Goal: Task Accomplishment & Management: Use online tool/utility

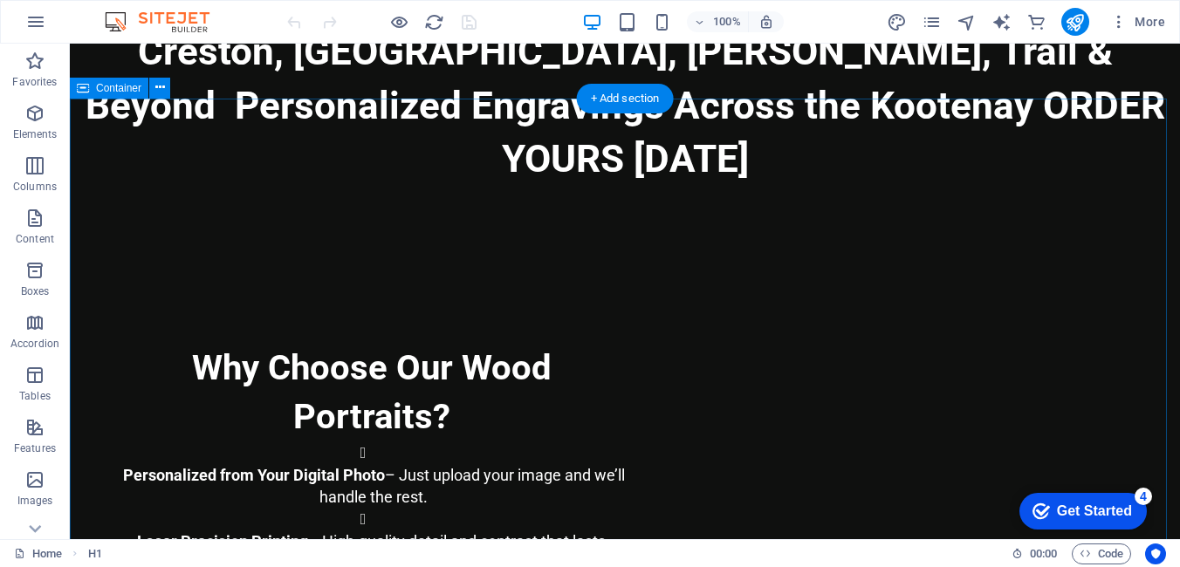
scroll to position [436, 0]
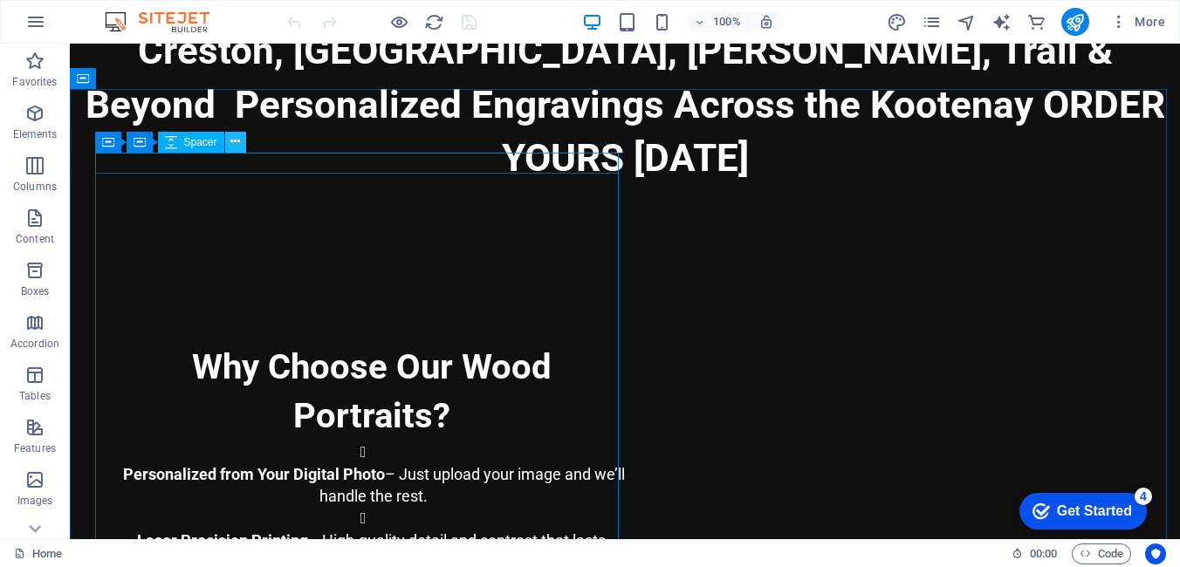
click at [240, 143] on icon at bounding box center [235, 142] width 10 height 18
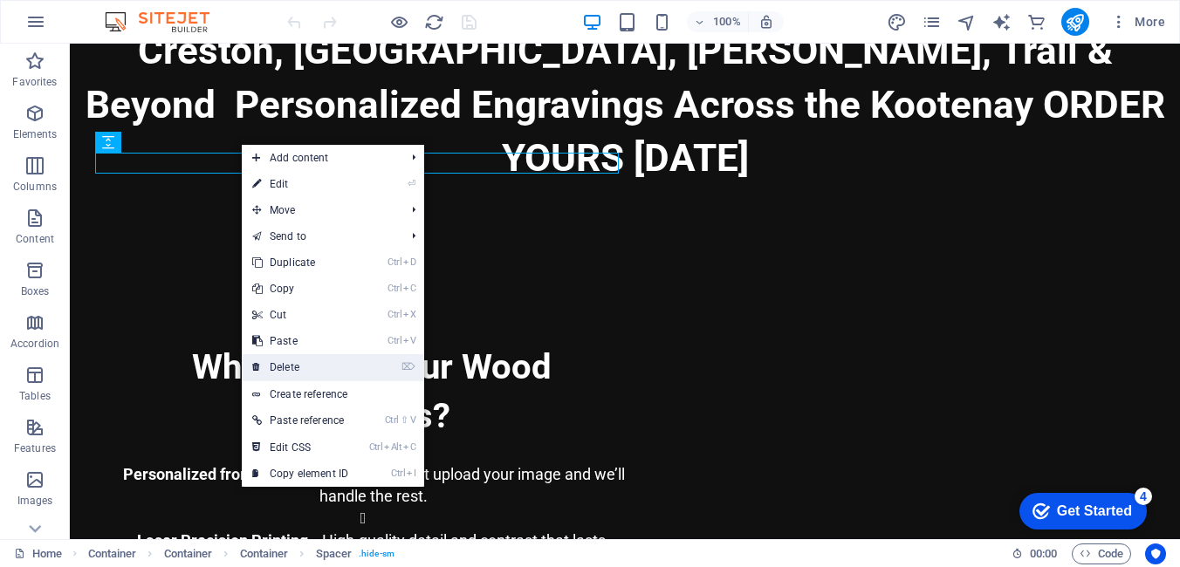
drag, startPoint x: 293, startPoint y: 361, endPoint x: 223, endPoint y: 314, distance: 84.3
click at [293, 361] on link "⌦ Delete" at bounding box center [300, 367] width 117 height 26
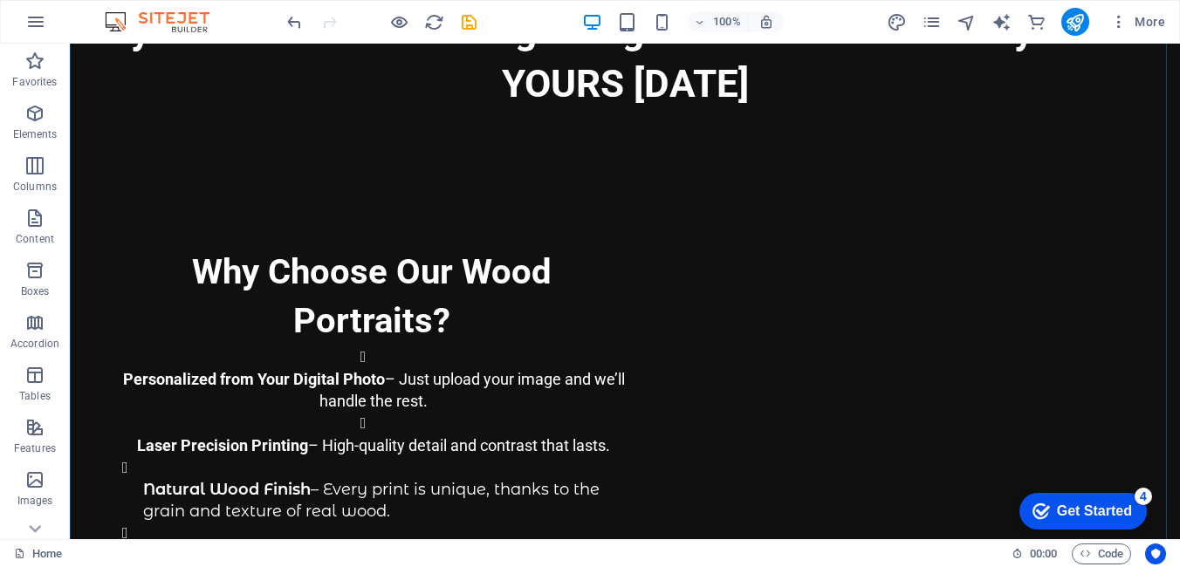
scroll to position [611, 0]
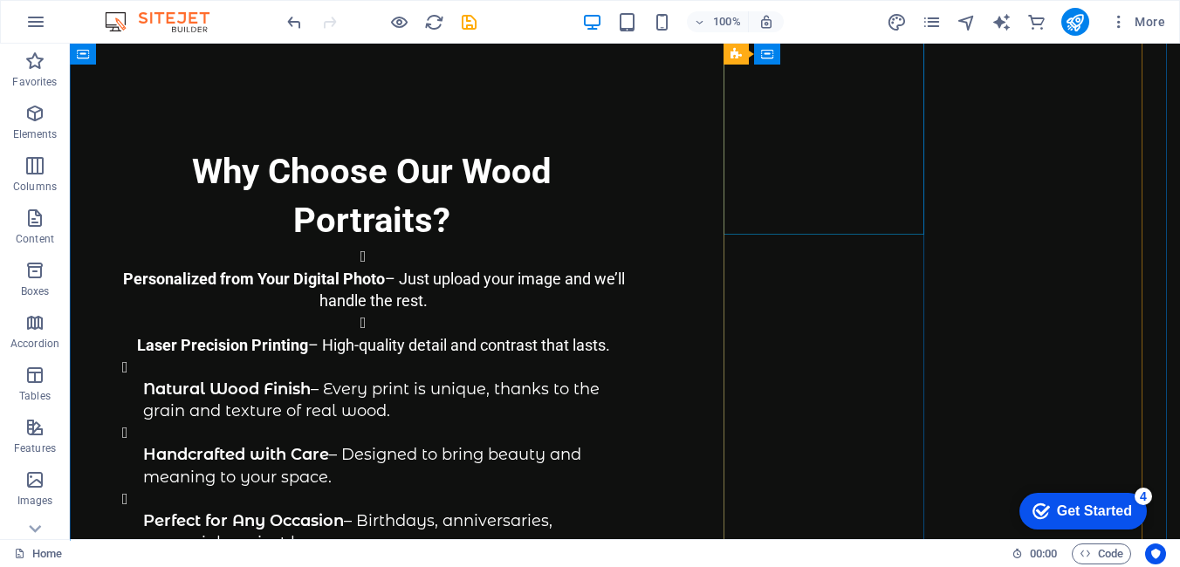
select select "px"
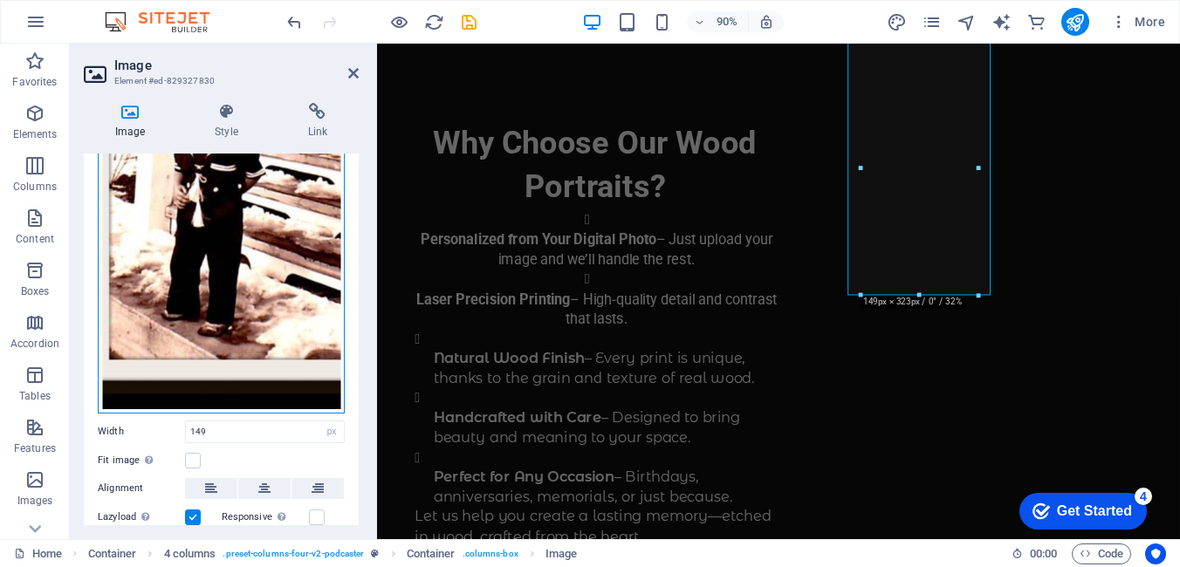
scroll to position [416, 0]
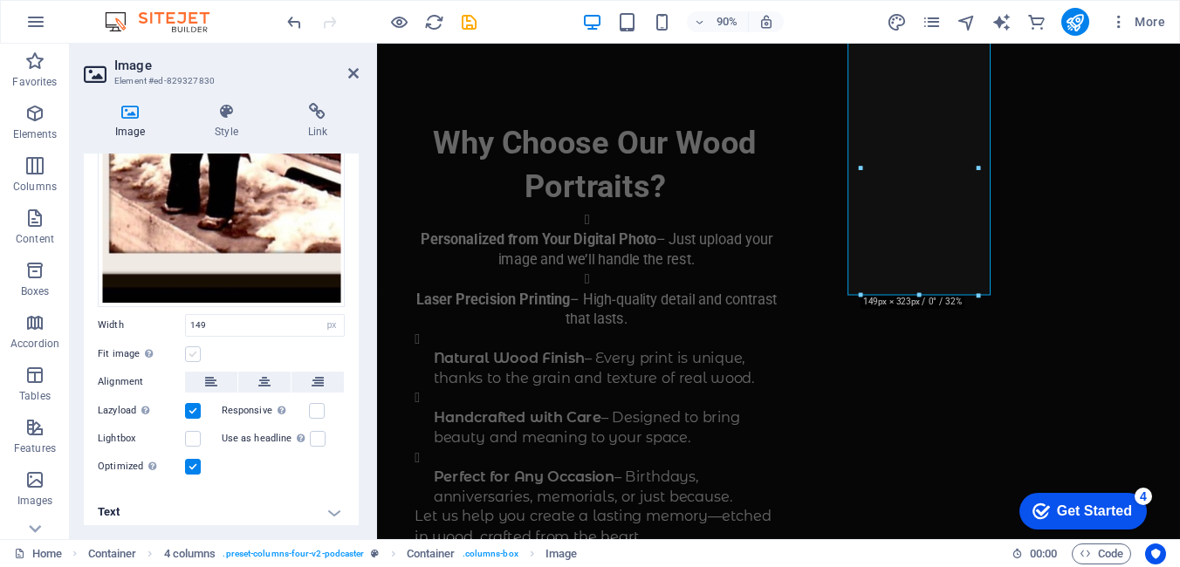
drag, startPoint x: 245, startPoint y: 278, endPoint x: 196, endPoint y: 350, distance: 87.9
click at [196, 350] on label at bounding box center [193, 355] width 16 height 16
click at [0, 0] on input "Fit image Automatically fit image to a fixed width and height" at bounding box center [0, 0] width 0 height 0
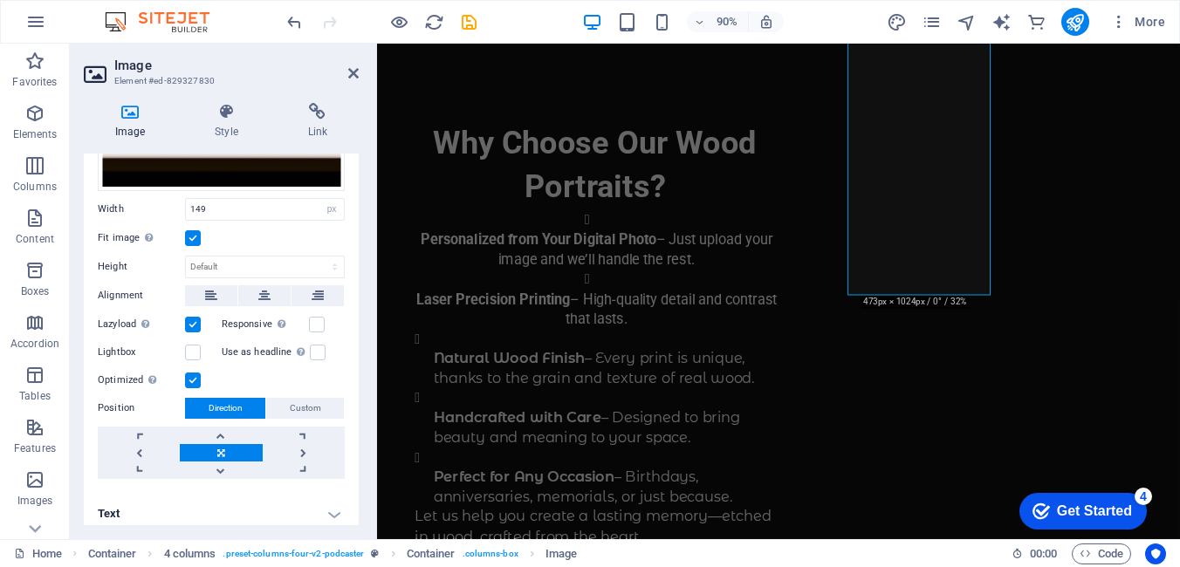
scroll to position [534, 0]
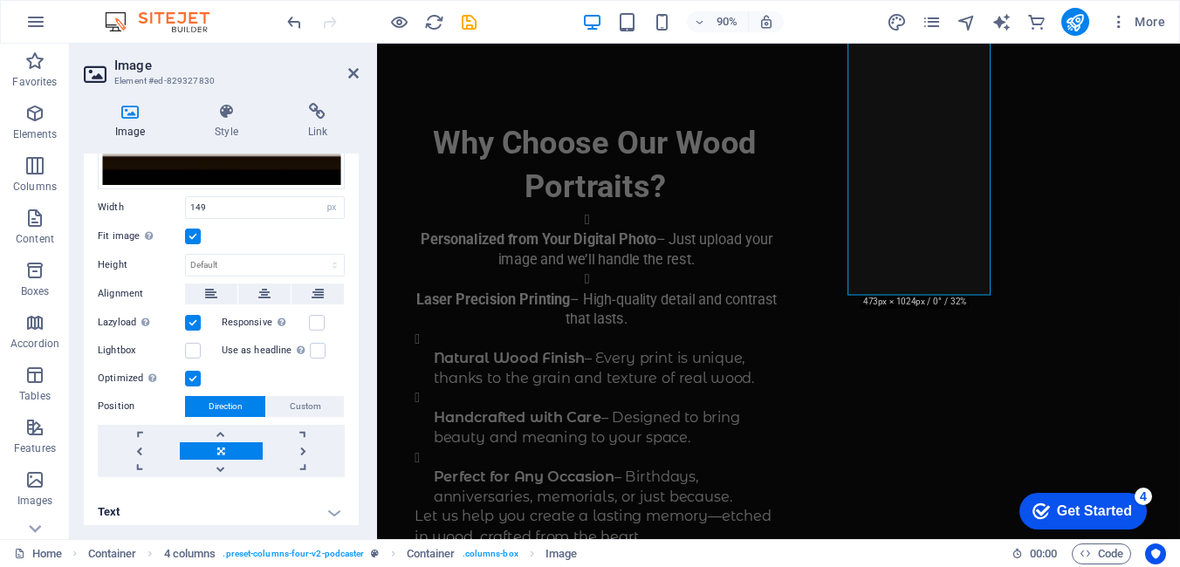
click at [329, 504] on h4 "Text" at bounding box center [221, 512] width 275 height 42
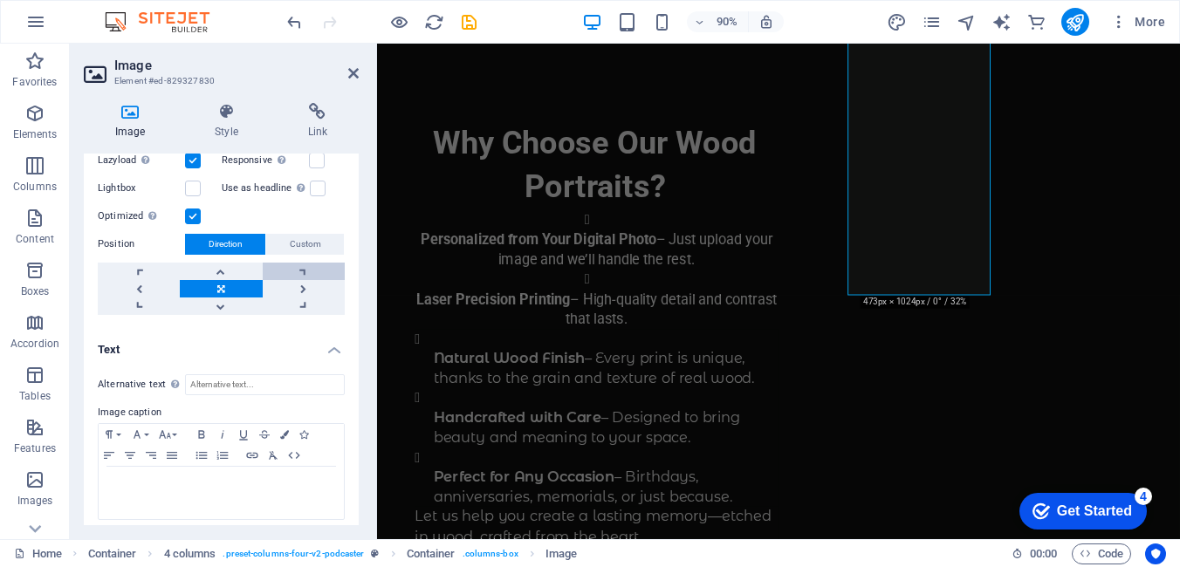
scroll to position [698, 0]
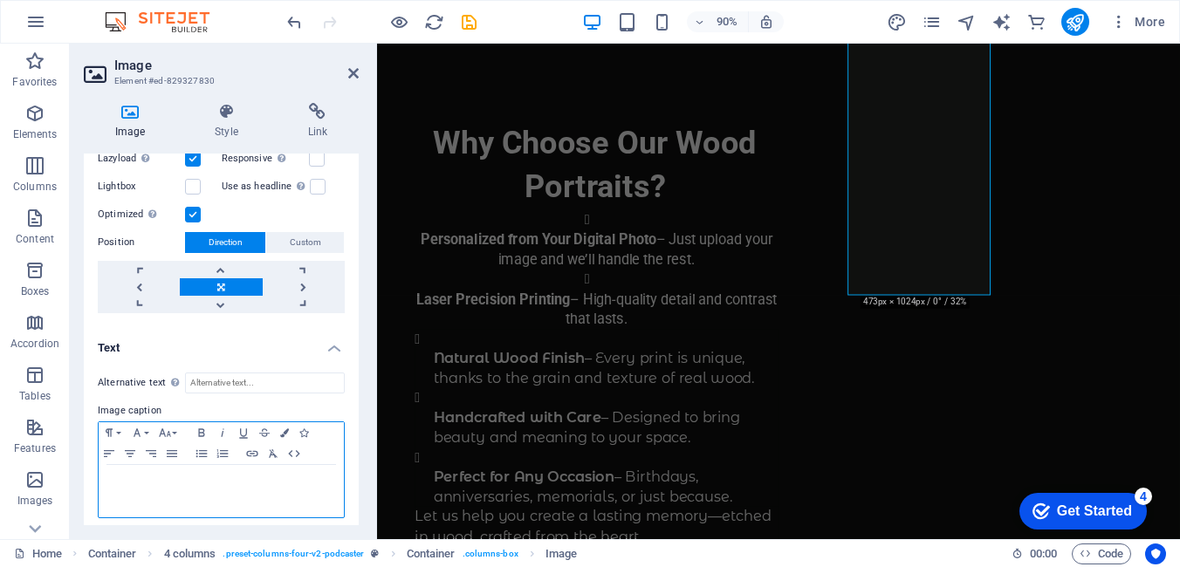
click at [224, 492] on div at bounding box center [221, 491] width 245 height 52
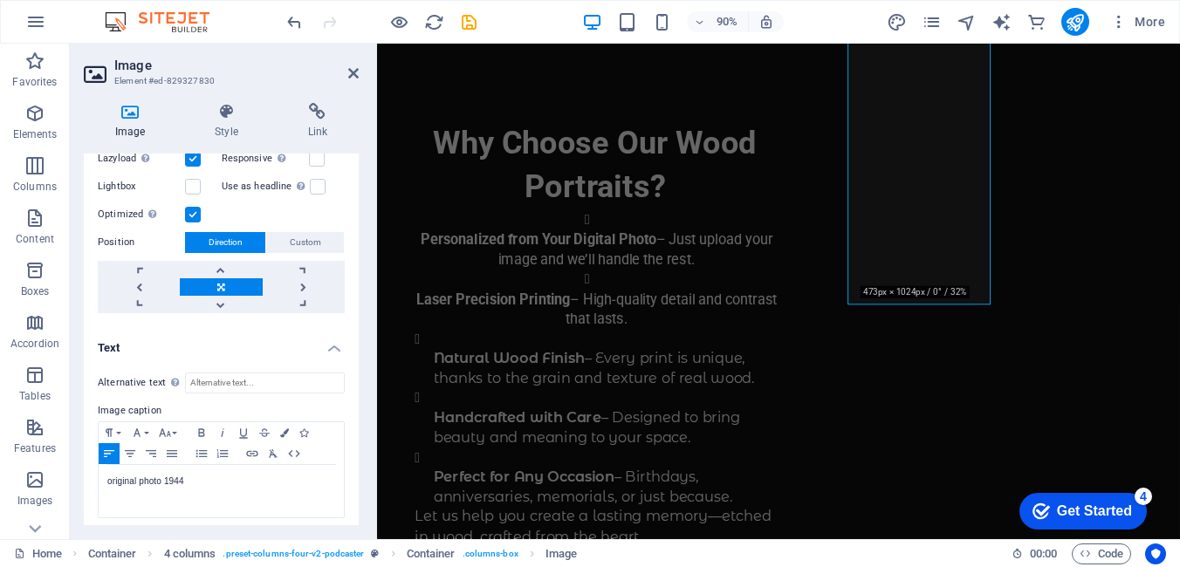
click at [124, 116] on icon at bounding box center [130, 111] width 93 height 17
click at [355, 74] on icon at bounding box center [353, 73] width 10 height 14
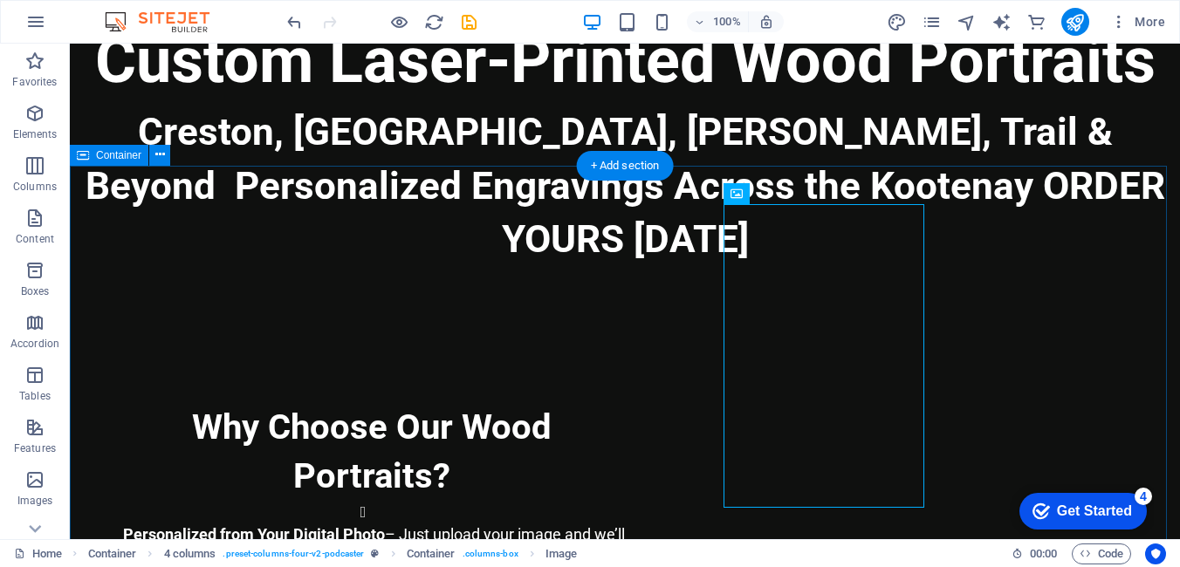
scroll to position [360, 0]
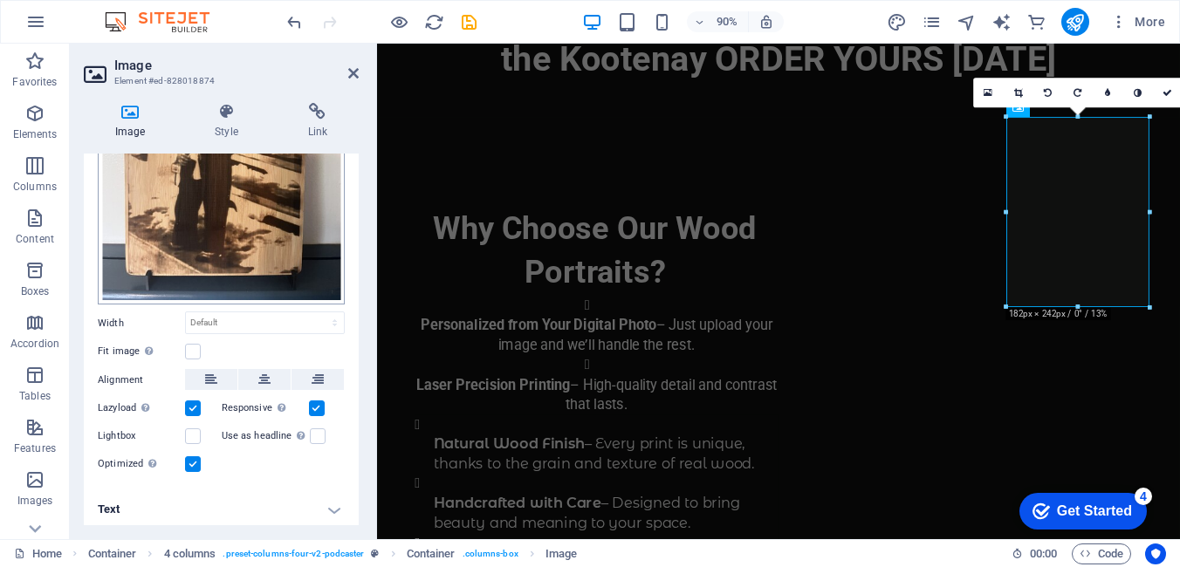
scroll to position [221, 0]
click at [196, 347] on label at bounding box center [193, 351] width 16 height 16
click at [0, 0] on input "Fit image Automatically fit image to a fixed width and height" at bounding box center [0, 0] width 0 height 0
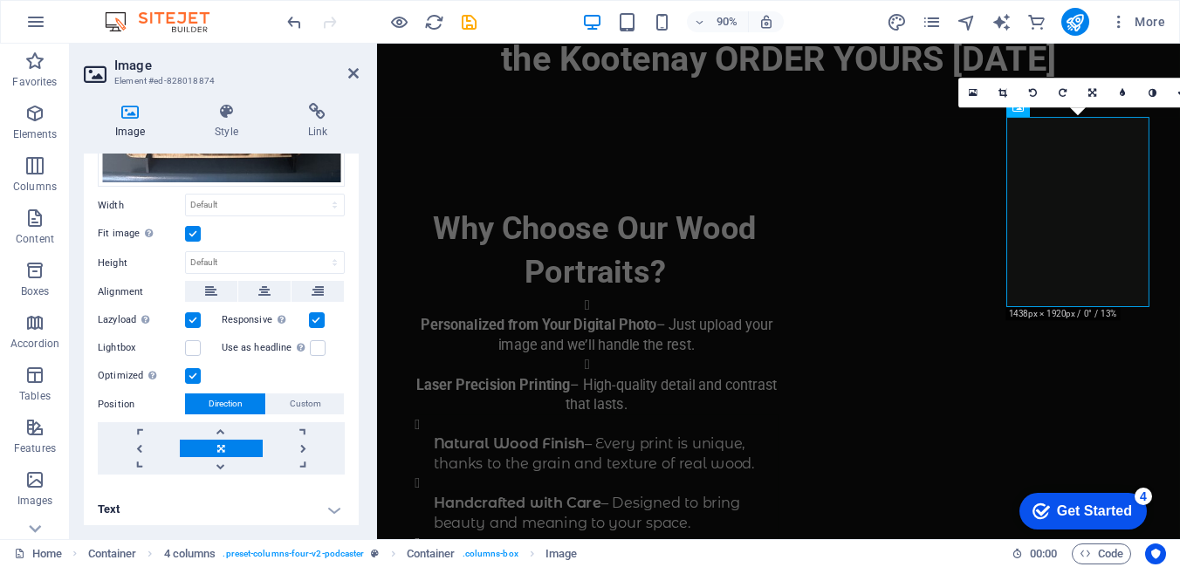
scroll to position [339, 0]
click at [328, 505] on h4 "Text" at bounding box center [221, 509] width 275 height 42
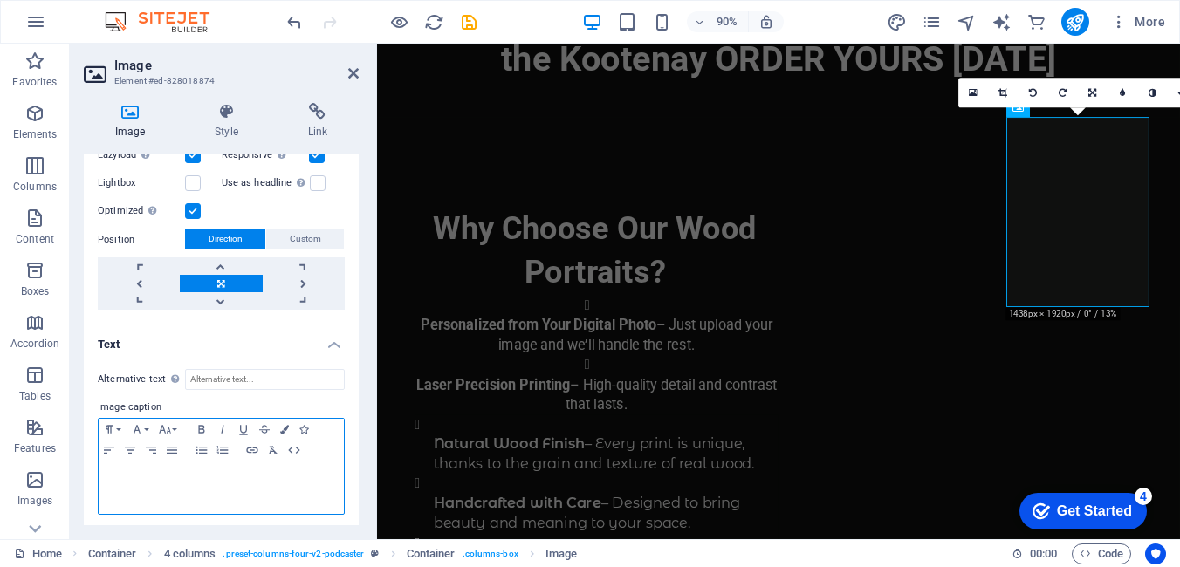
click at [160, 470] on p at bounding box center [221, 478] width 228 height 16
click at [133, 120] on icon at bounding box center [130, 111] width 93 height 17
click at [354, 73] on icon at bounding box center [353, 73] width 10 height 14
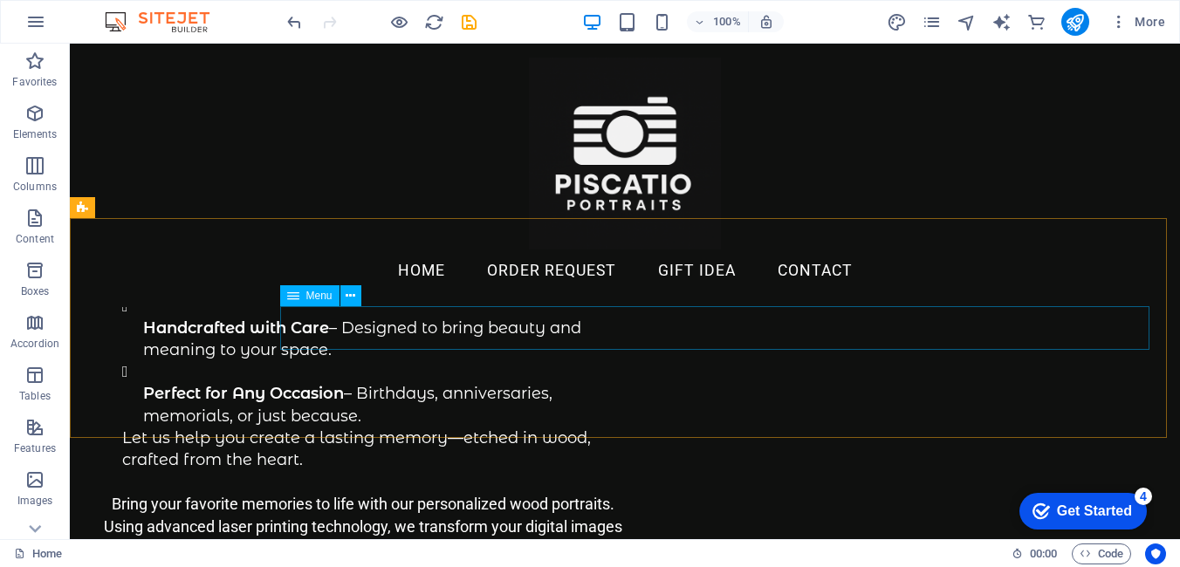
scroll to position [621, 0]
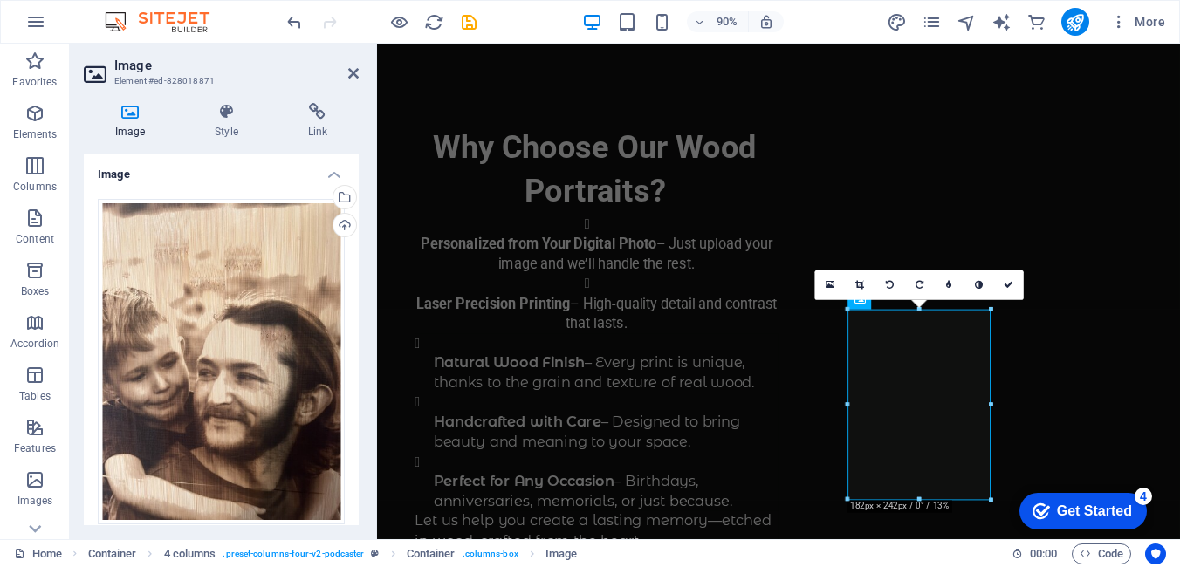
drag, startPoint x: 360, startPoint y: 257, endPoint x: 359, endPoint y: 343, distance: 86.4
click at [359, 343] on div "Image Style Link Image Drag files here, click to choose files or select files f…" at bounding box center [221, 314] width 303 height 450
drag, startPoint x: 359, startPoint y: 349, endPoint x: 357, endPoint y: 439, distance: 89.9
click at [357, 439] on div "Image Style Link Image Drag files here, click to choose files or select files f…" at bounding box center [221, 314] width 303 height 450
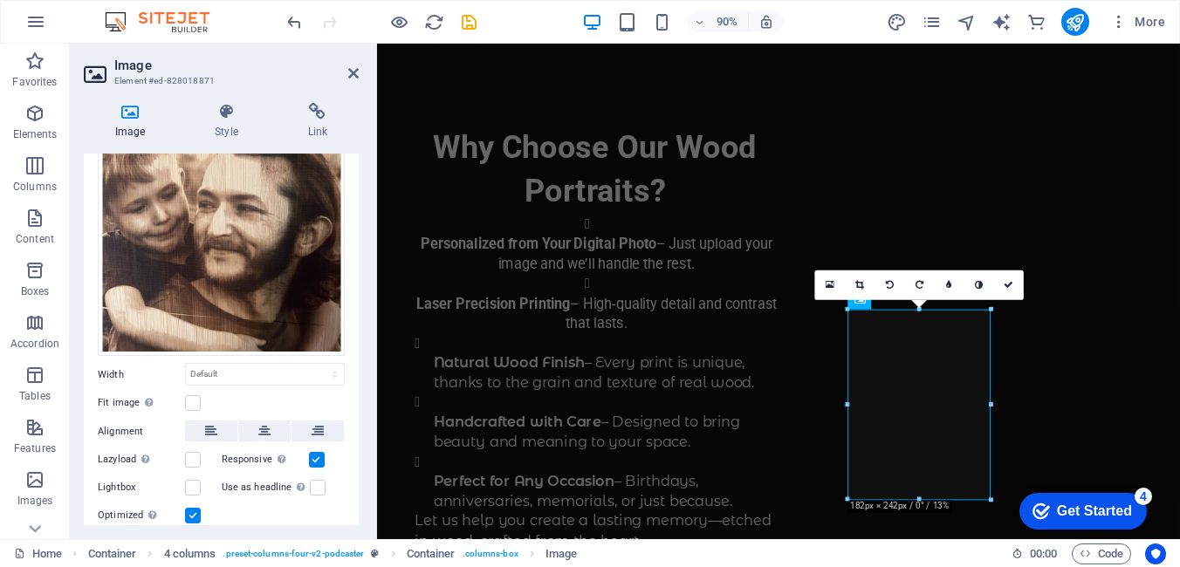
drag, startPoint x: 351, startPoint y: 453, endPoint x: 350, endPoint y: 484, distance: 31.4
click at [352, 484] on div "Drag files here, click to choose files or select files from Files or our free s…" at bounding box center [221, 279] width 275 height 525
click at [196, 406] on label at bounding box center [193, 403] width 16 height 16
click at [0, 0] on input "Fit image Automatically fit image to a fixed width and height" at bounding box center [0, 0] width 0 height 0
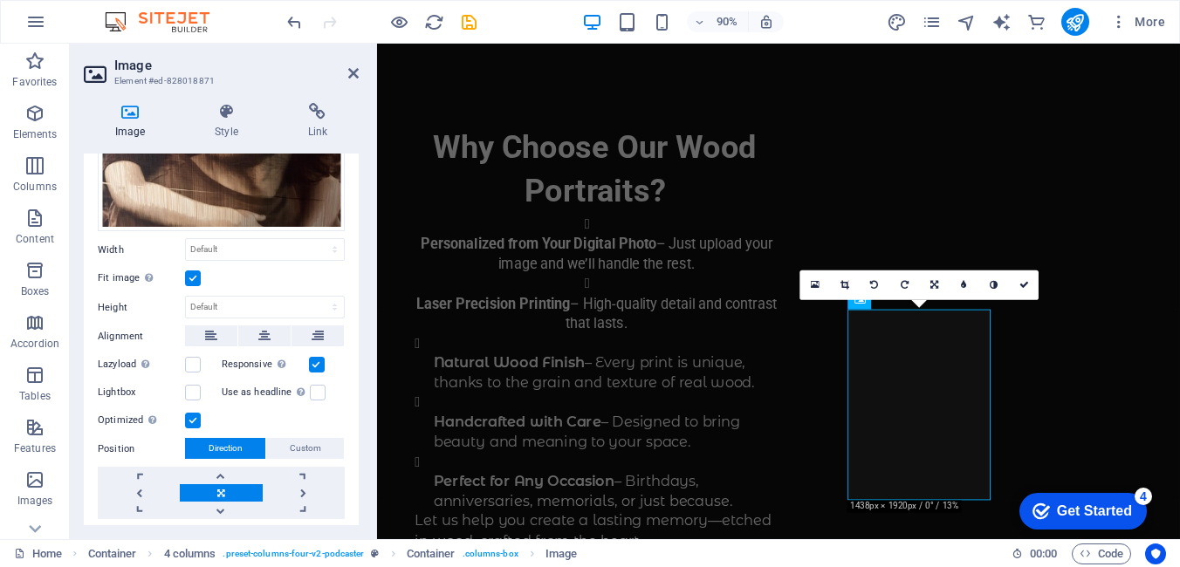
scroll to position [339, 0]
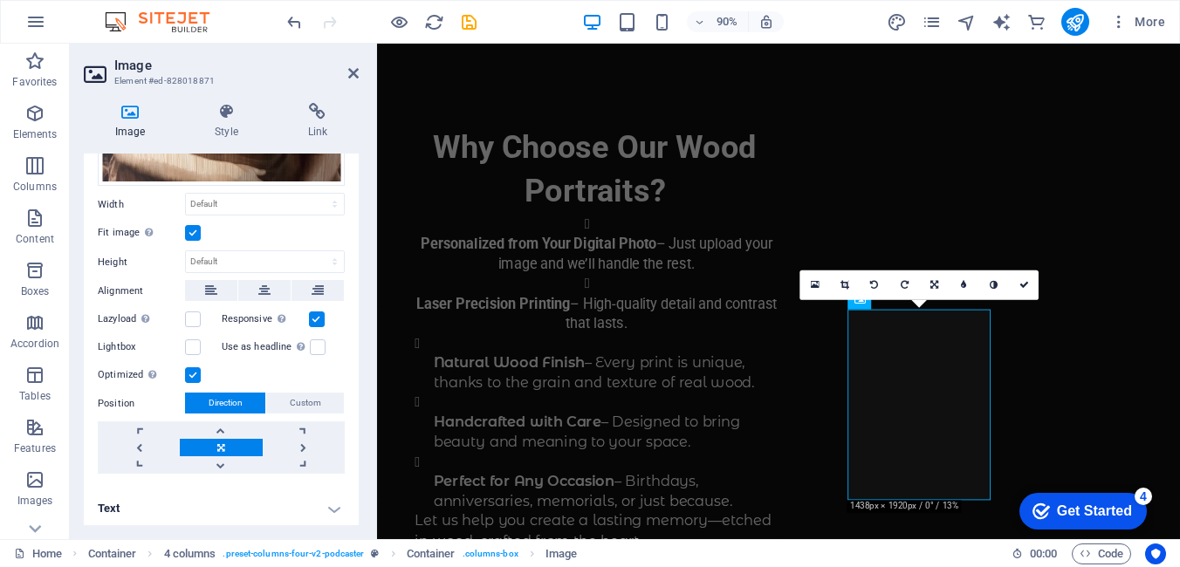
click at [335, 505] on h4 "Text" at bounding box center [221, 509] width 275 height 42
drag, startPoint x: 361, startPoint y: 452, endPoint x: 357, endPoint y: 505, distance: 52.6
click at [357, 517] on div "Image Style Link Image Drag files here, click to choose files or select files f…" at bounding box center [221, 314] width 303 height 450
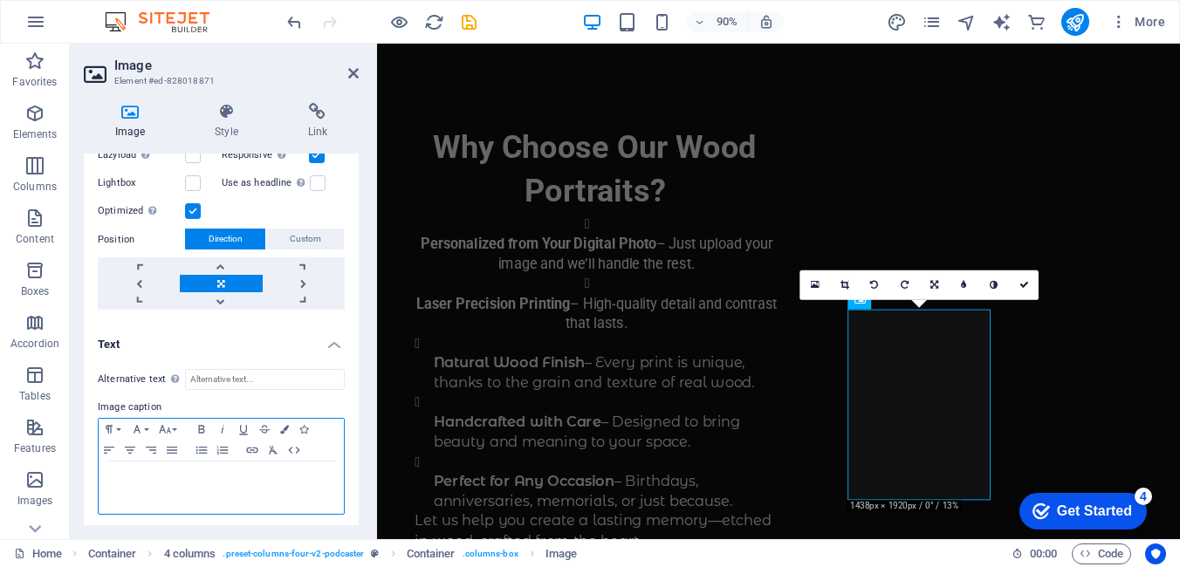
click at [231, 476] on p at bounding box center [221, 478] width 228 height 16
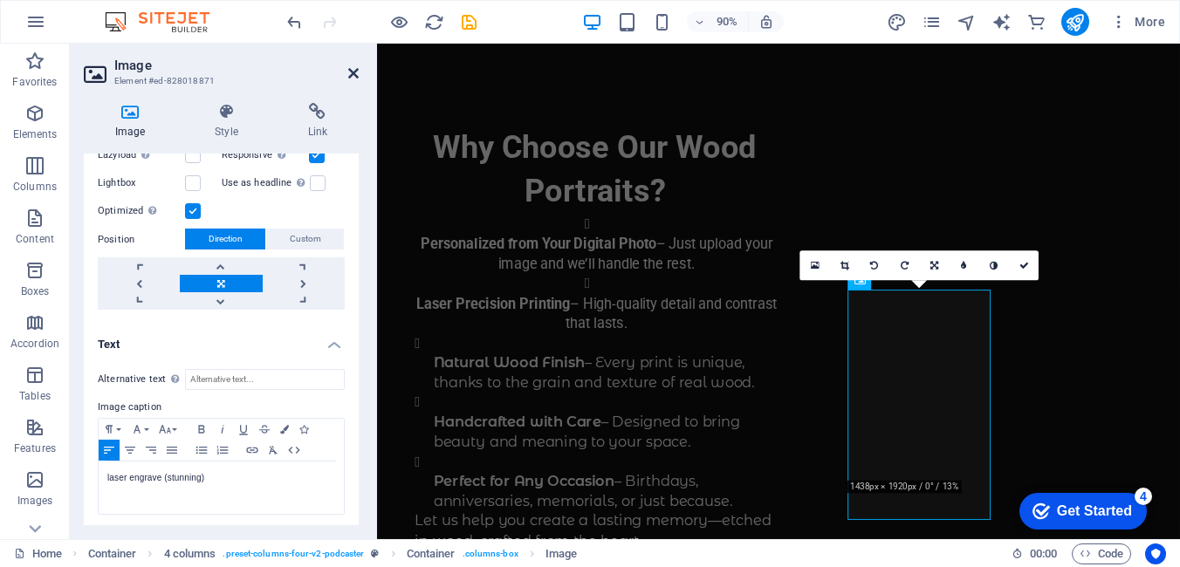
click at [355, 76] on icon at bounding box center [353, 73] width 10 height 14
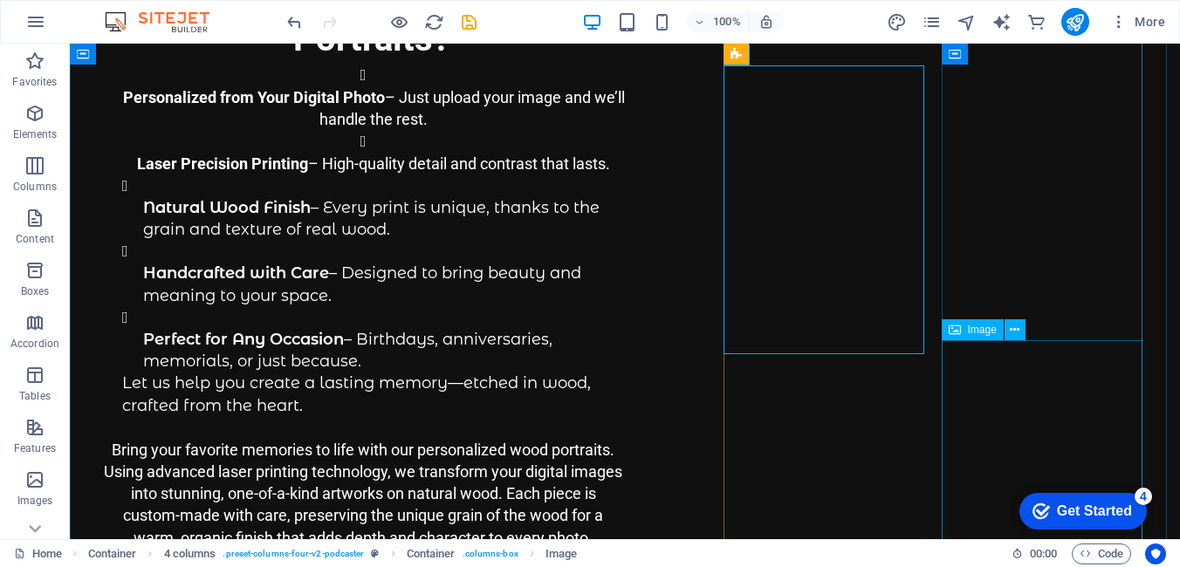
scroll to position [802, 0]
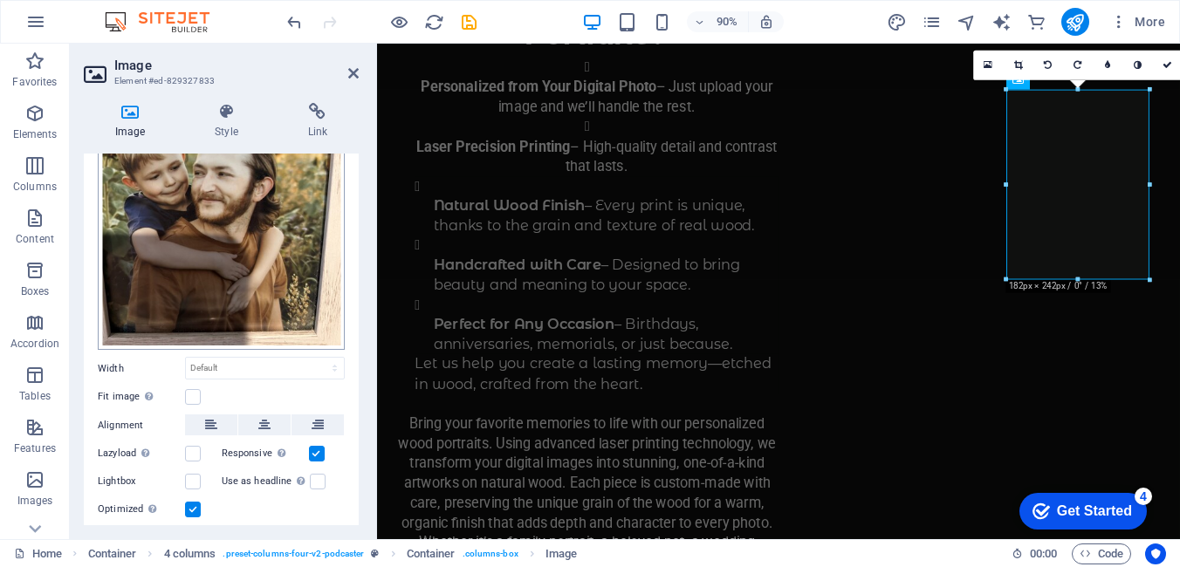
scroll to position [221, 0]
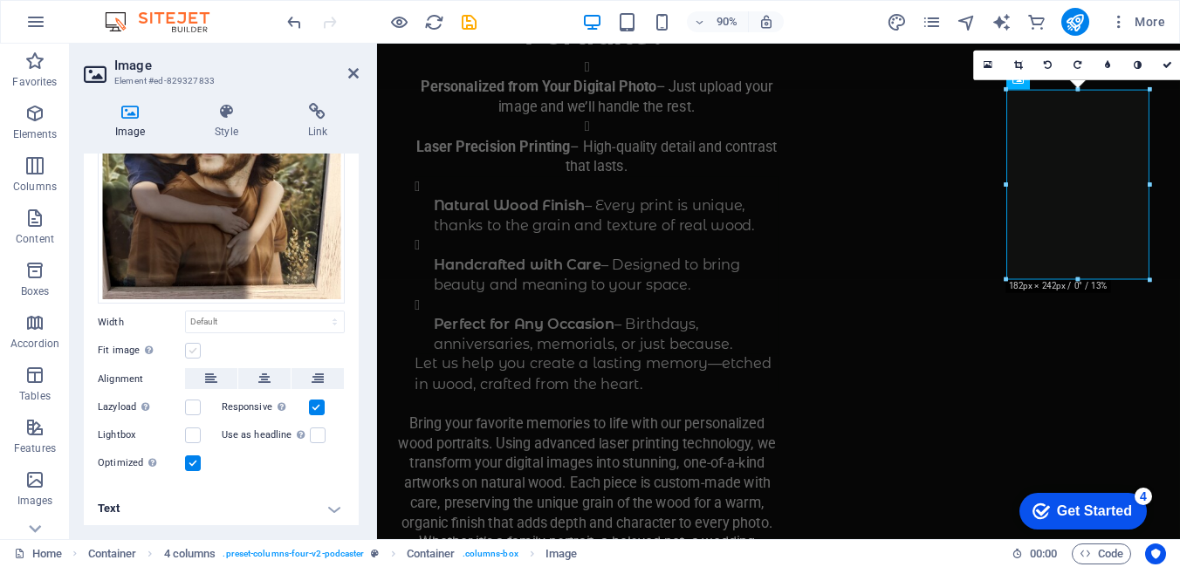
click at [191, 348] on label at bounding box center [193, 351] width 16 height 16
click at [0, 0] on input "Fit image Automatically fit image to a fixed width and height" at bounding box center [0, 0] width 0 height 0
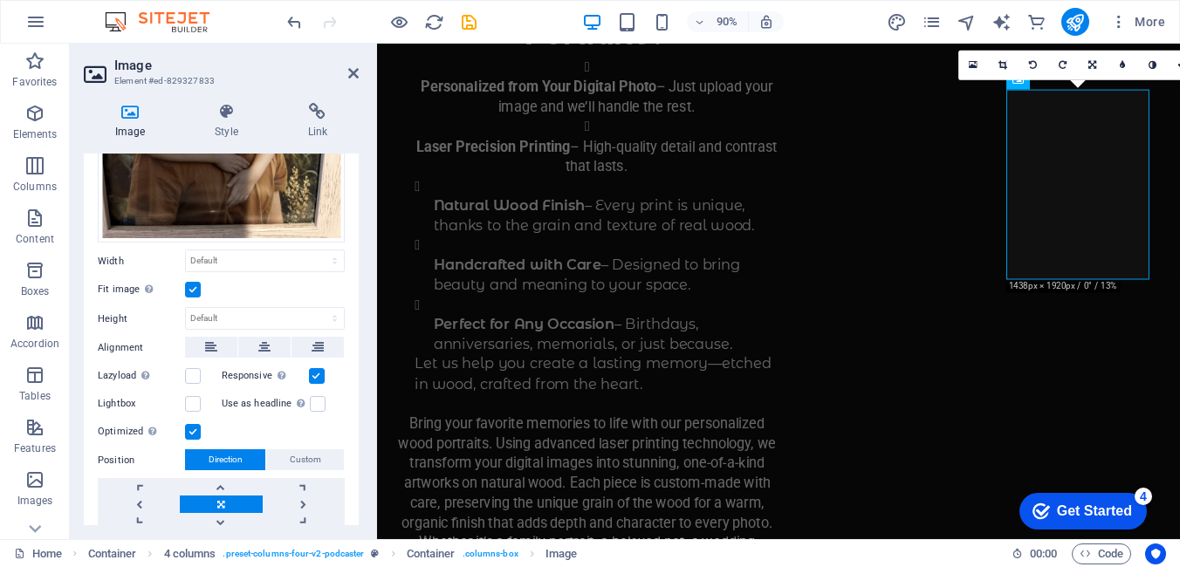
scroll to position [339, 0]
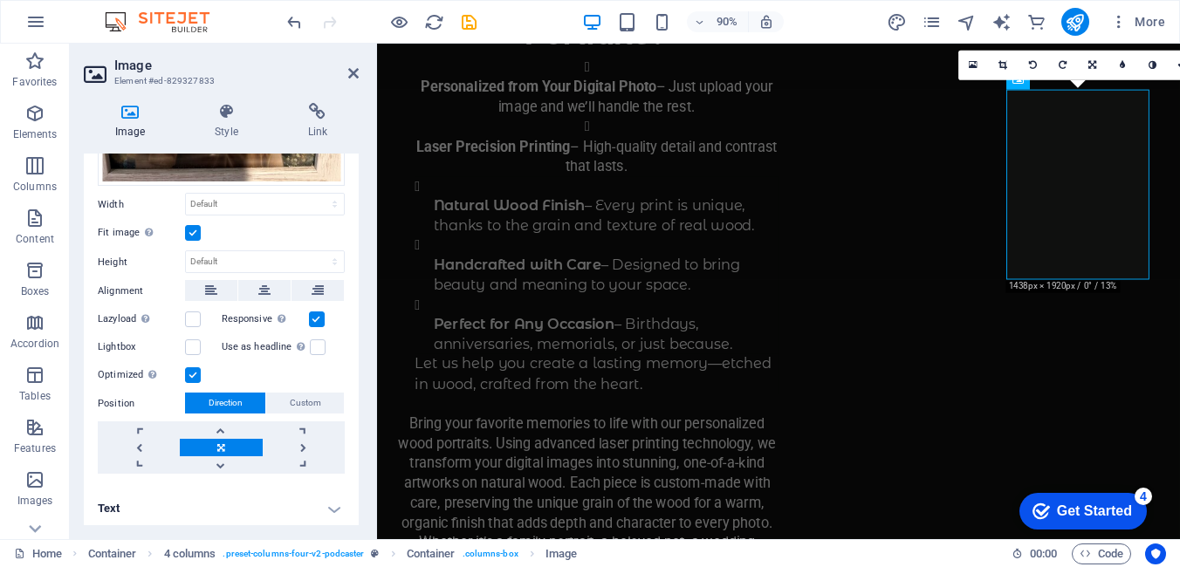
click at [331, 505] on h4 "Text" at bounding box center [221, 509] width 275 height 42
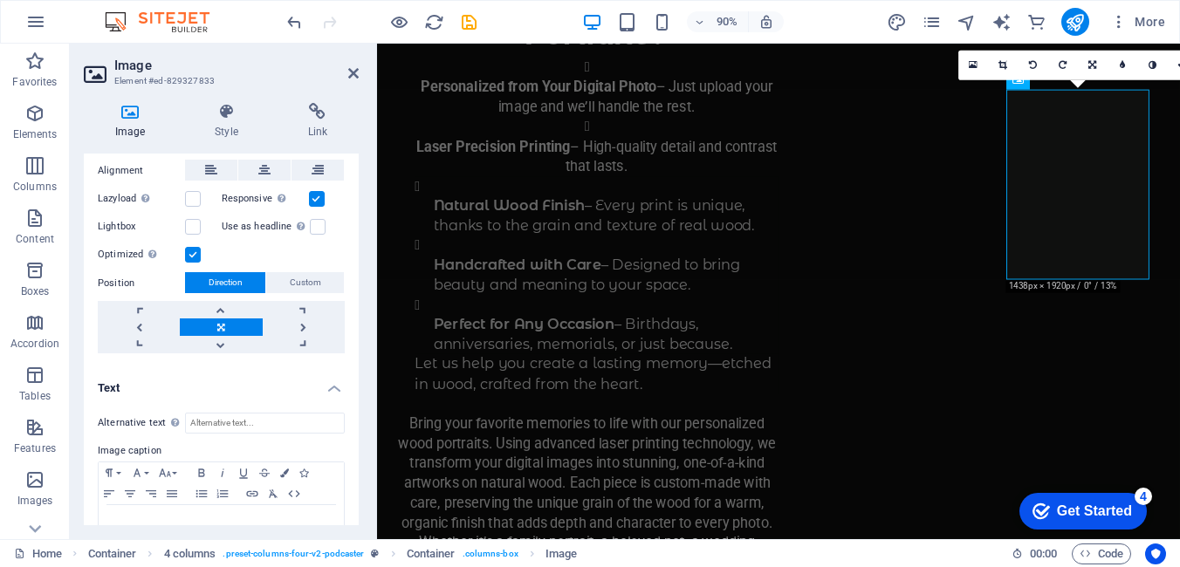
scroll to position [503, 0]
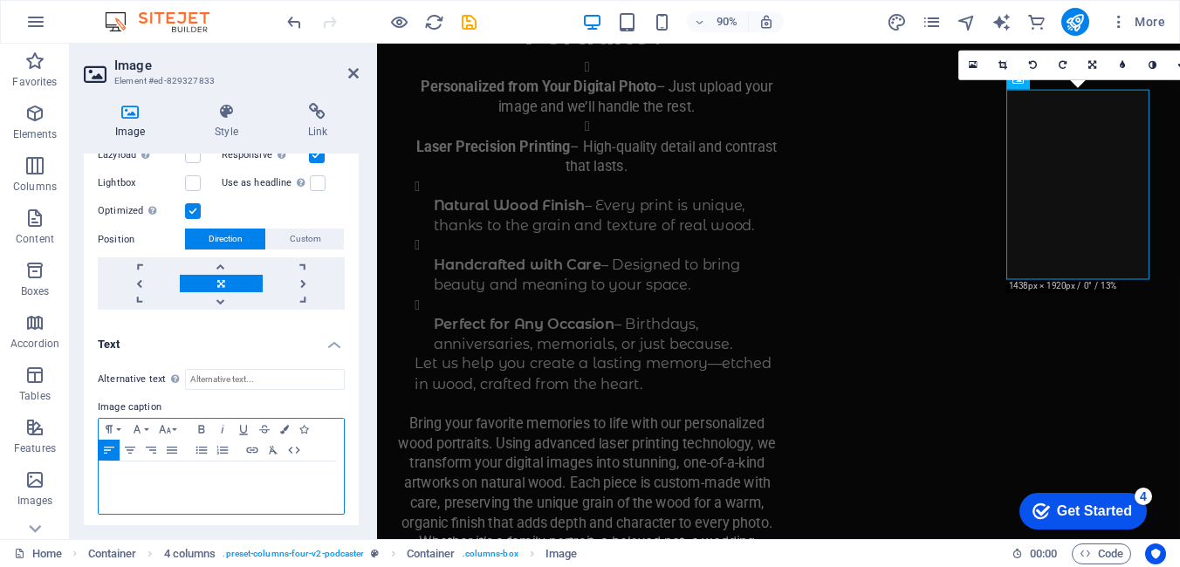
click at [181, 472] on p at bounding box center [221, 478] width 228 height 16
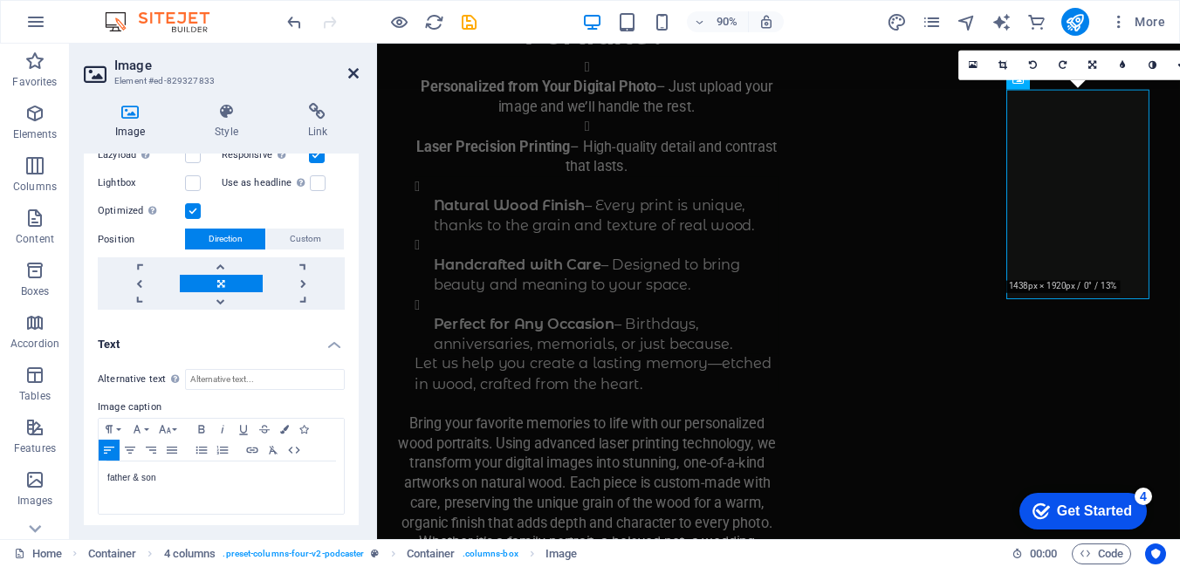
click at [349, 75] on icon at bounding box center [353, 73] width 10 height 14
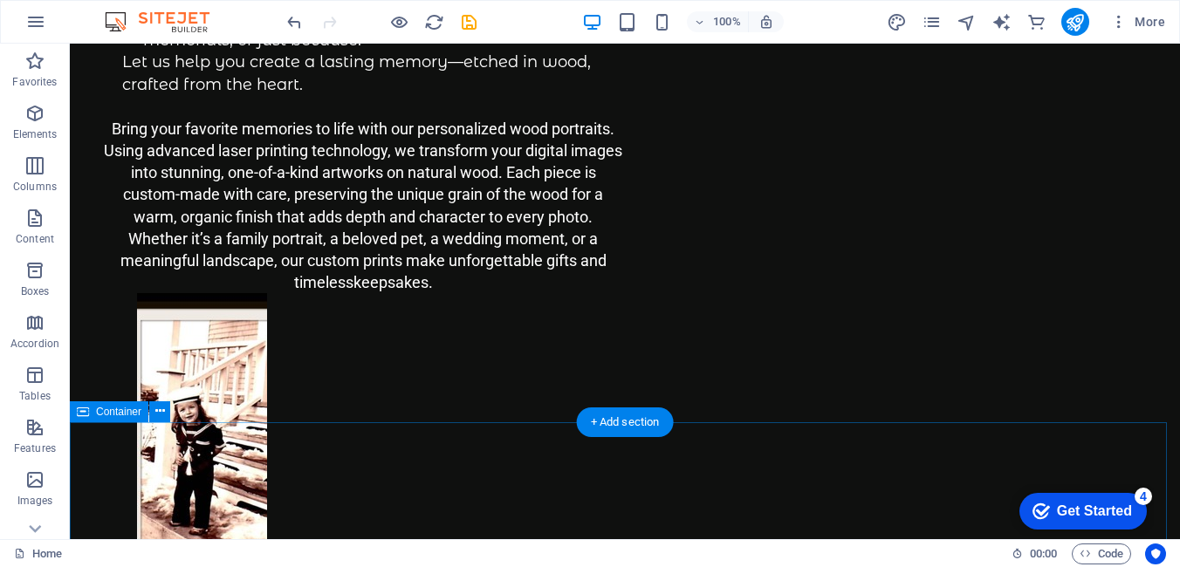
scroll to position [1156, 0]
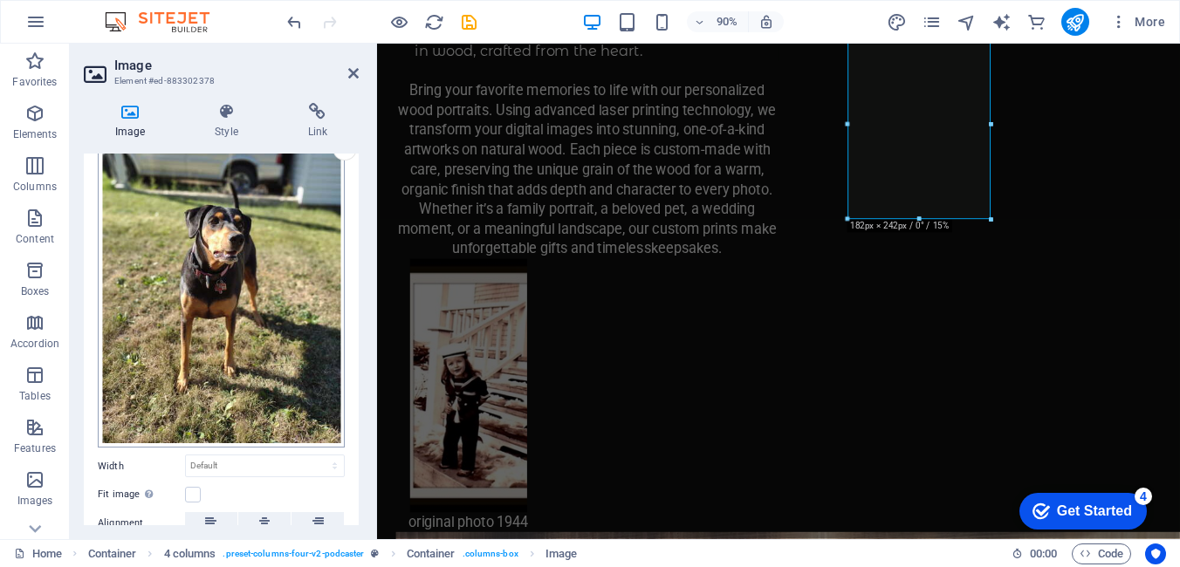
scroll to position [175, 0]
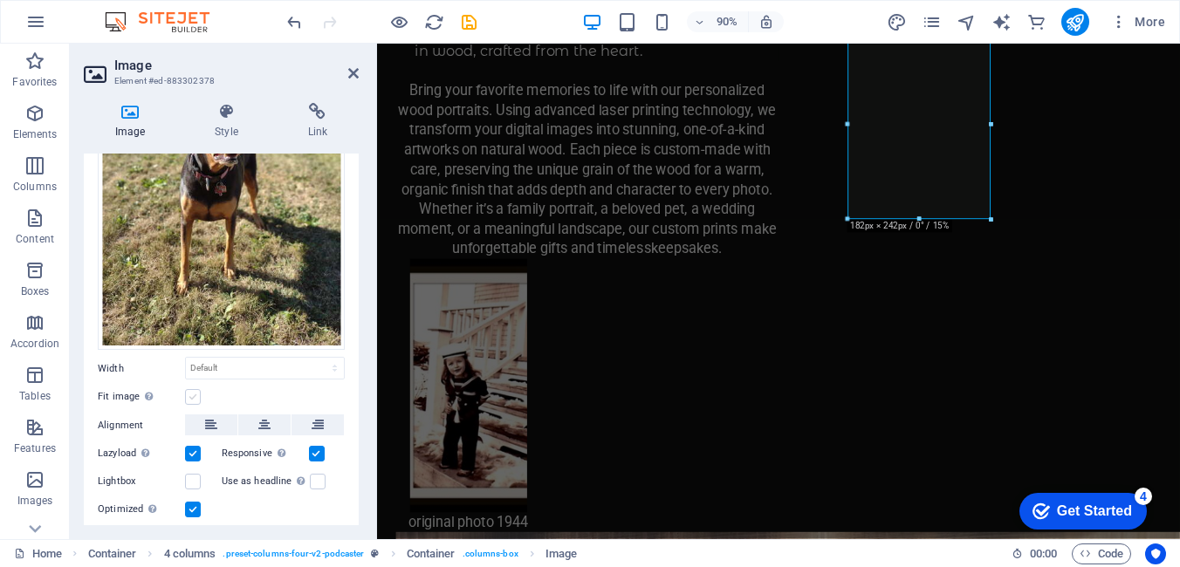
click at [196, 394] on label at bounding box center [193, 397] width 16 height 16
click at [0, 0] on input "Fit image Automatically fit image to a fixed width and height" at bounding box center [0, 0] width 0 height 0
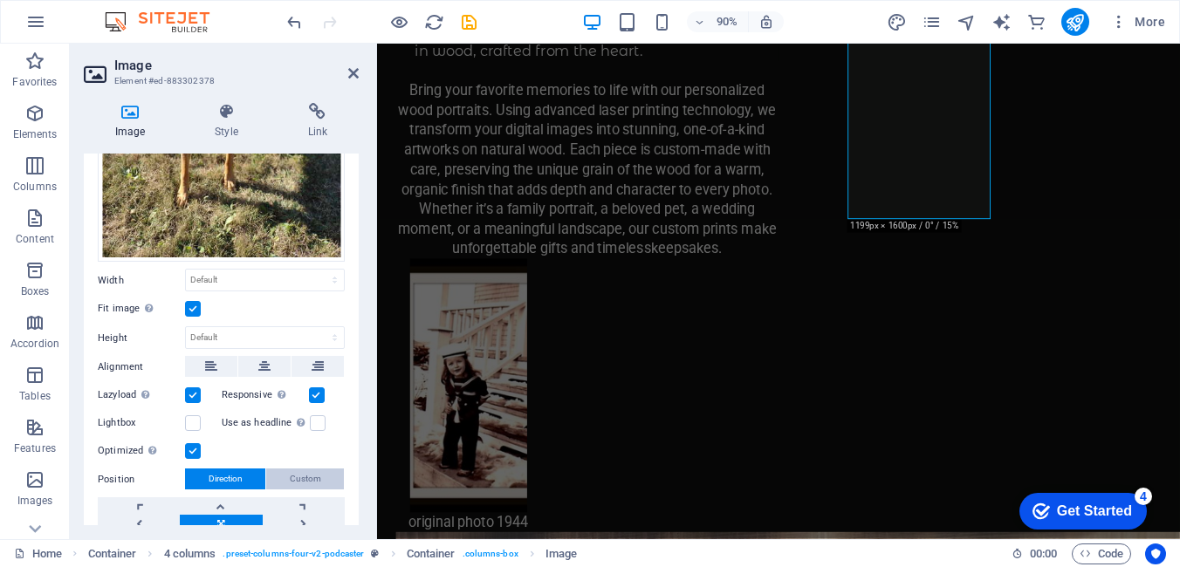
scroll to position [339, 0]
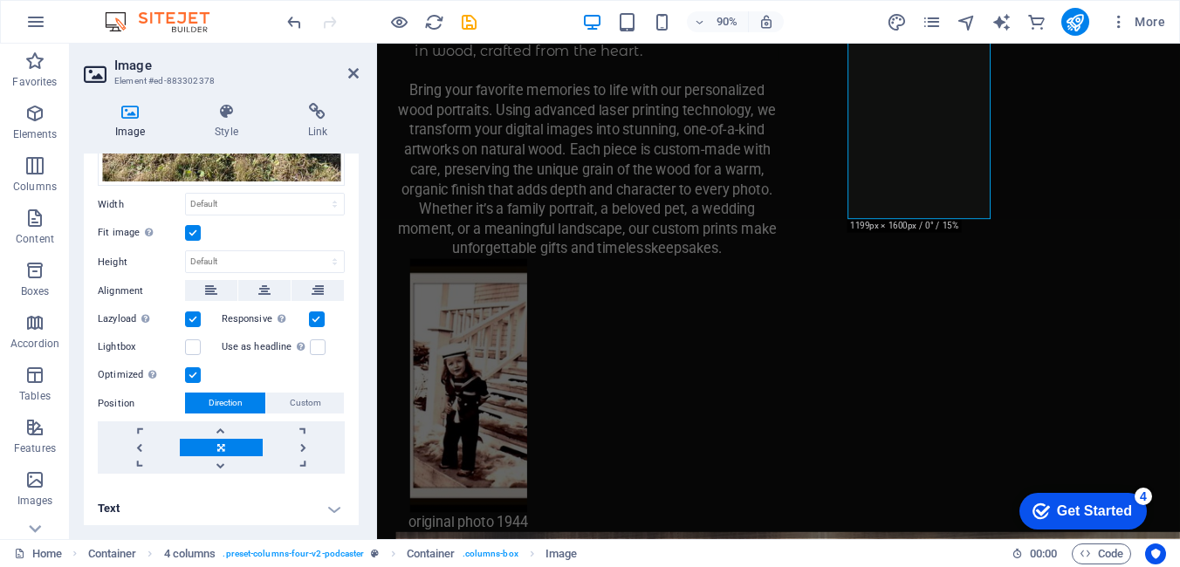
click at [335, 506] on h4 "Text" at bounding box center [221, 509] width 275 height 42
drag, startPoint x: 360, startPoint y: 381, endPoint x: 358, endPoint y: 474, distance: 92.5
click at [358, 474] on div "Image Style Link Image Drag files here, click to choose files or select files f…" at bounding box center [221, 314] width 303 height 450
drag, startPoint x: 359, startPoint y: 449, endPoint x: 343, endPoint y: 545, distance: 97.3
click at [343, 539] on section "Favorites Elements Columns Content Boxes Accordion Tables Features Images Slide…" at bounding box center [590, 292] width 1180 height 496
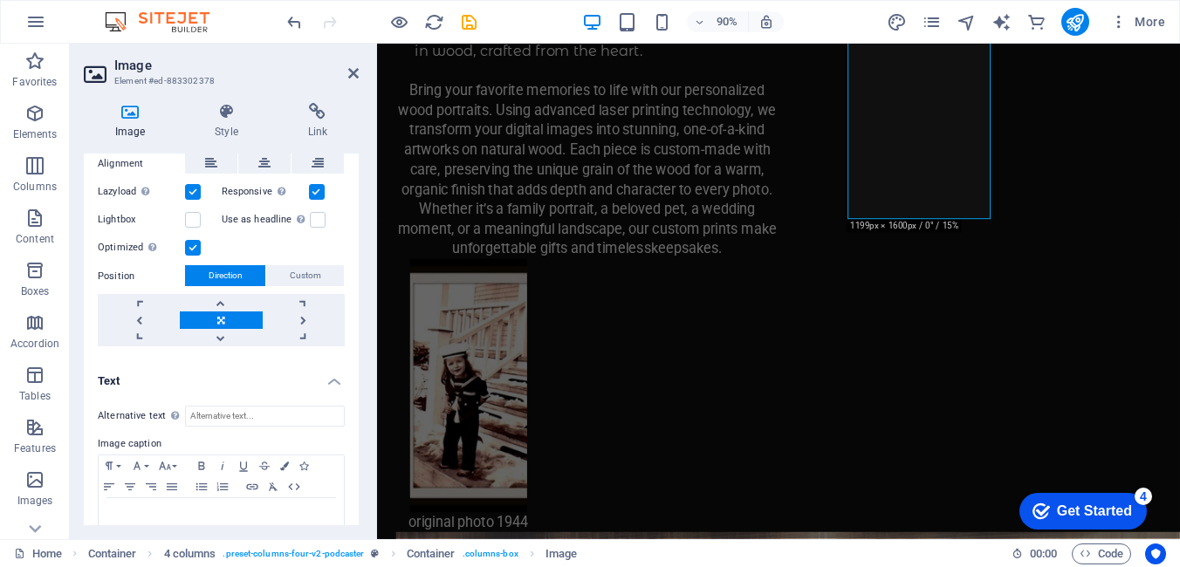
scroll to position [503, 0]
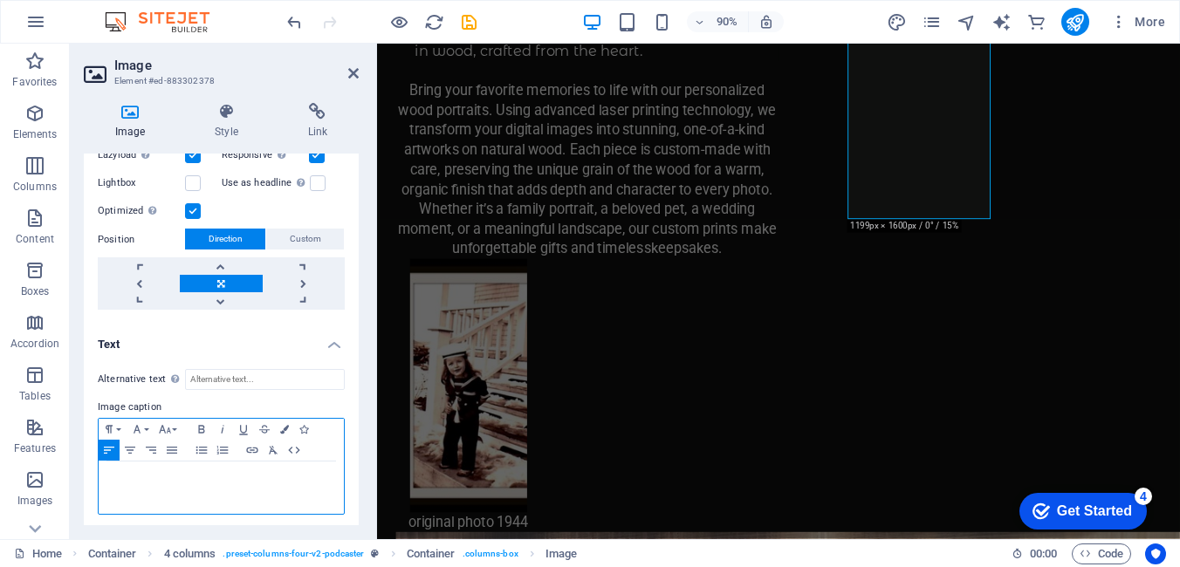
click at [273, 490] on div at bounding box center [221, 488] width 245 height 52
click at [137, 473] on p "beutifull pet" at bounding box center [221, 478] width 228 height 16
click at [178, 465] on div "beutiful pet" at bounding box center [221, 488] width 245 height 52
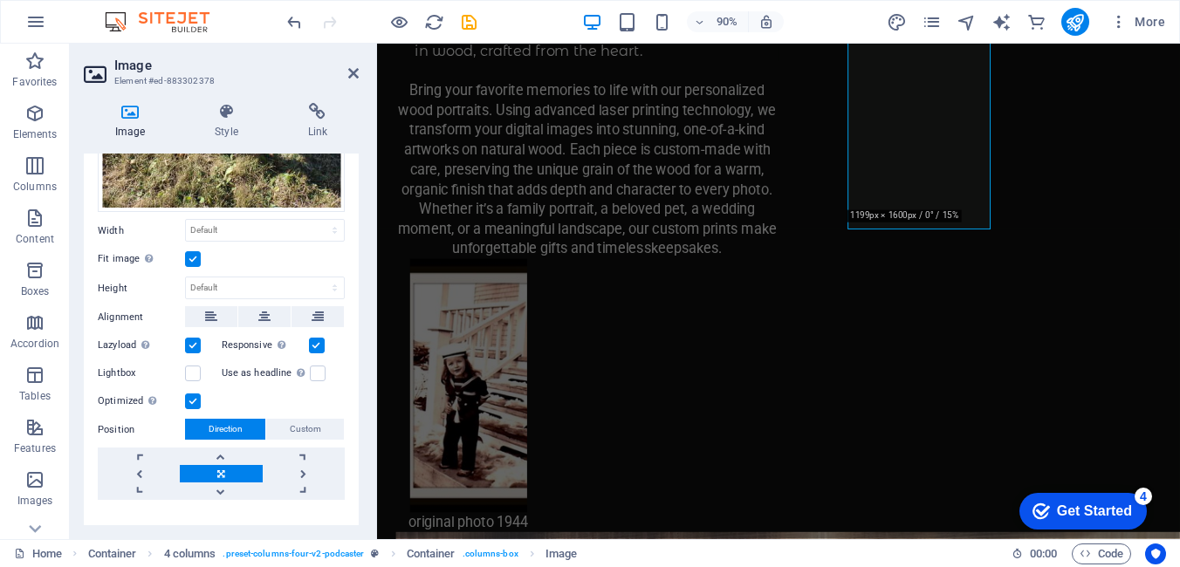
scroll to position [241, 0]
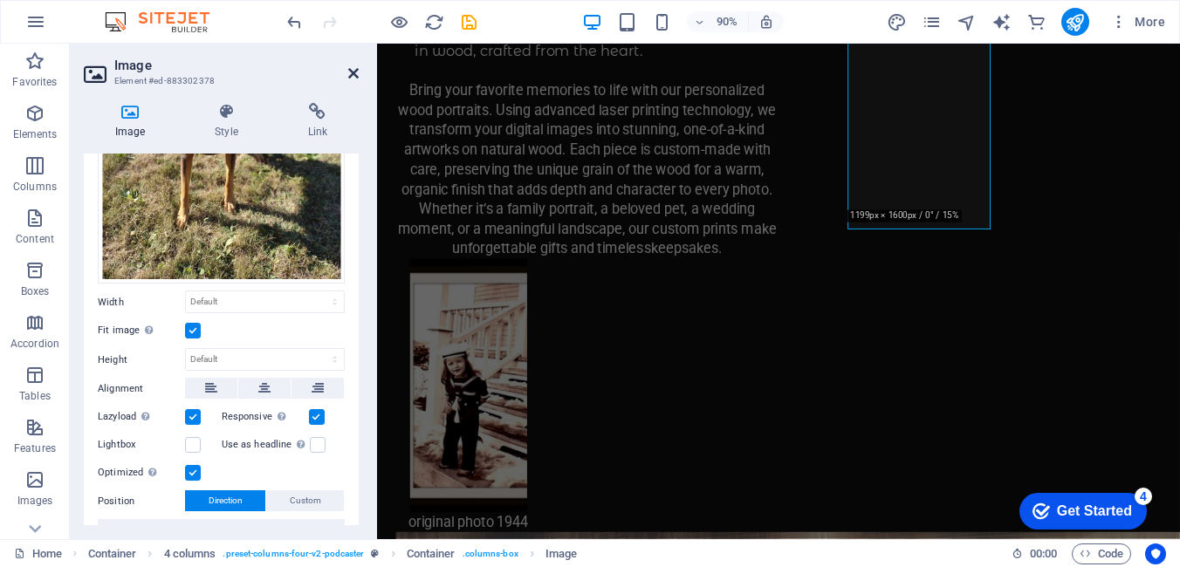
click at [353, 77] on icon at bounding box center [353, 73] width 10 height 14
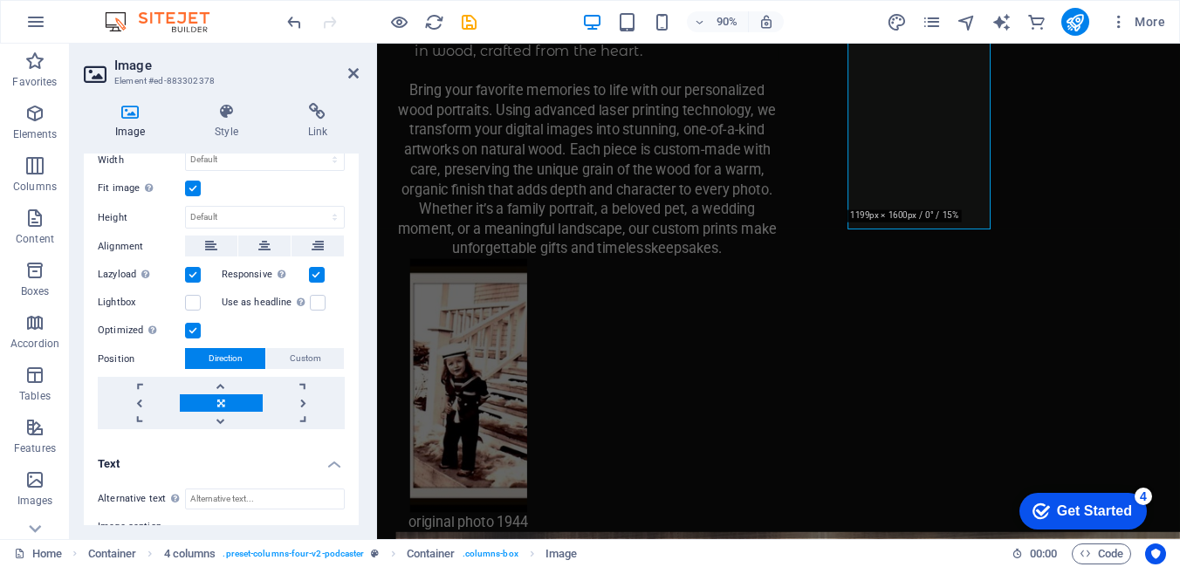
scroll to position [503, 0]
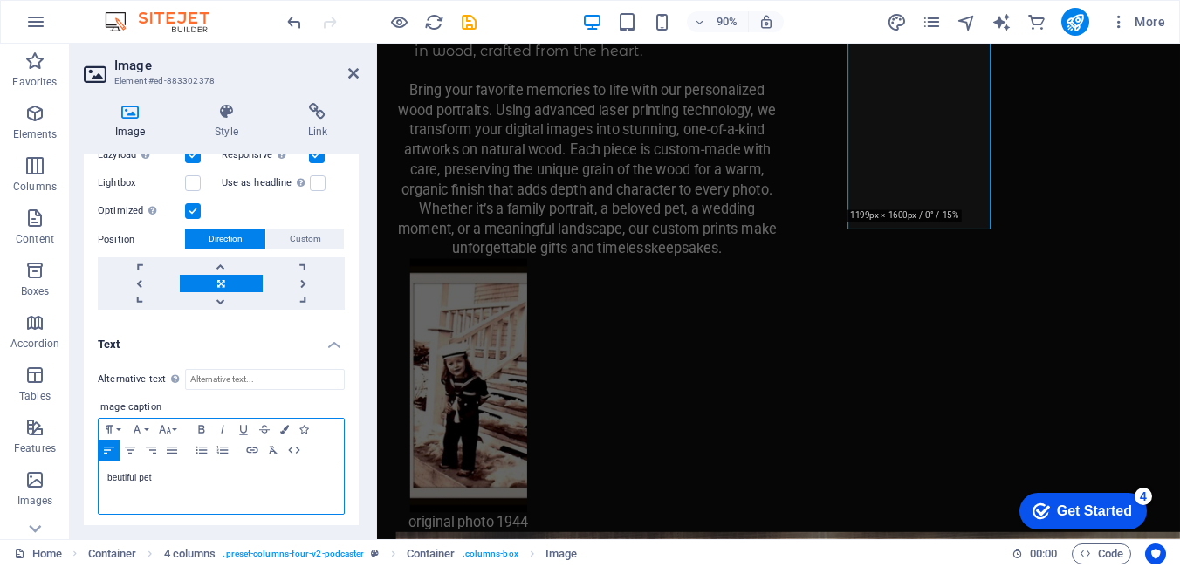
click at [110, 472] on p "beutiful pet" at bounding box center [221, 478] width 228 height 16
click at [141, 475] on p "Beutiful pet" at bounding box center [221, 478] width 228 height 16
click at [143, 475] on p "Beutiful pet" at bounding box center [221, 478] width 228 height 16
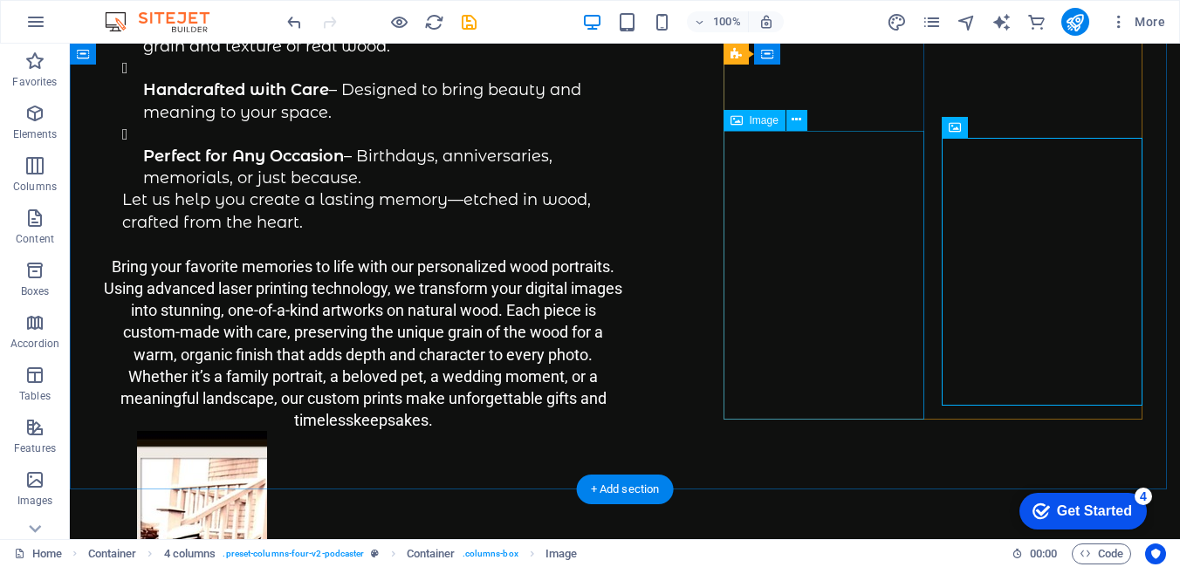
scroll to position [1075, 0]
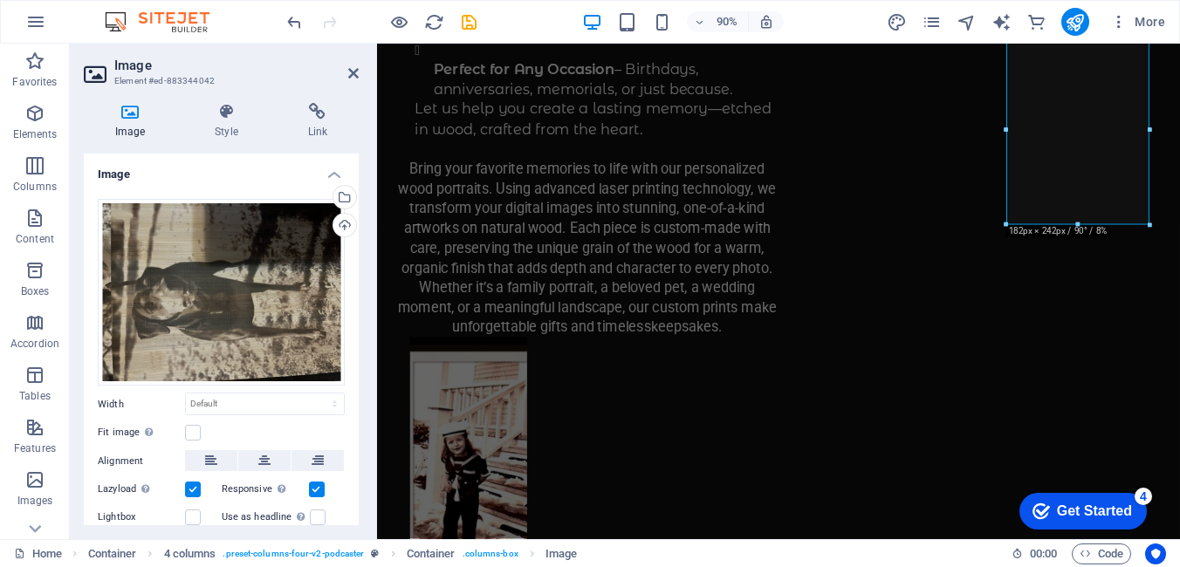
scroll to position [262, 0]
click at [192, 432] on label at bounding box center [193, 433] width 16 height 16
click at [0, 0] on input "Fit image Automatically fit image to a fixed width and height" at bounding box center [0, 0] width 0 height 0
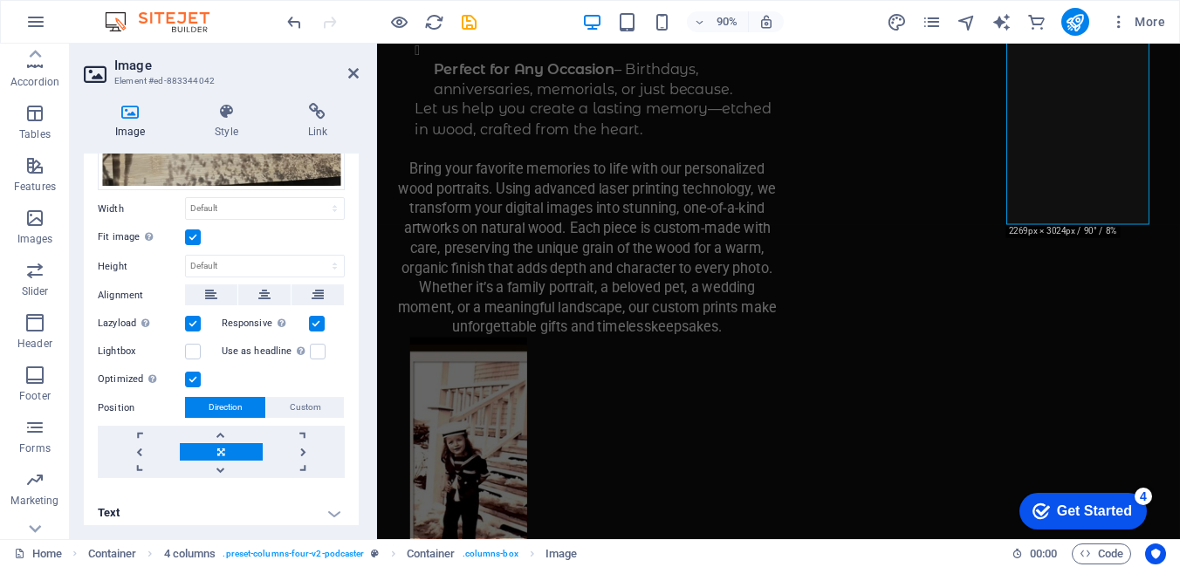
scroll to position [202, 0]
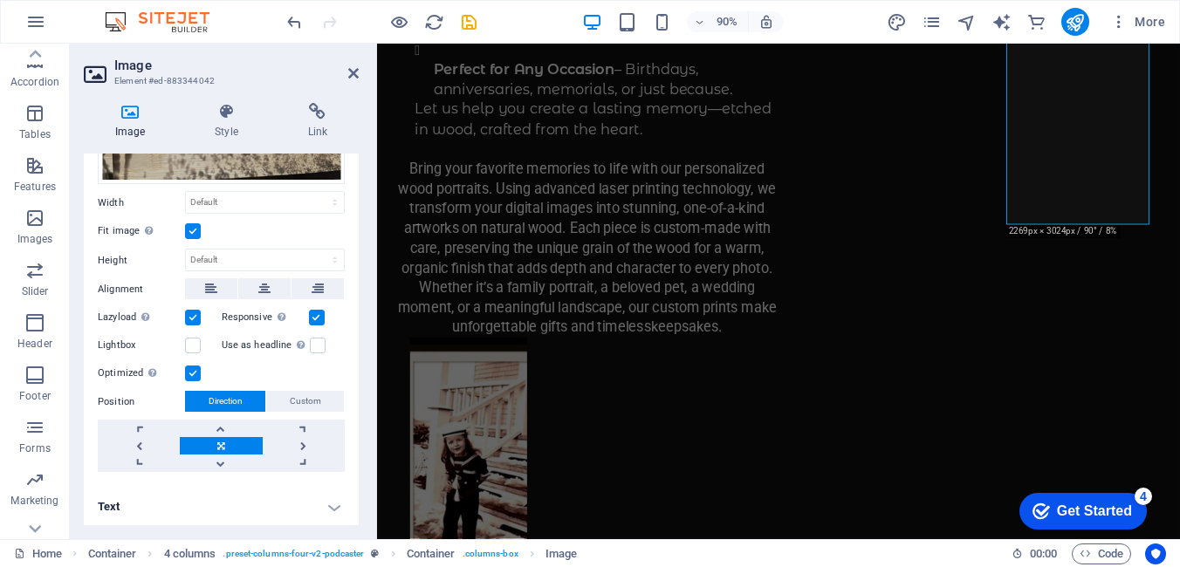
click at [335, 506] on h4 "Text" at bounding box center [221, 507] width 275 height 42
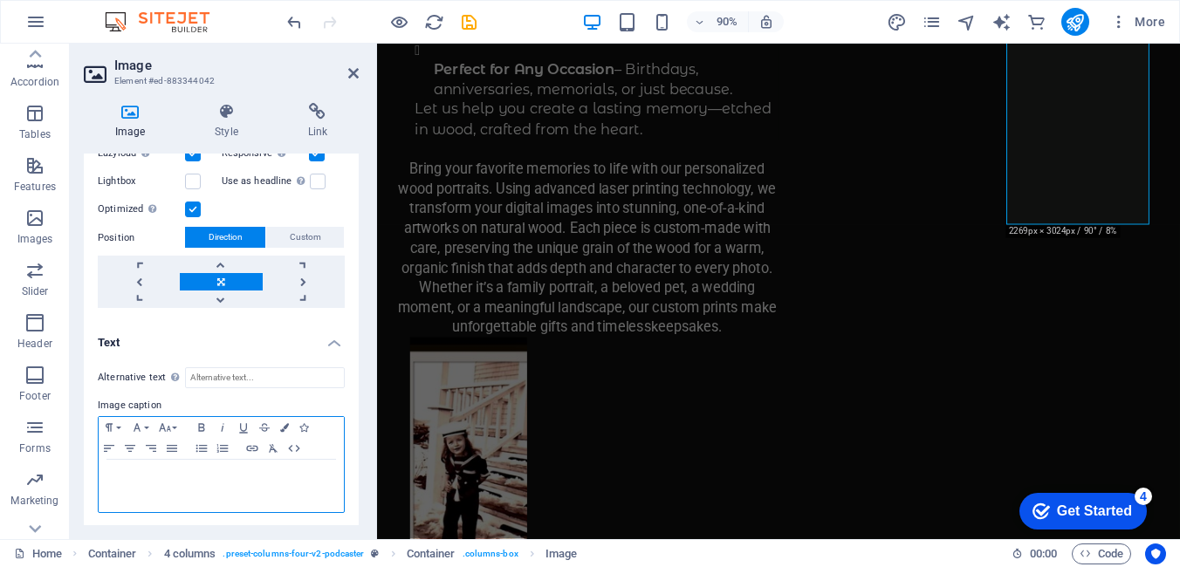
click at [140, 478] on p at bounding box center [221, 477] width 228 height 16
click at [373, 227] on div at bounding box center [374, 292] width 3 height 496
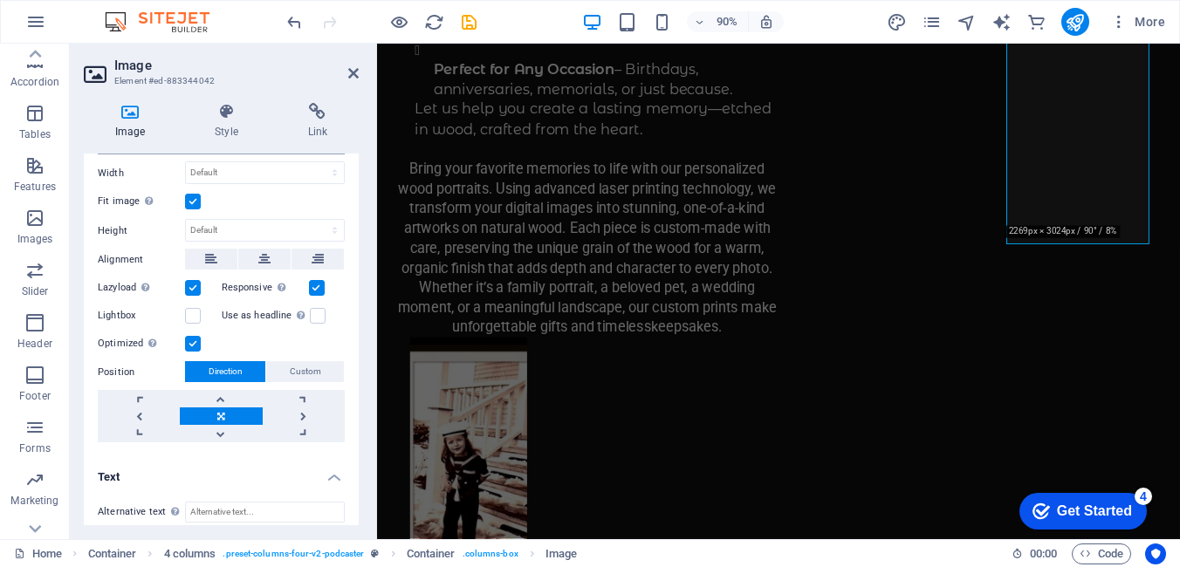
scroll to position [104, 0]
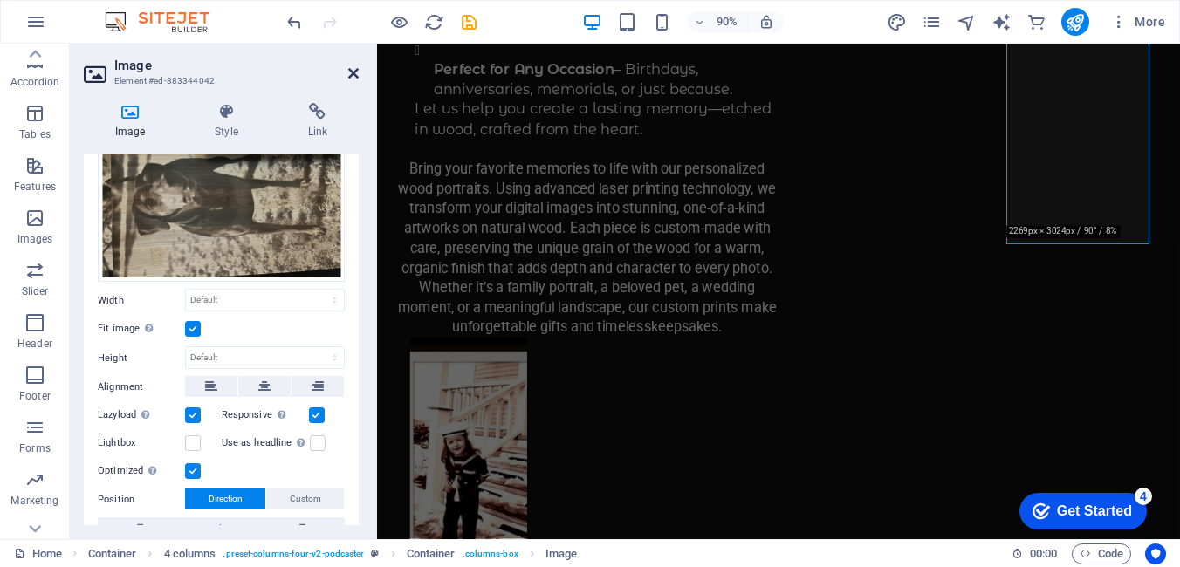
drag, startPoint x: 351, startPoint y: 73, endPoint x: 281, endPoint y: 30, distance: 82.3
click at [351, 73] on icon at bounding box center [353, 73] width 10 height 14
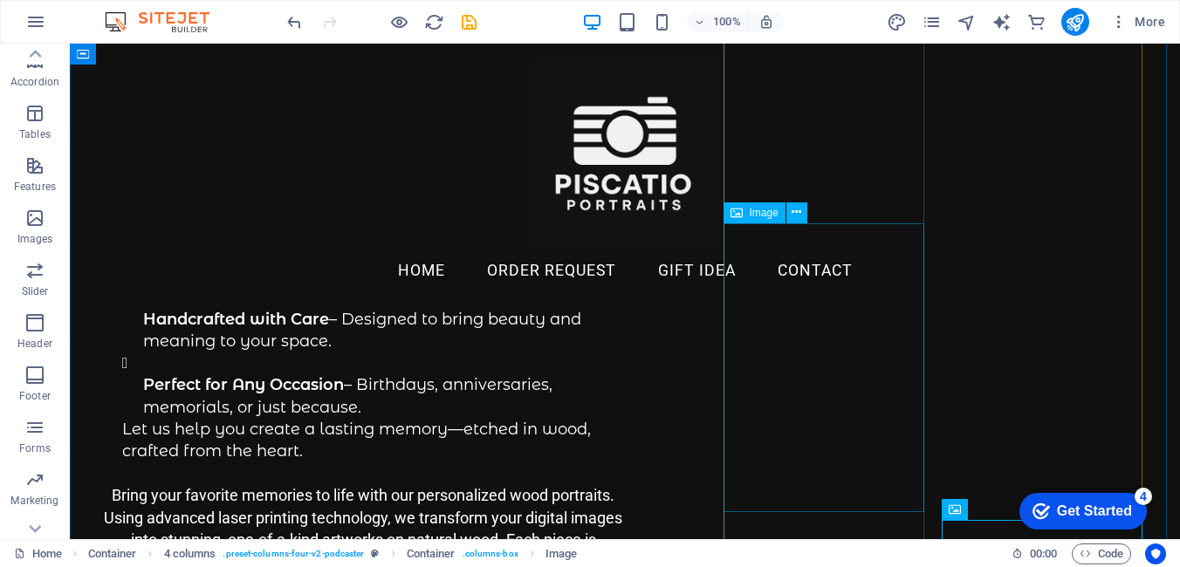
scroll to position [730, 0]
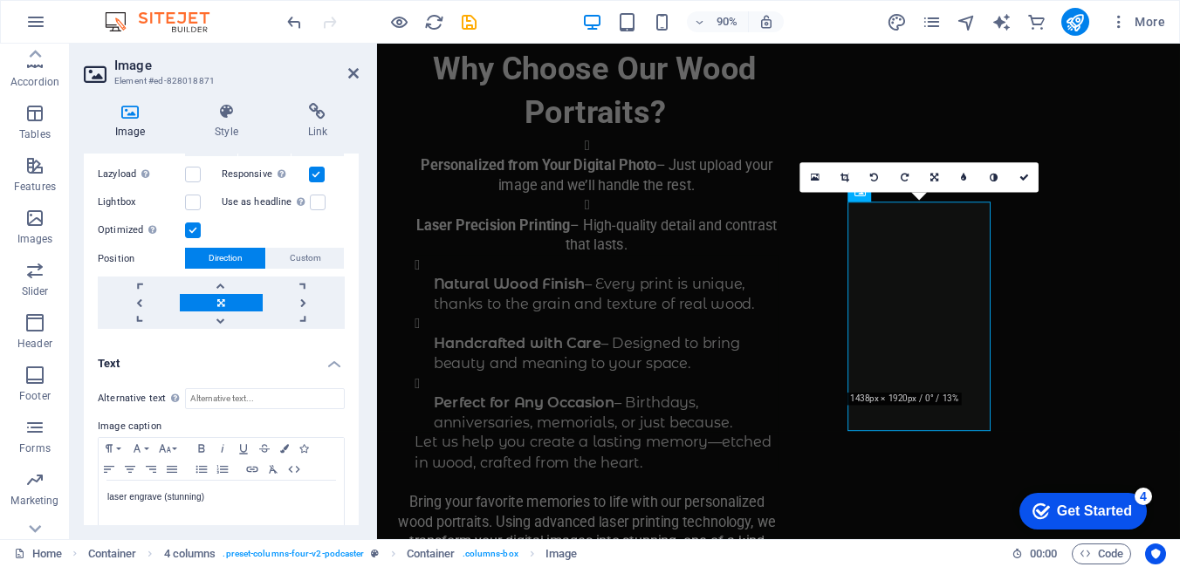
scroll to position [503, 0]
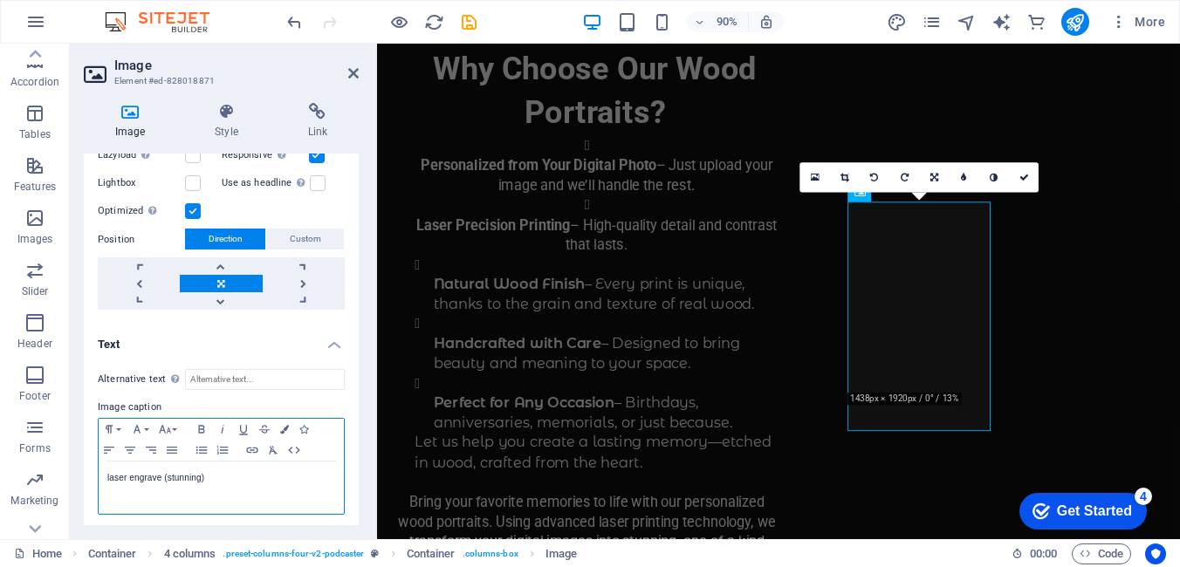
click at [108, 472] on p "​laser engrave (stunning)" at bounding box center [221, 478] width 228 height 16
click at [112, 470] on p "​laser engrave (stunning)" at bounding box center [221, 478] width 228 height 16
click at [137, 476] on p "Laser engrave (stunning)" at bounding box center [221, 478] width 228 height 16
click at [349, 72] on icon at bounding box center [353, 73] width 10 height 14
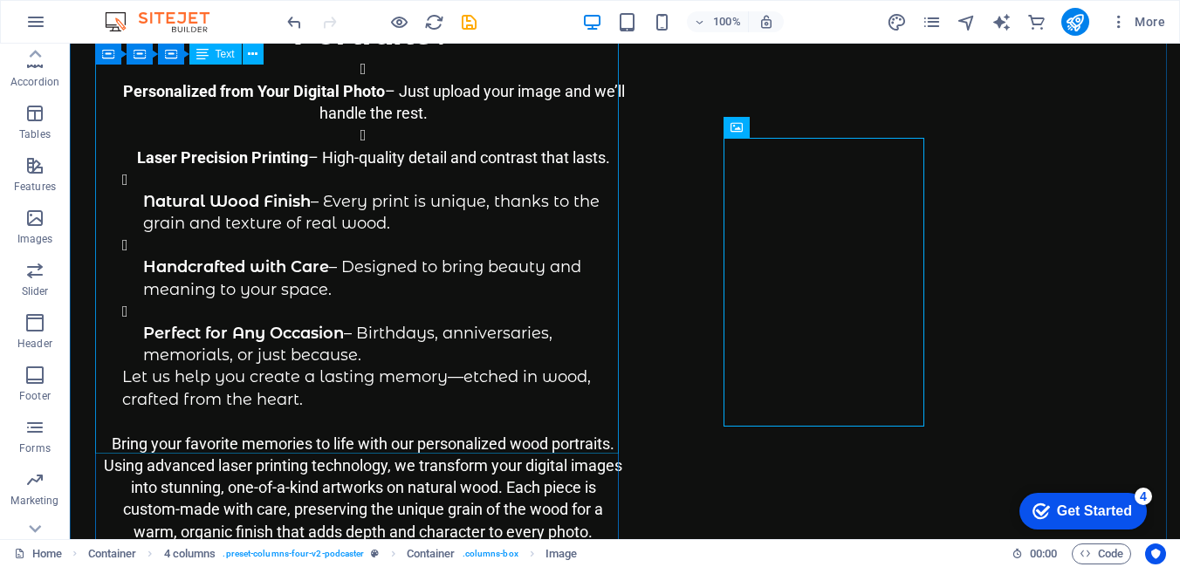
scroll to position [730, 0]
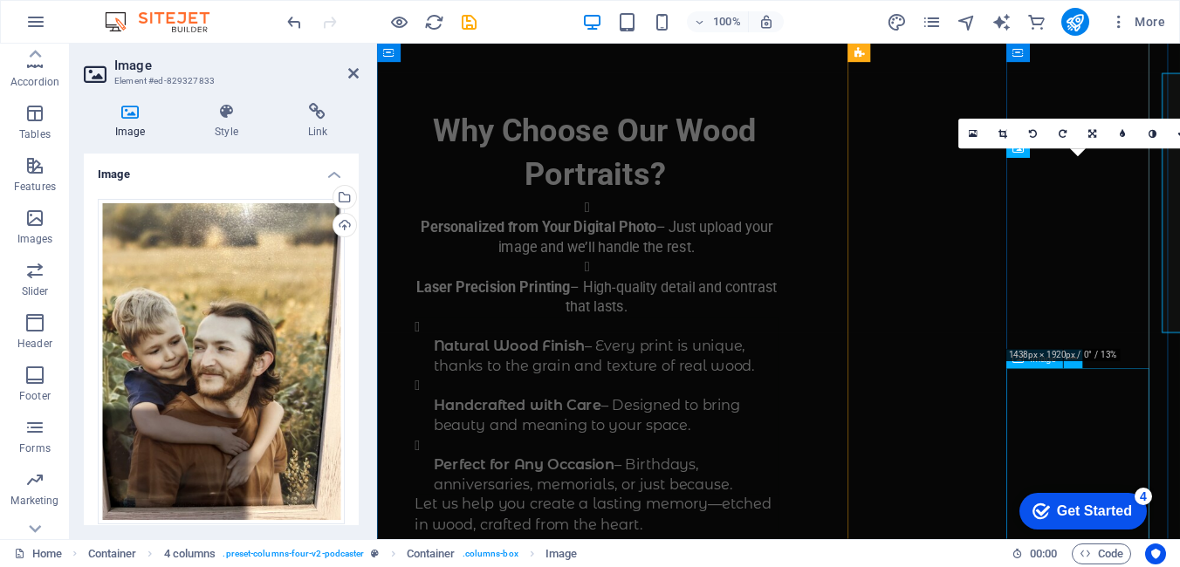
scroll to position [799, 0]
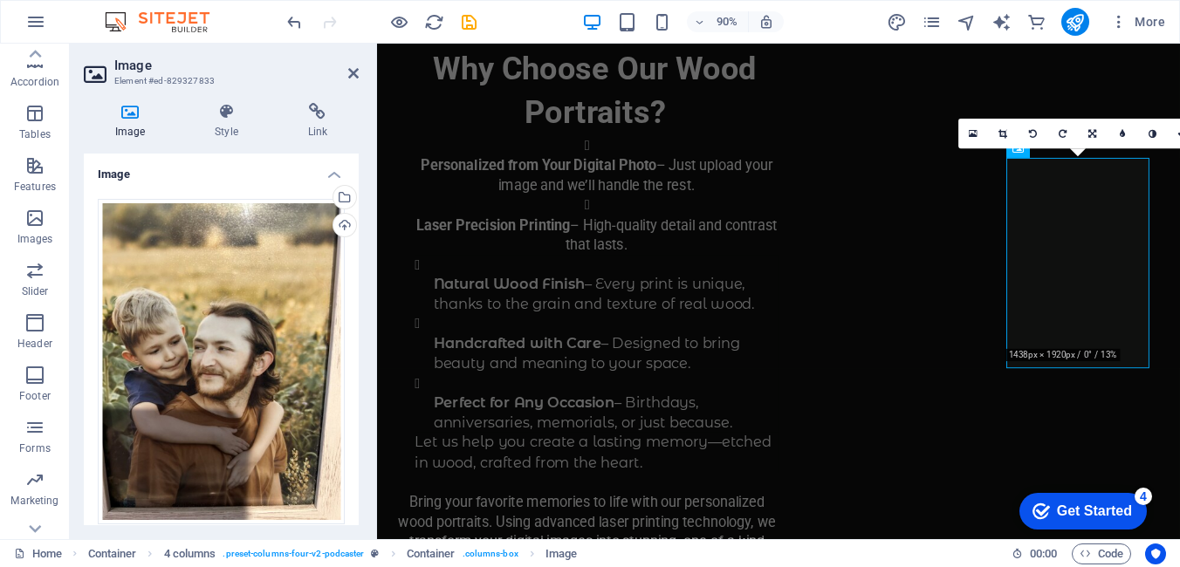
drag, startPoint x: 360, startPoint y: 283, endPoint x: 354, endPoint y: 383, distance: 100.6
click at [354, 383] on div "Image Style Link Image Drag files here, click to choose files or select files f…" at bounding box center [221, 314] width 303 height 450
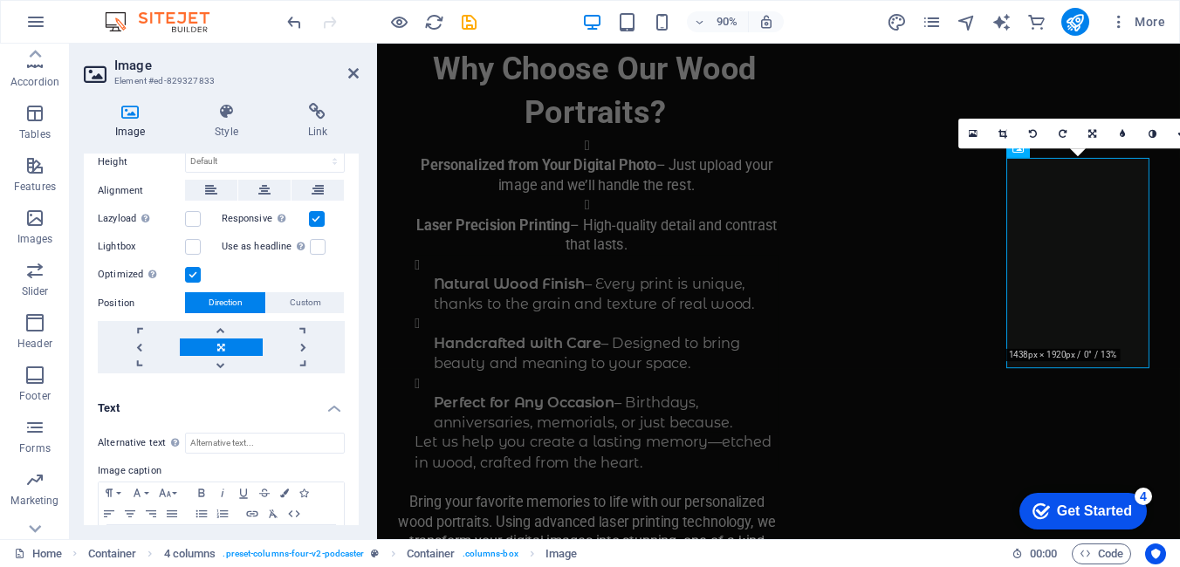
scroll to position [503, 0]
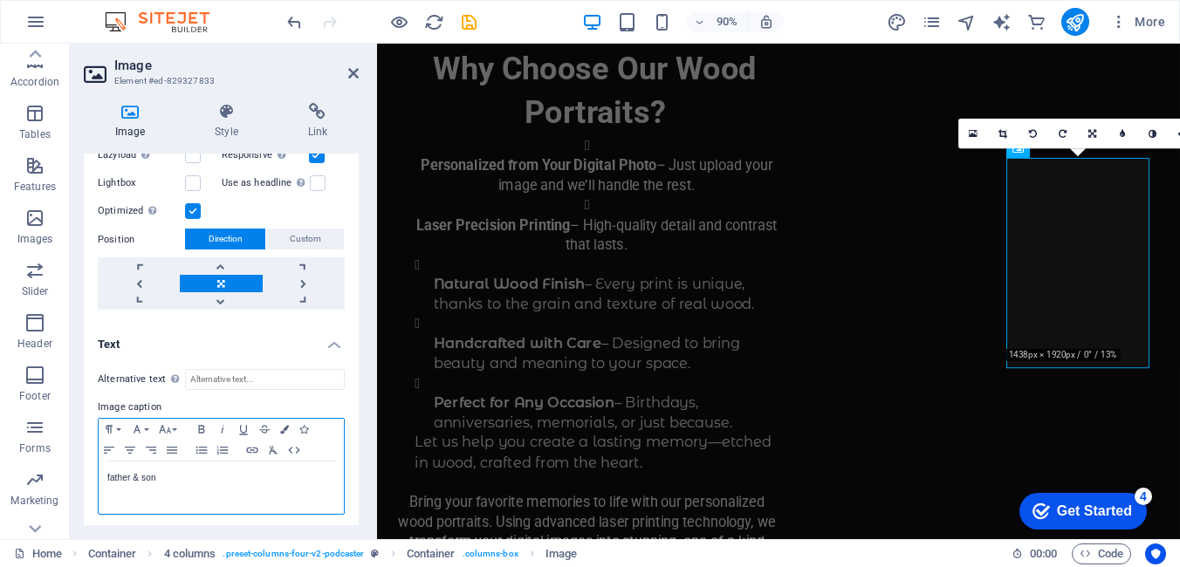
click at [109, 474] on p "father & son" at bounding box center [221, 478] width 228 height 16
click at [146, 475] on p "Father & son" at bounding box center [221, 478] width 228 height 16
click at [148, 476] on p "Father & son" at bounding box center [221, 478] width 228 height 16
click at [351, 76] on icon at bounding box center [353, 73] width 10 height 14
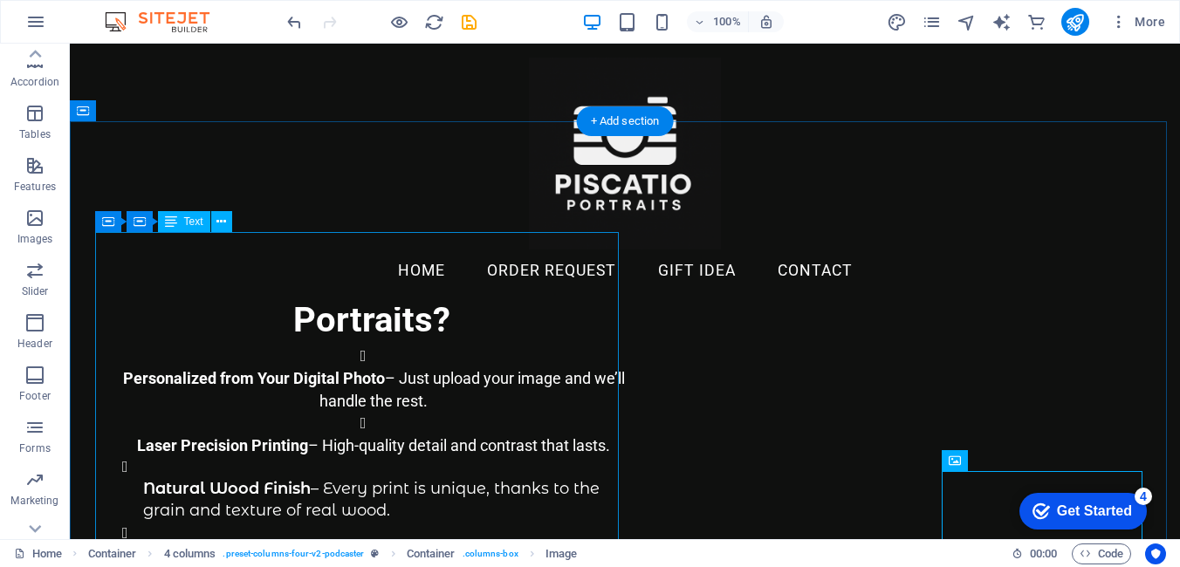
scroll to position [381, 0]
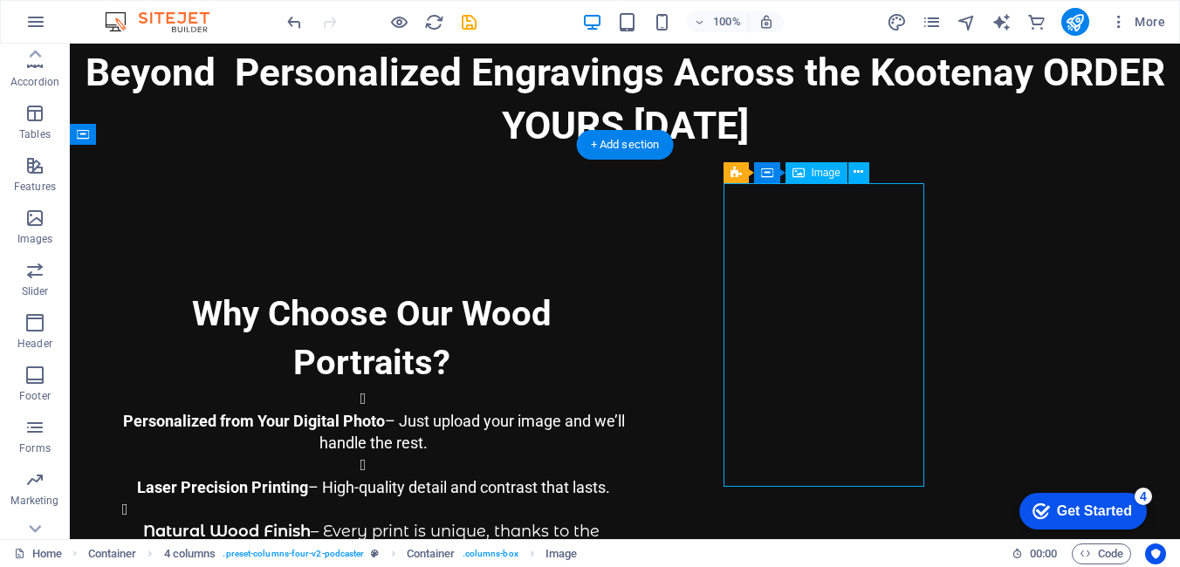
select select "px"
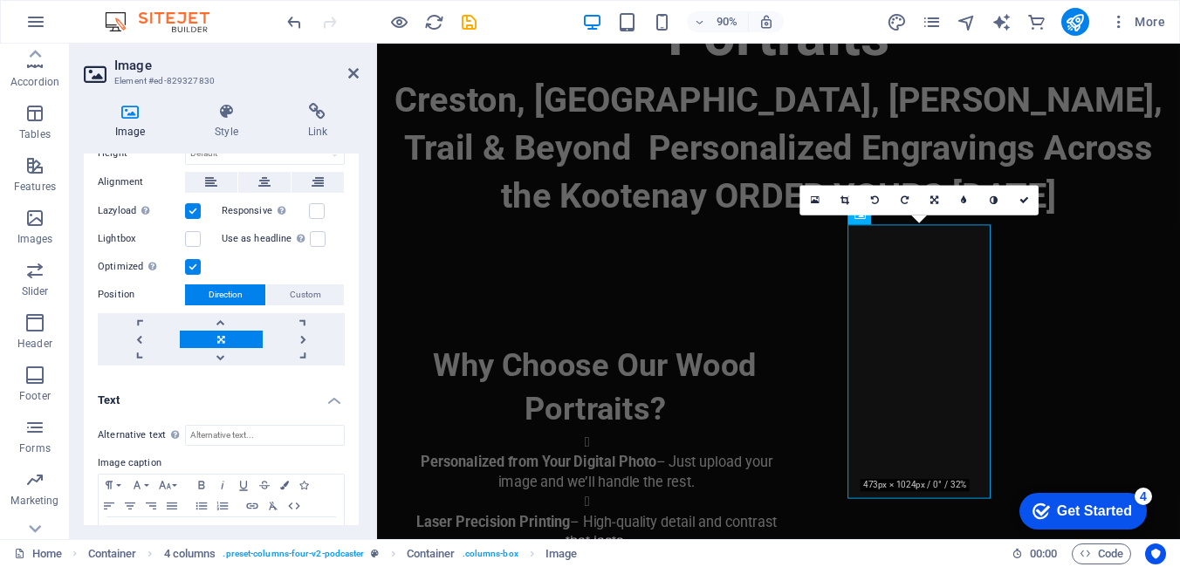
scroll to position [698, 0]
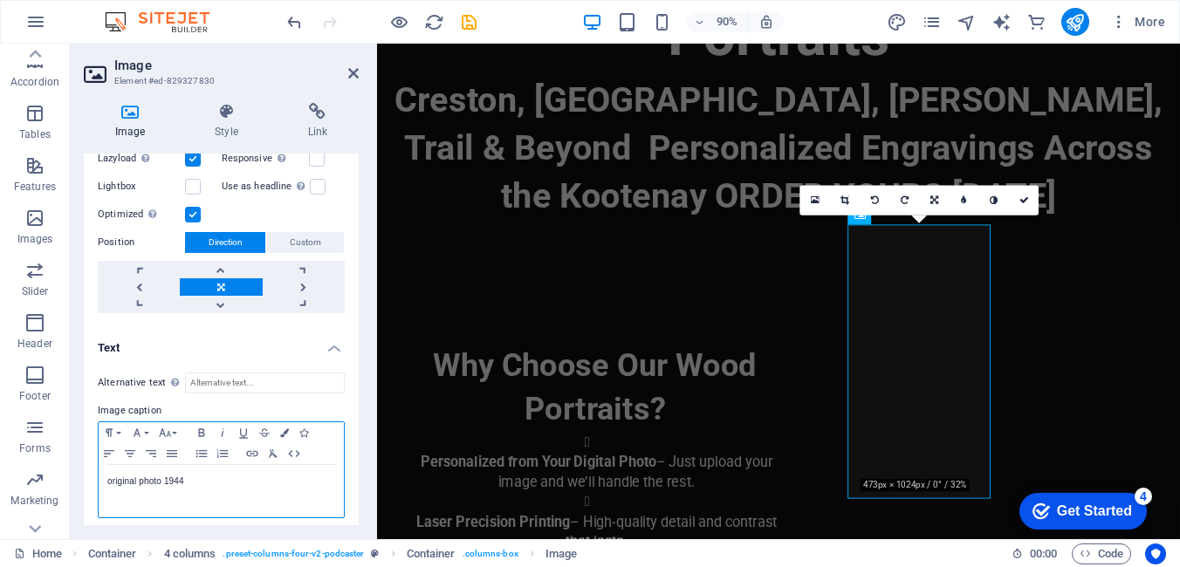
click at [111, 474] on p "original photo 1944" at bounding box center [221, 482] width 228 height 16
click at [145, 475] on p "Original photo 1944" at bounding box center [221, 482] width 228 height 16
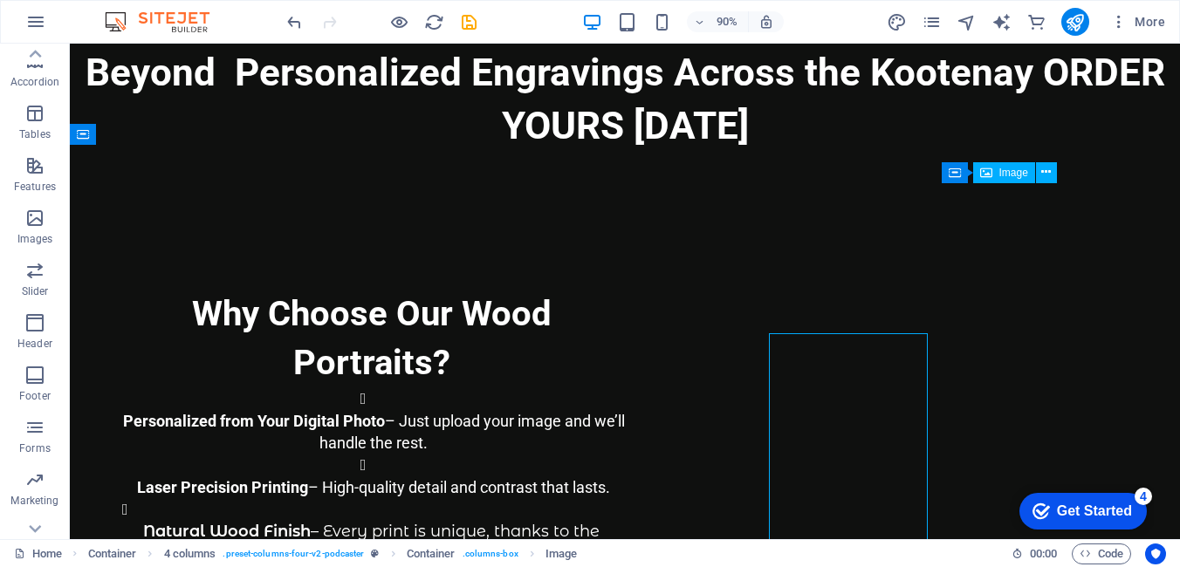
scroll to position [381, 0]
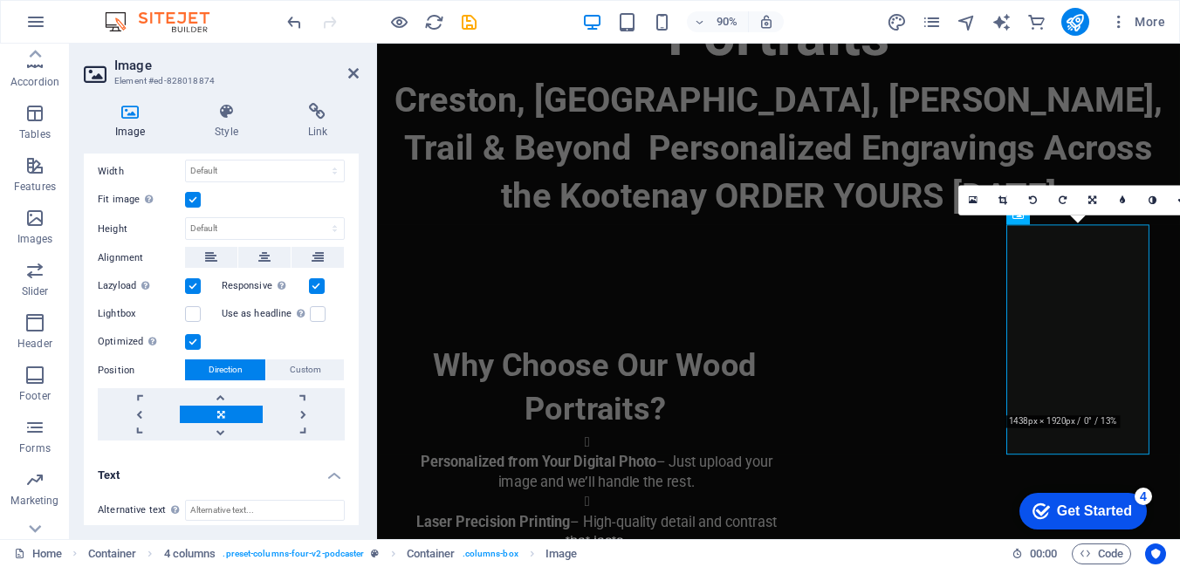
scroll to position [503, 0]
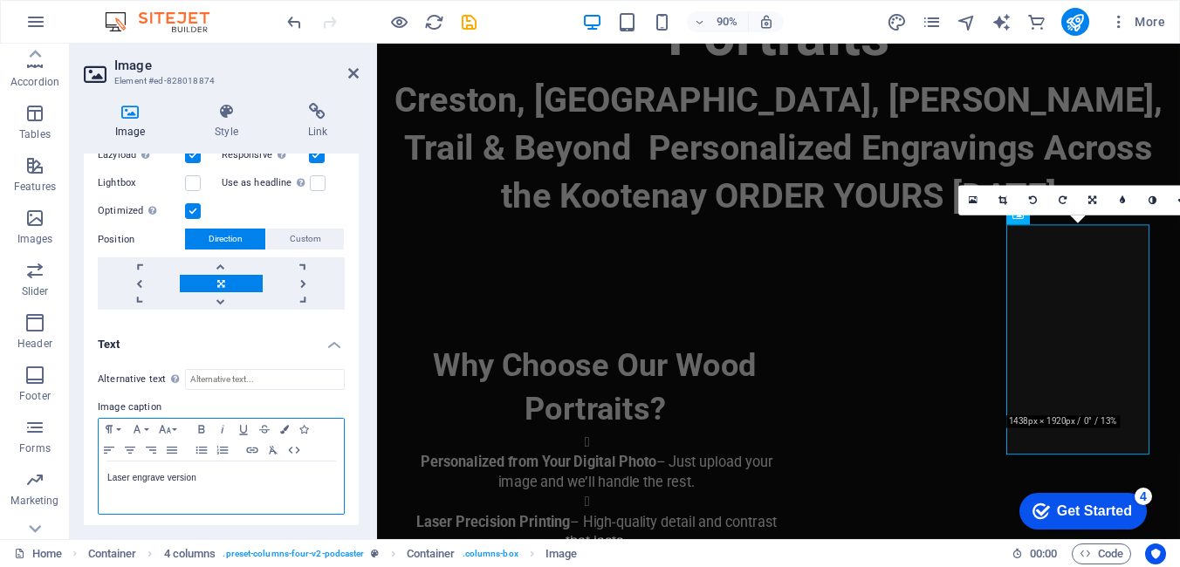
click at [136, 472] on p "Laser engrave version" at bounding box center [221, 478] width 228 height 16
click at [172, 473] on p "Laser Engrave version" at bounding box center [221, 478] width 228 height 16
click at [113, 470] on p "Laser Engrave Version" at bounding box center [221, 478] width 228 height 16
drag, startPoint x: 350, startPoint y: 73, endPoint x: 279, endPoint y: 28, distance: 84.0
click at [350, 73] on icon at bounding box center [353, 73] width 10 height 14
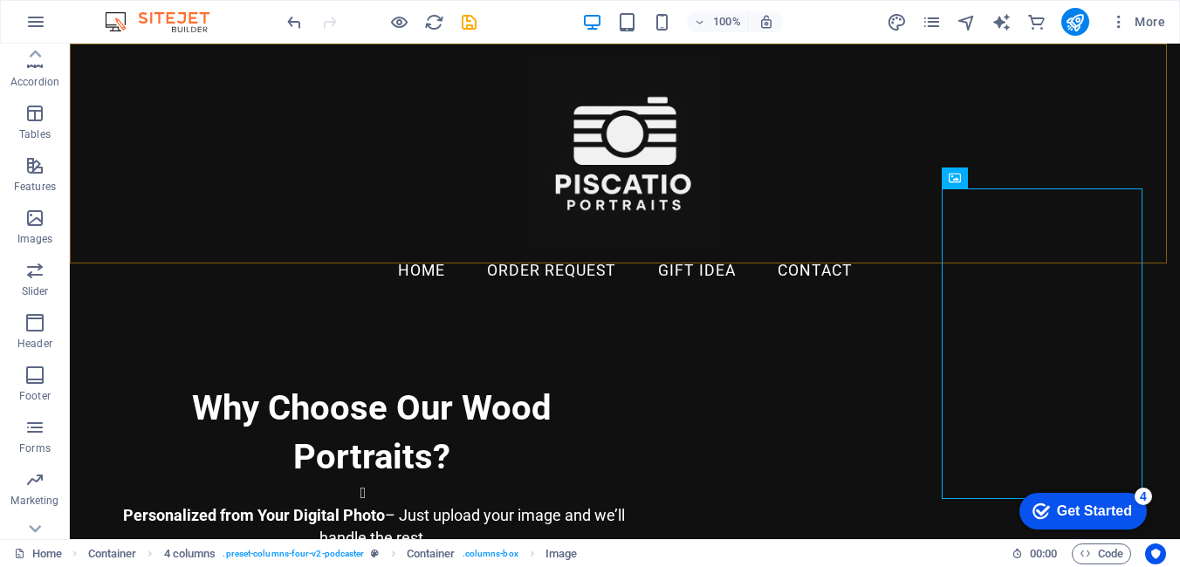
scroll to position [206, 0]
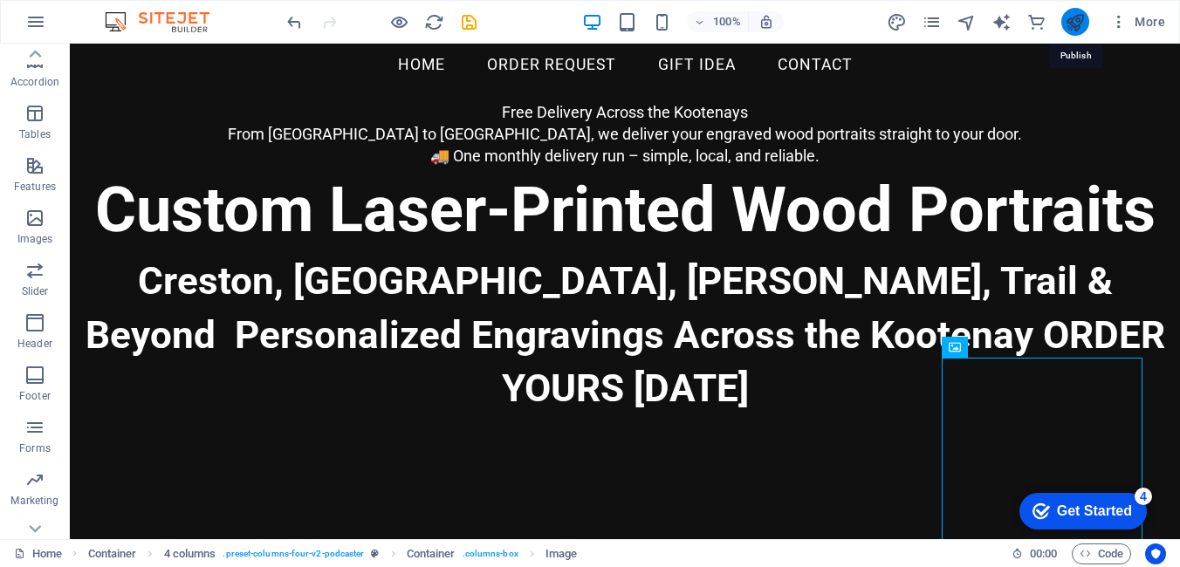
click at [1075, 12] on icon "publish" at bounding box center [1075, 22] width 20 height 20
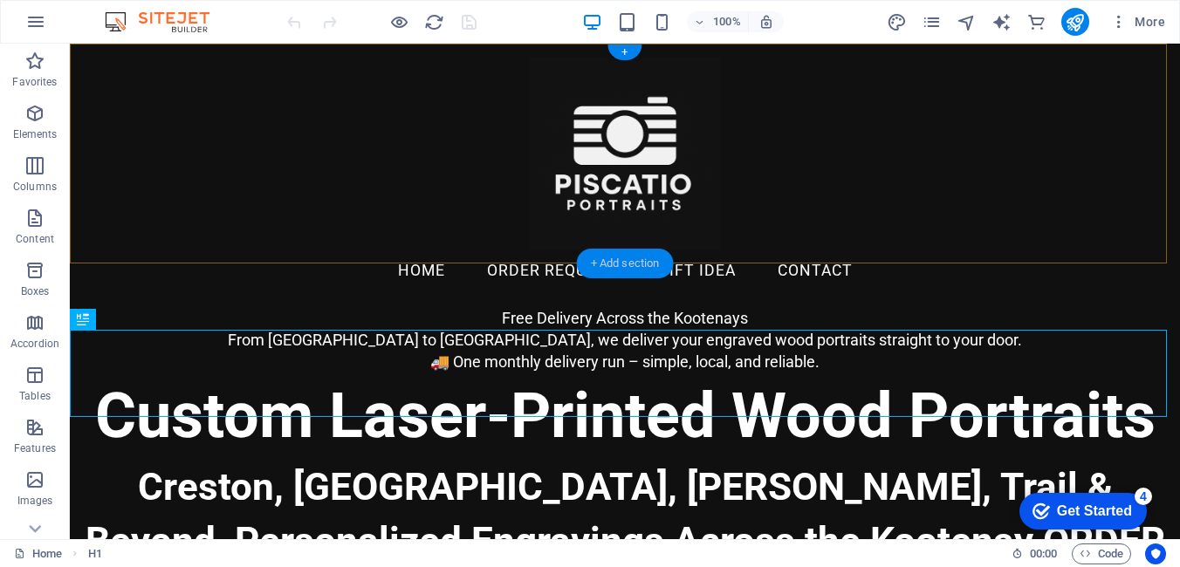
click at [608, 255] on div "+ Add section" at bounding box center [625, 264] width 97 height 30
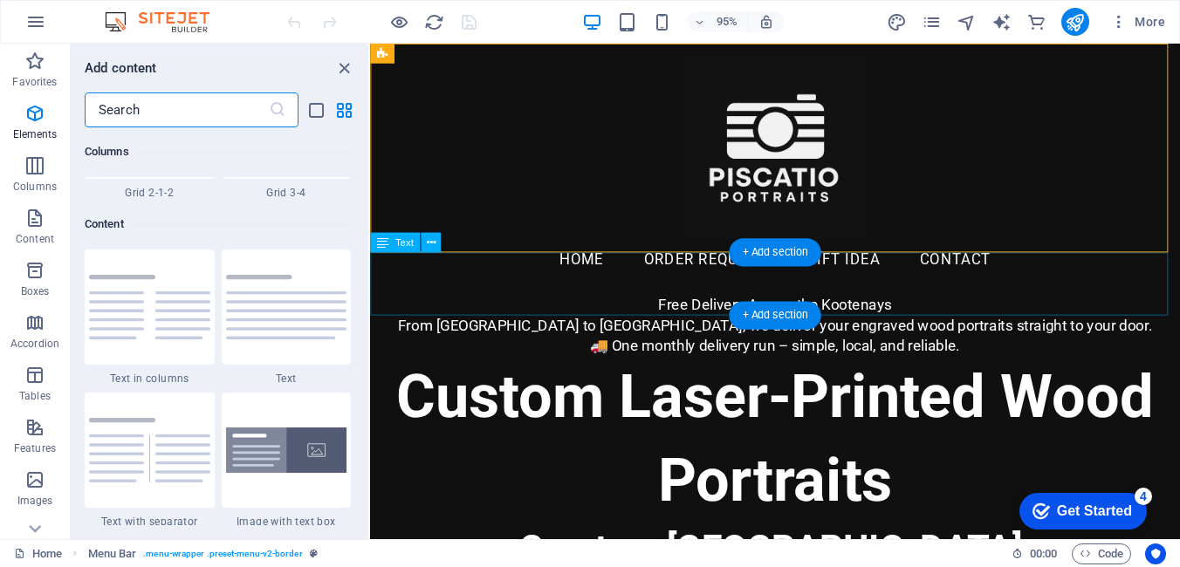
scroll to position [3054, 0]
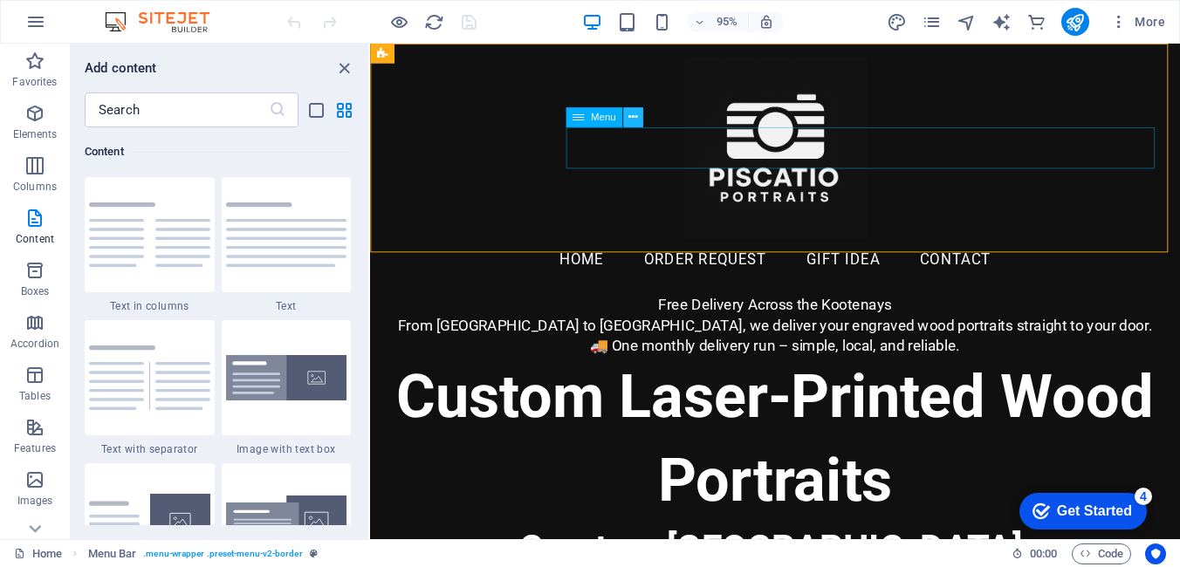
click at [635, 120] on icon at bounding box center [632, 117] width 9 height 17
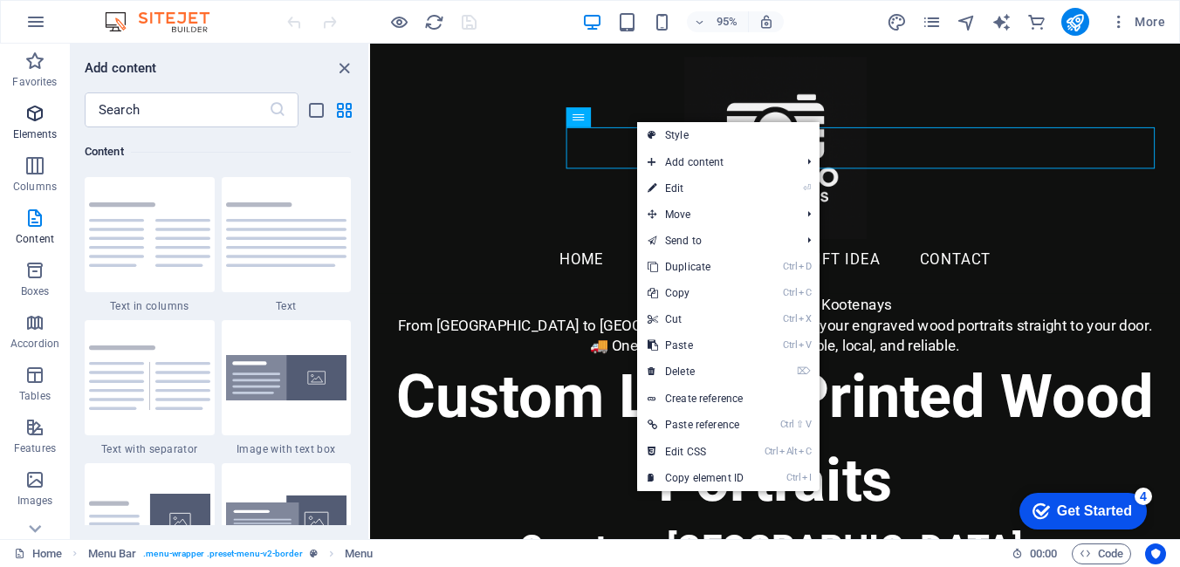
click at [48, 115] on span "Elements" at bounding box center [35, 124] width 70 height 42
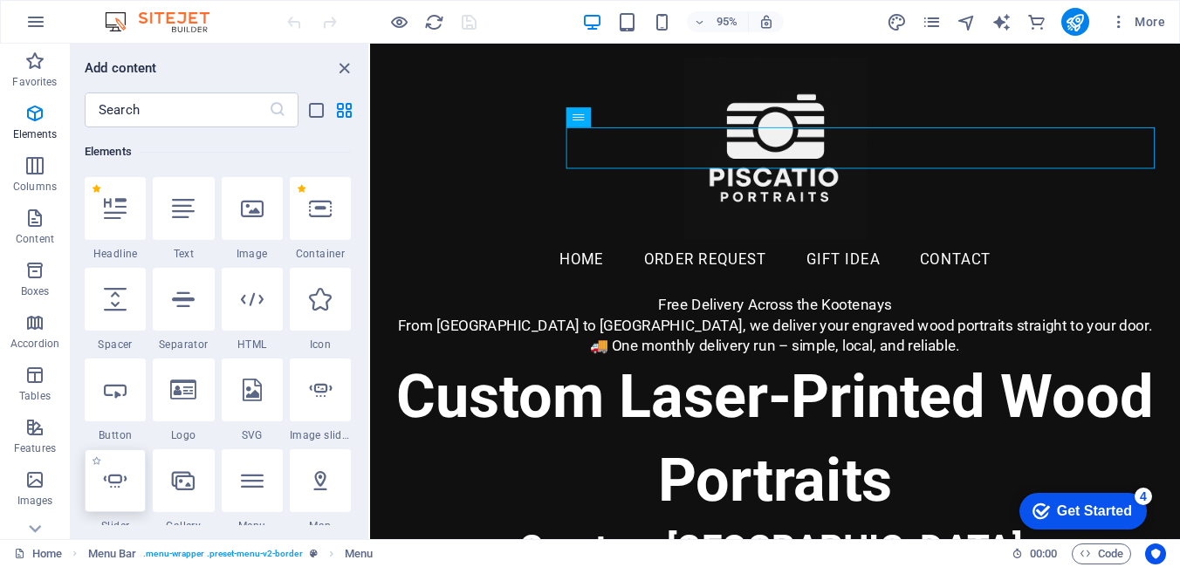
scroll to position [273, 0]
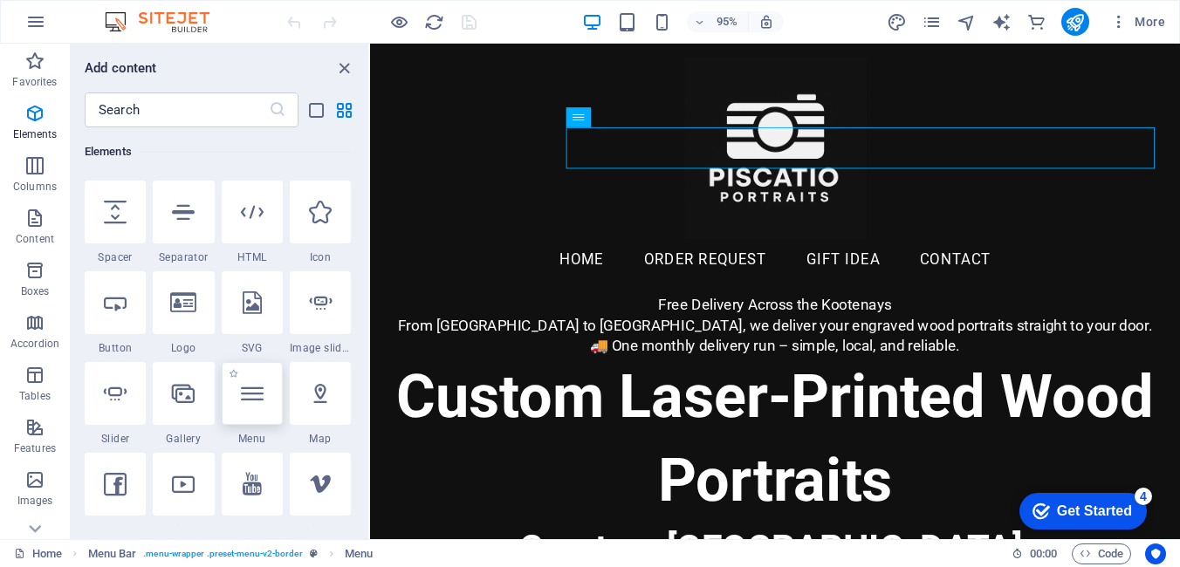
click at [254, 404] on icon at bounding box center [252, 393] width 23 height 23
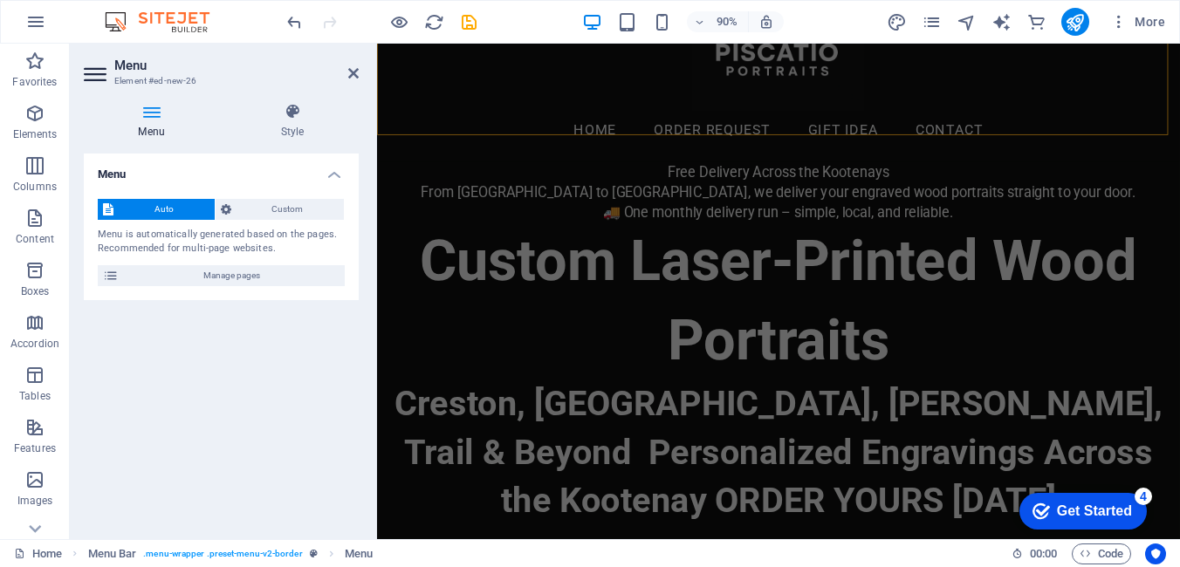
scroll to position [0, 0]
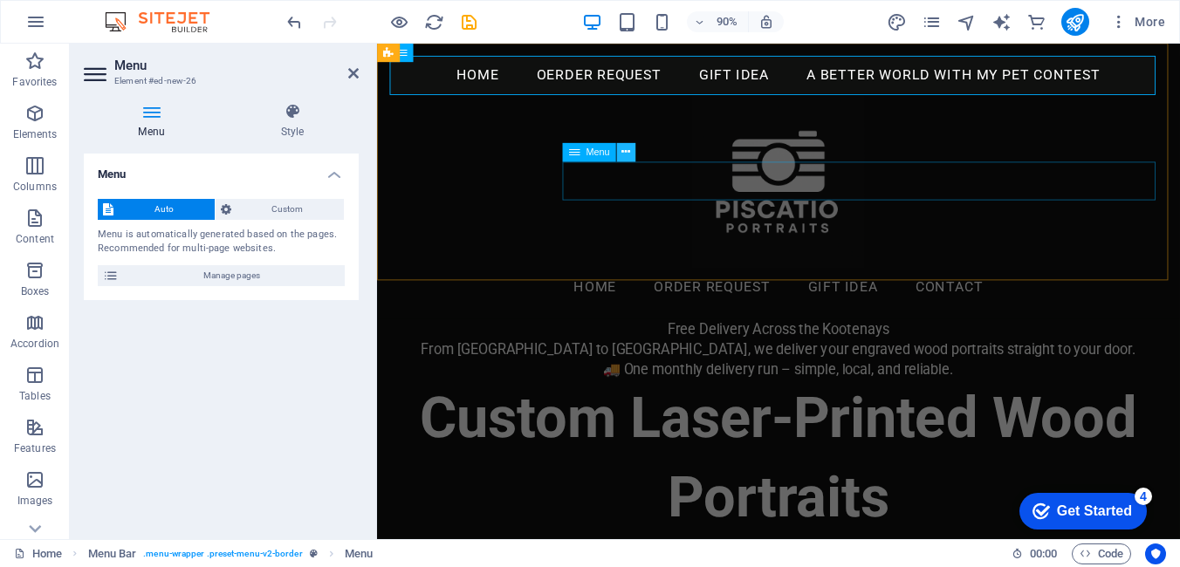
click at [628, 154] on icon at bounding box center [626, 152] width 9 height 17
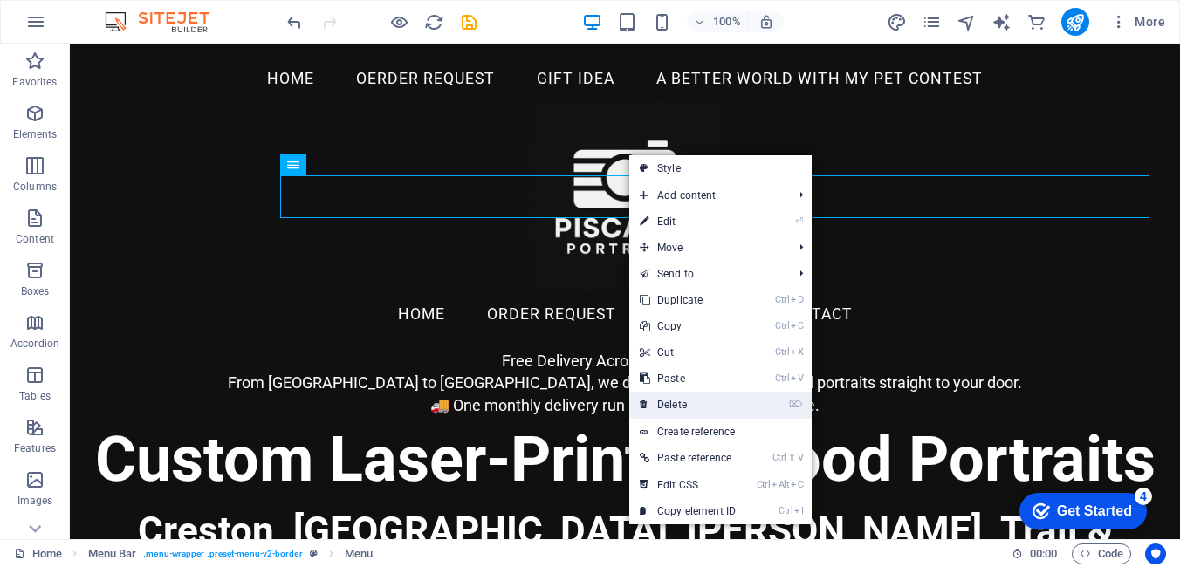
click at [677, 402] on link "⌦ Delete" at bounding box center [687, 405] width 117 height 26
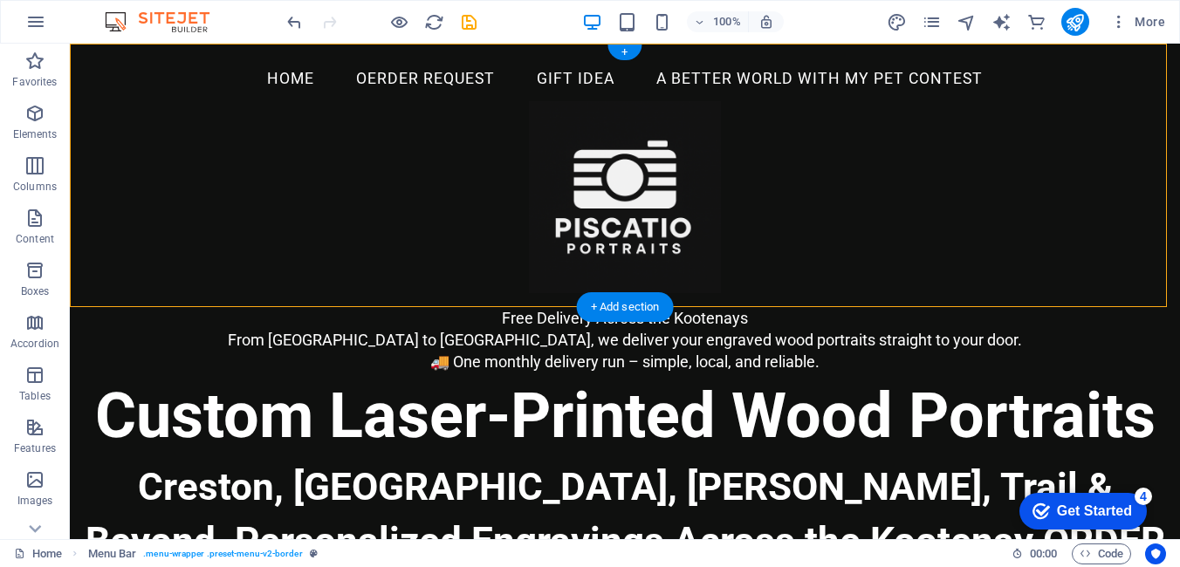
drag, startPoint x: 514, startPoint y: 72, endPoint x: 582, endPoint y: 242, distance: 183.3
click at [582, 242] on div "Home OERDER REQUEST GIFT IDEA A Better World with My Pet contest Menu" at bounding box center [625, 176] width 1110 height 264
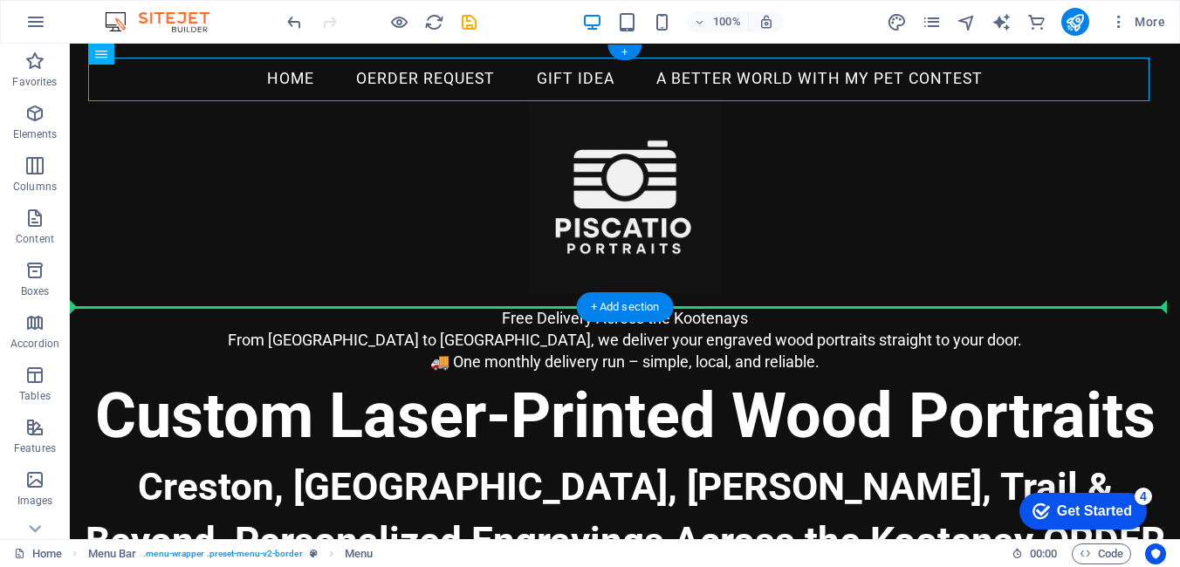
drag, startPoint x: 316, startPoint y: 77, endPoint x: 483, endPoint y: 199, distance: 206.7
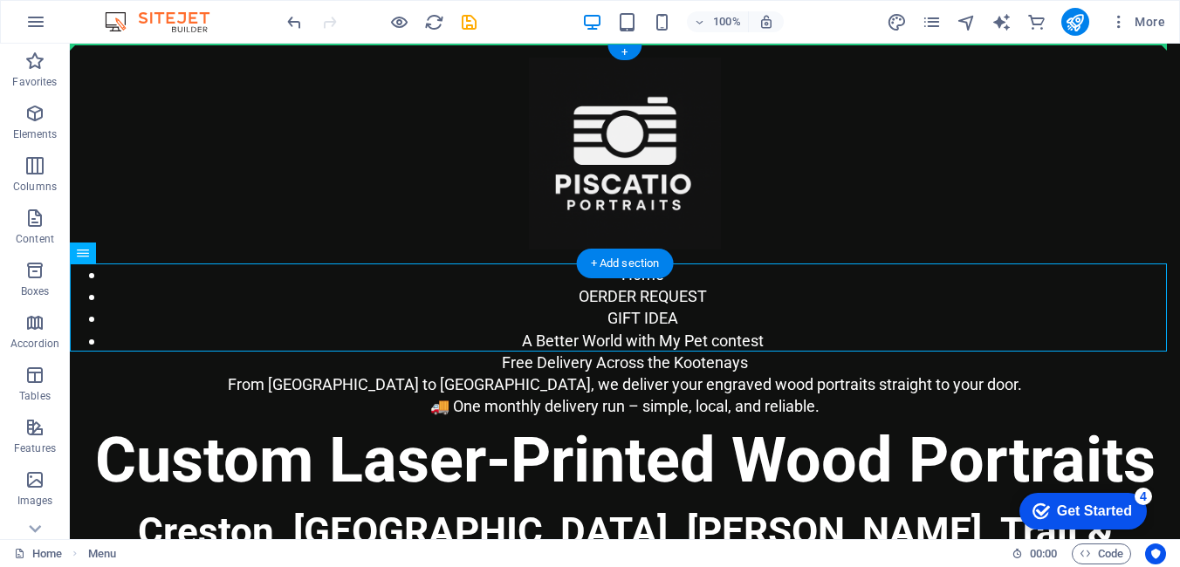
drag, startPoint x: 498, startPoint y: 299, endPoint x: 467, endPoint y: 133, distance: 168.8
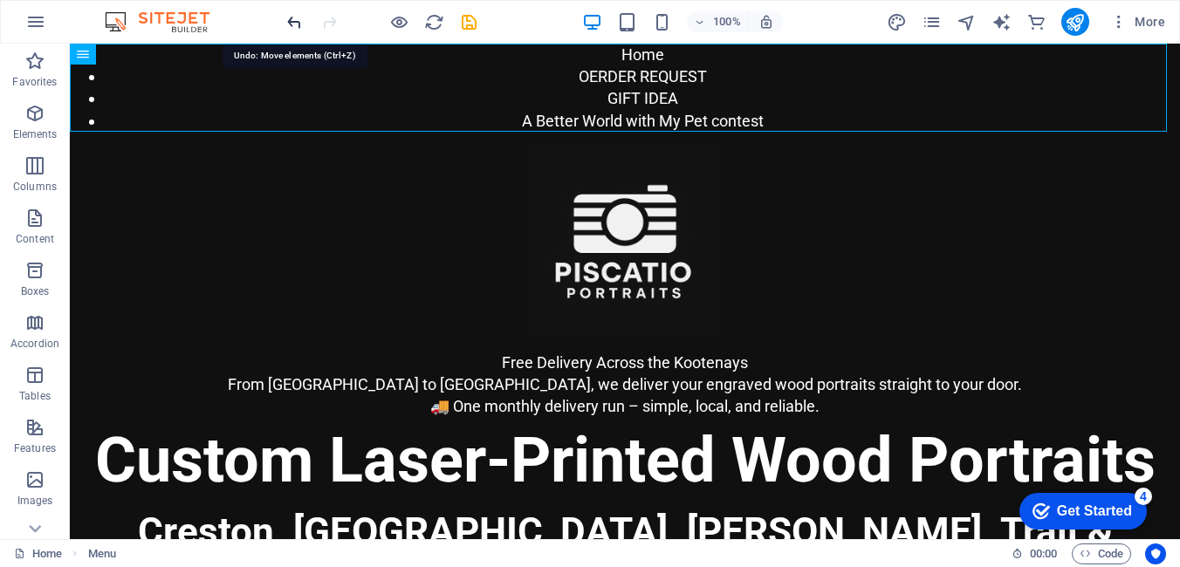
click at [299, 21] on icon "undo" at bounding box center [295, 22] width 20 height 20
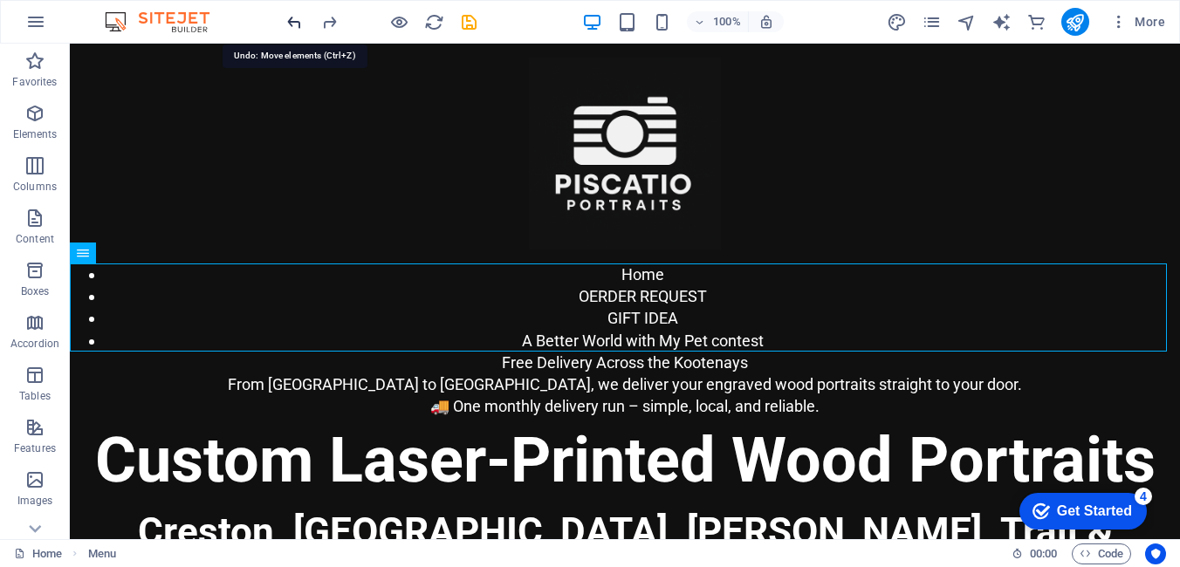
click at [299, 21] on icon "undo" at bounding box center [295, 22] width 20 height 20
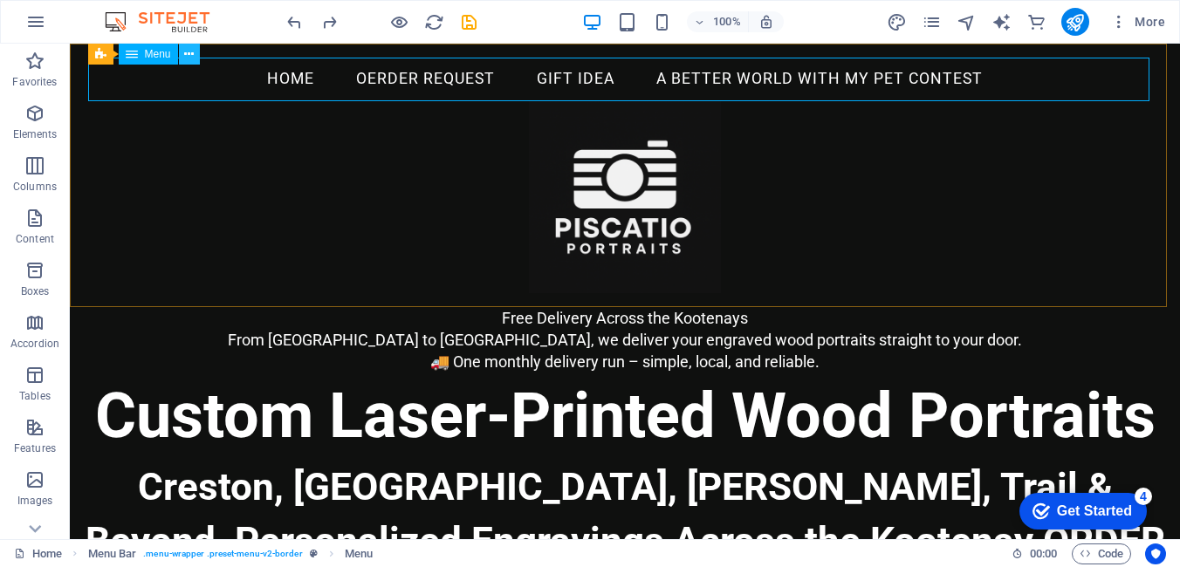
click at [187, 57] on icon at bounding box center [189, 54] width 10 height 18
click at [187, 55] on icon at bounding box center [189, 54] width 10 height 18
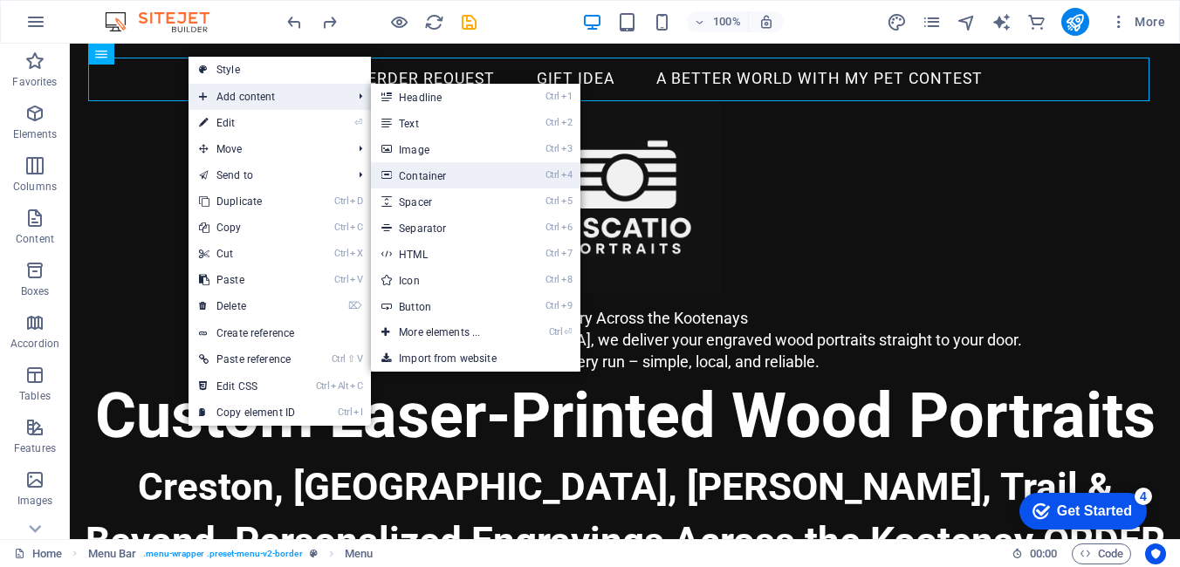
click at [418, 175] on link "Ctrl 4 Container" at bounding box center [443, 175] width 144 height 26
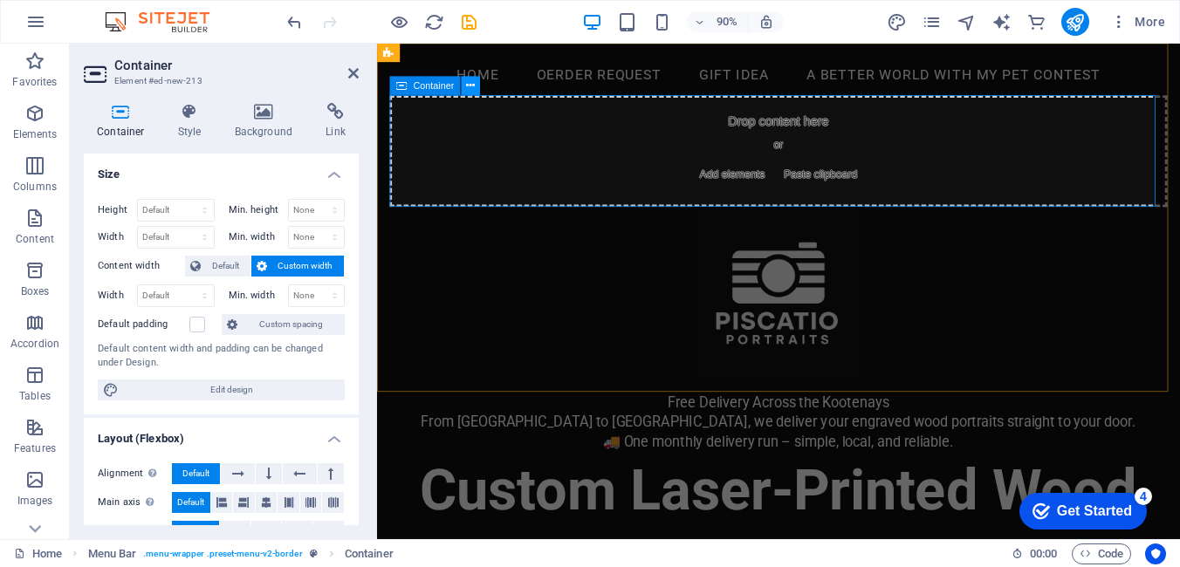
click at [476, 86] on button at bounding box center [470, 85] width 19 height 19
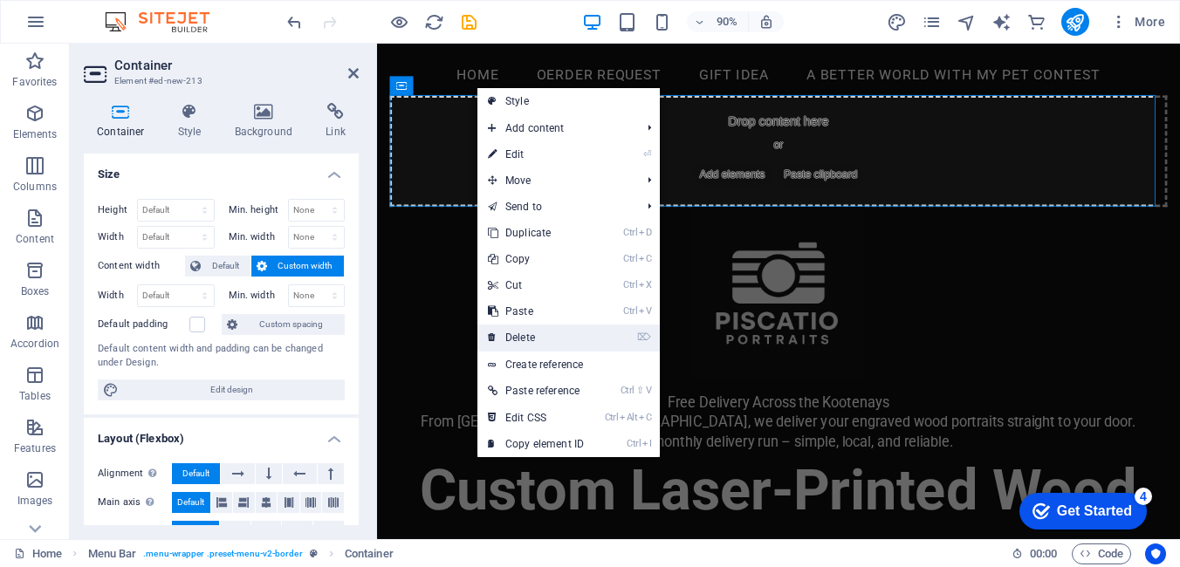
click at [523, 333] on link "⌦ Delete" at bounding box center [535, 338] width 117 height 26
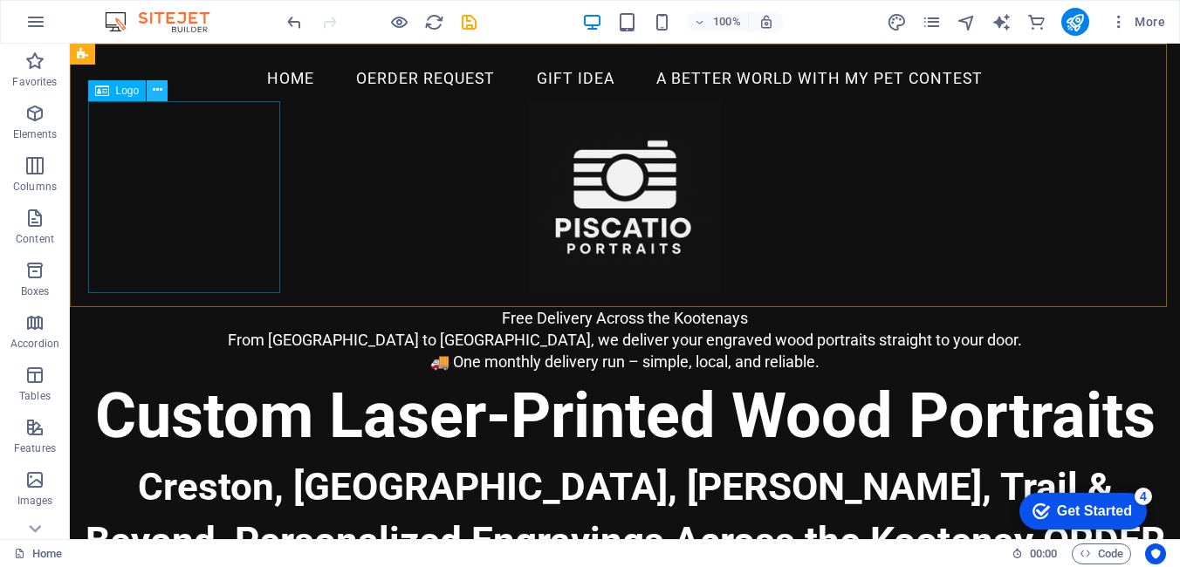
click at [164, 88] on button at bounding box center [157, 90] width 21 height 21
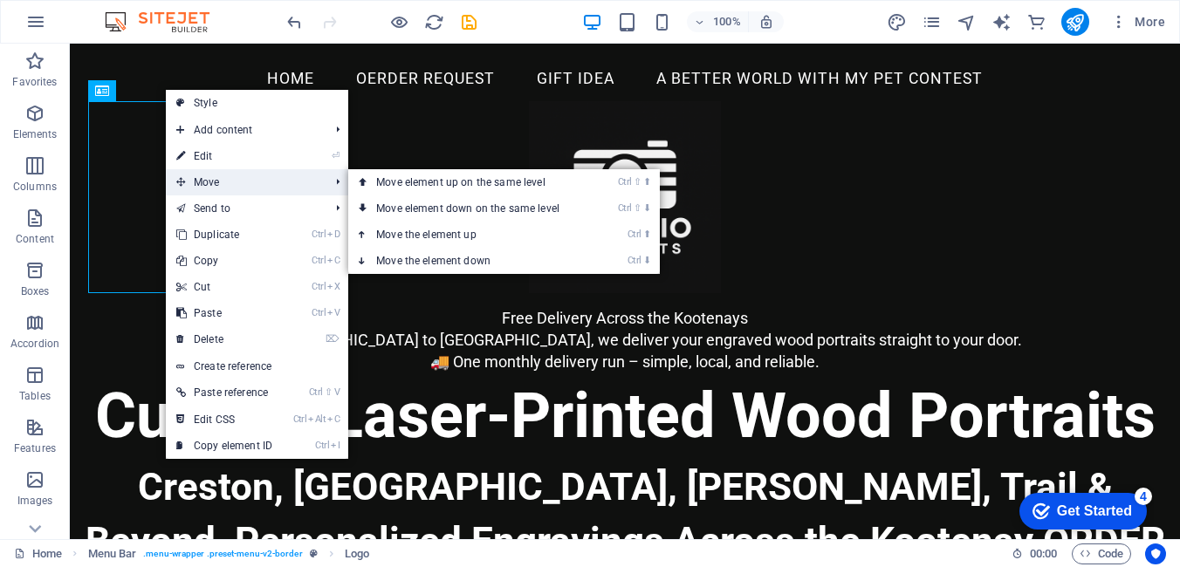
click at [221, 186] on span "Move" at bounding box center [244, 182] width 156 height 26
click at [217, 183] on span "Move" at bounding box center [244, 182] width 156 height 26
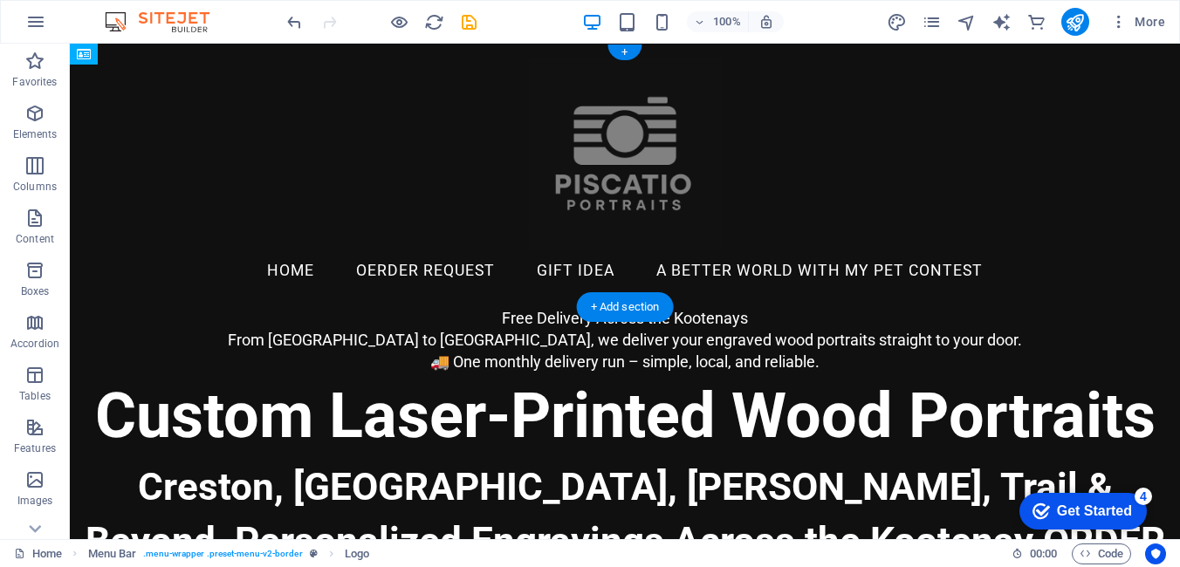
drag, startPoint x: 175, startPoint y: 203, endPoint x: 176, endPoint y: 73, distance: 129.2
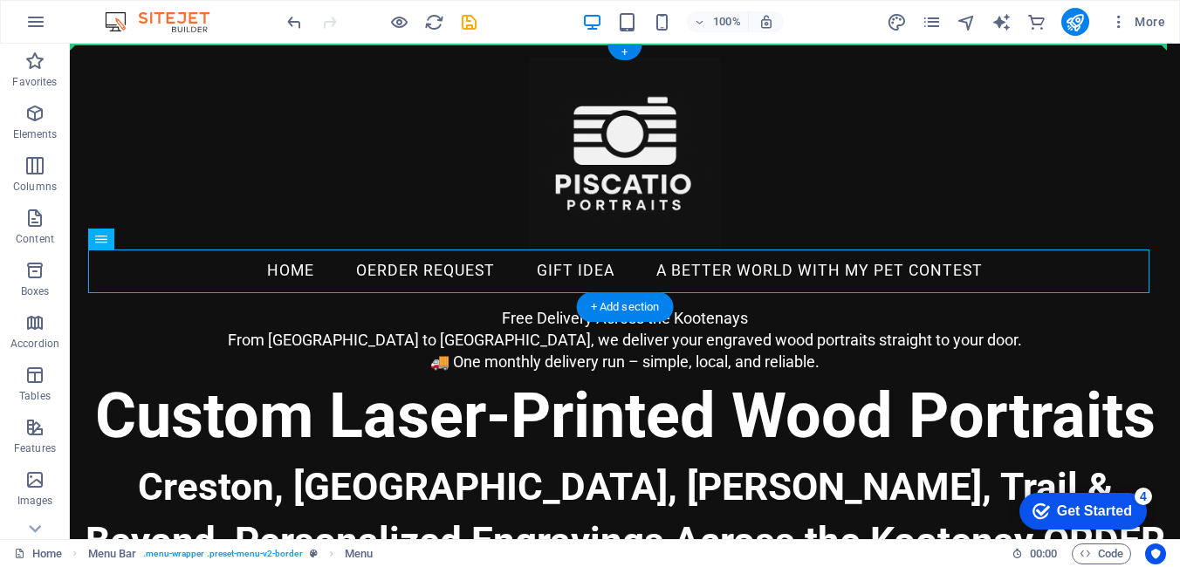
drag, startPoint x: 570, startPoint y: 267, endPoint x: 610, endPoint y: 101, distance: 170.6
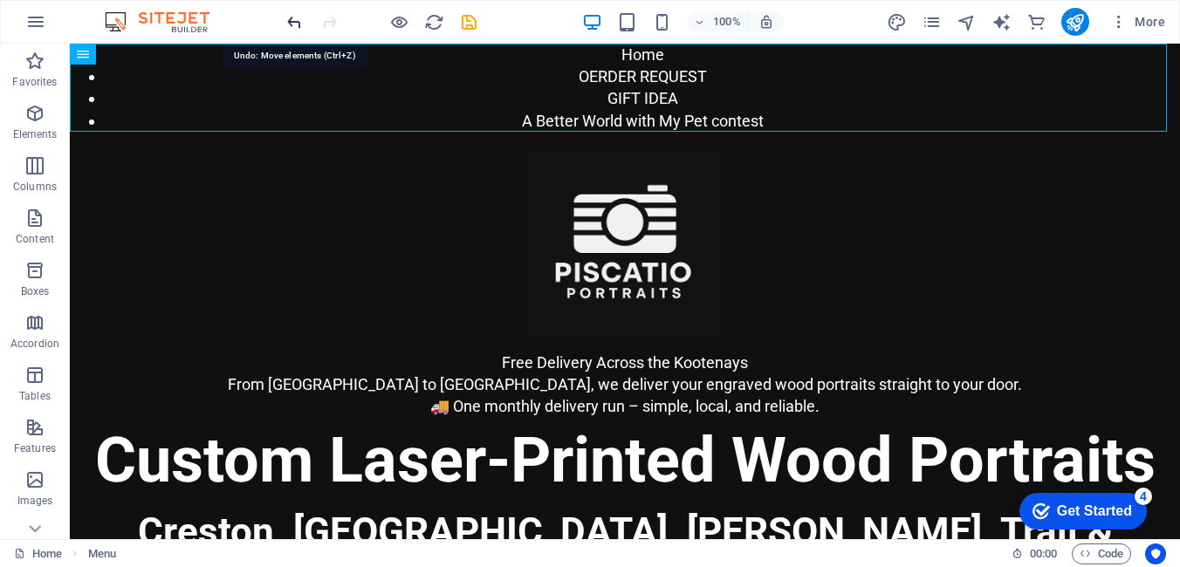
click at [302, 18] on icon "undo" at bounding box center [295, 22] width 20 height 20
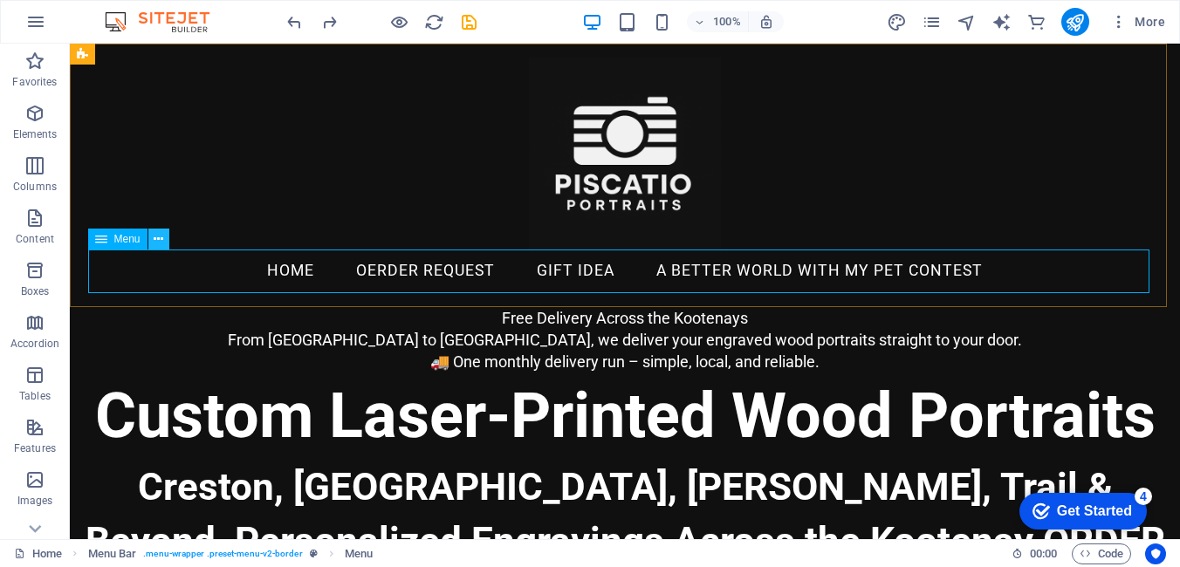
click at [155, 239] on icon at bounding box center [159, 239] width 10 height 18
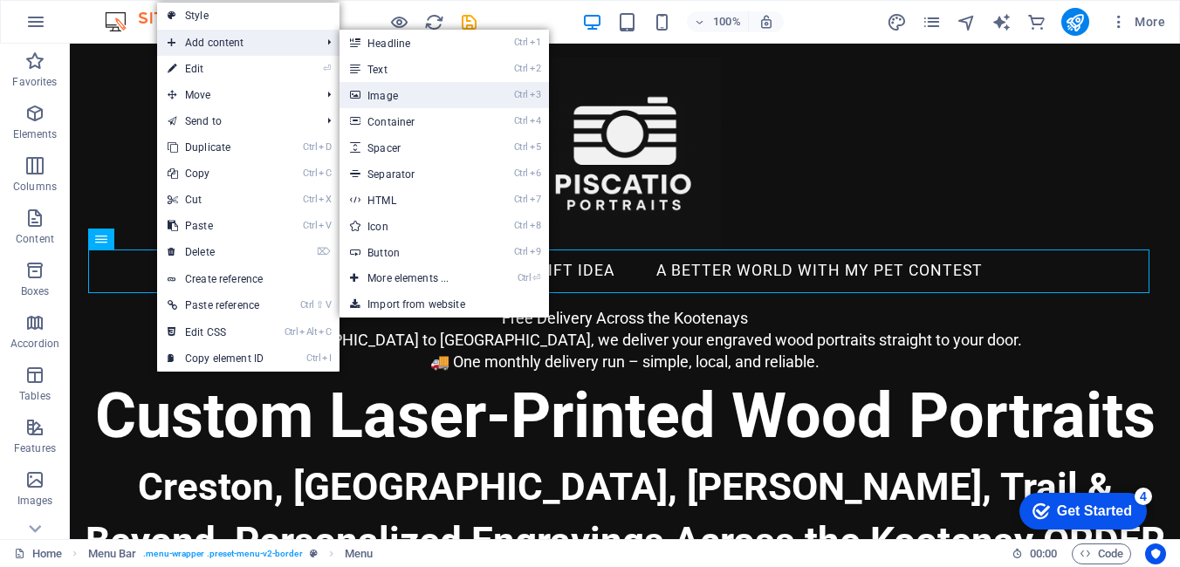
click at [386, 99] on link "Ctrl 3 Image" at bounding box center [412, 95] width 144 height 26
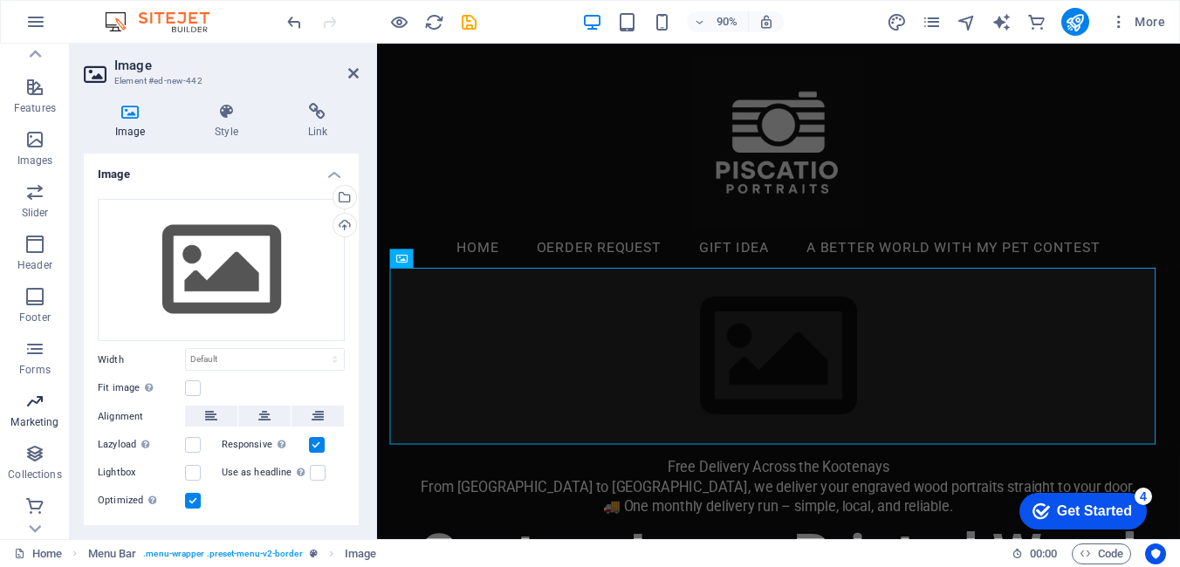
scroll to position [342, 0]
click at [45, 240] on icon "button" at bounding box center [34, 242] width 21 height 21
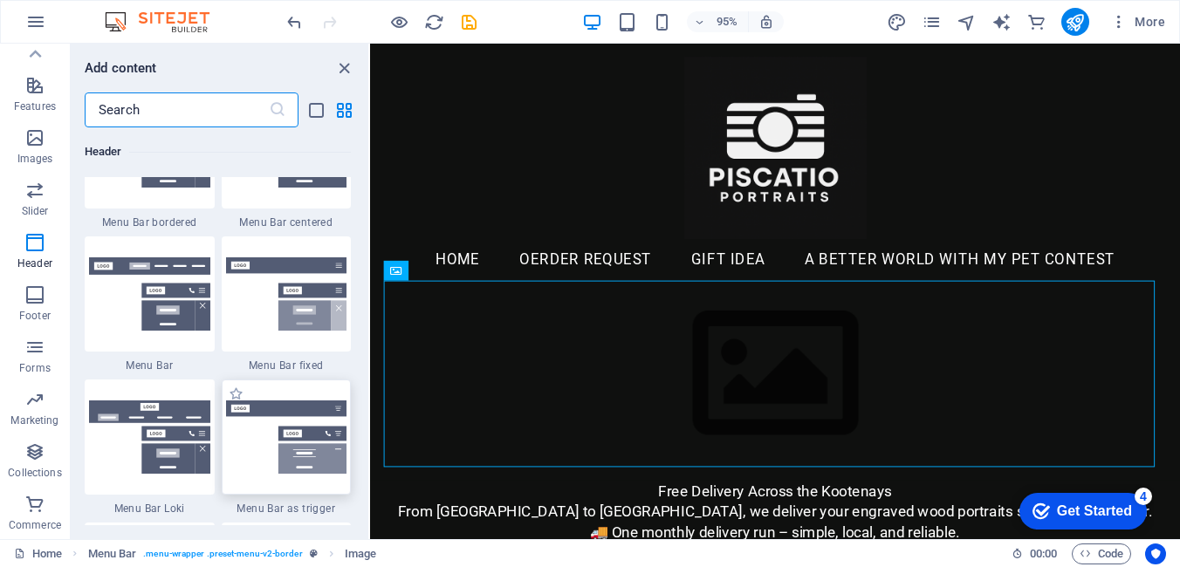
scroll to position [10773, 0]
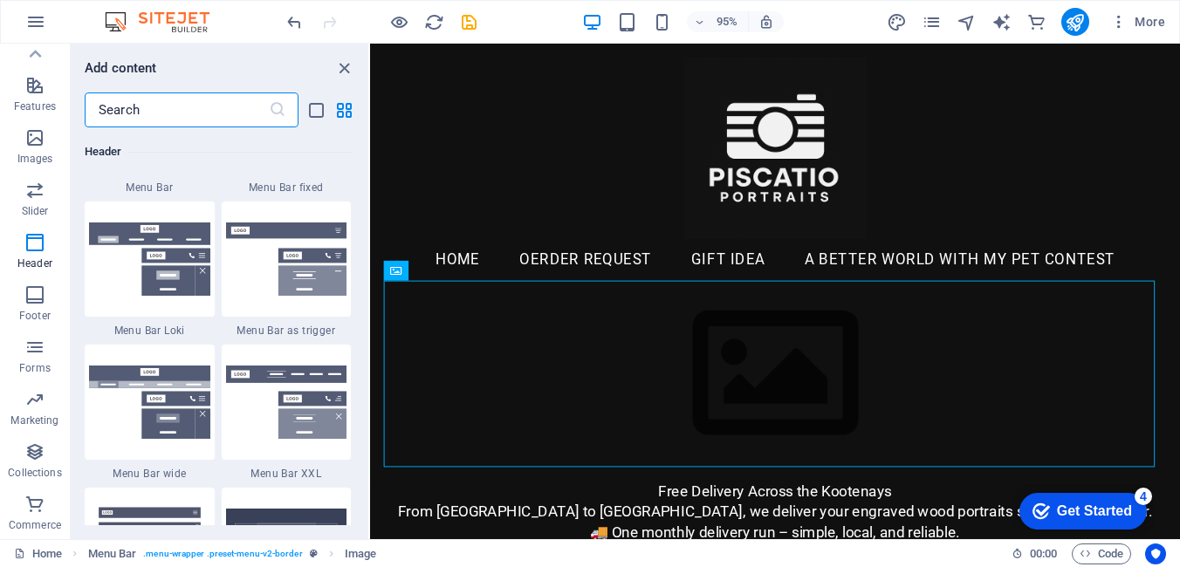
click at [251, 116] on input "text" at bounding box center [177, 110] width 184 height 35
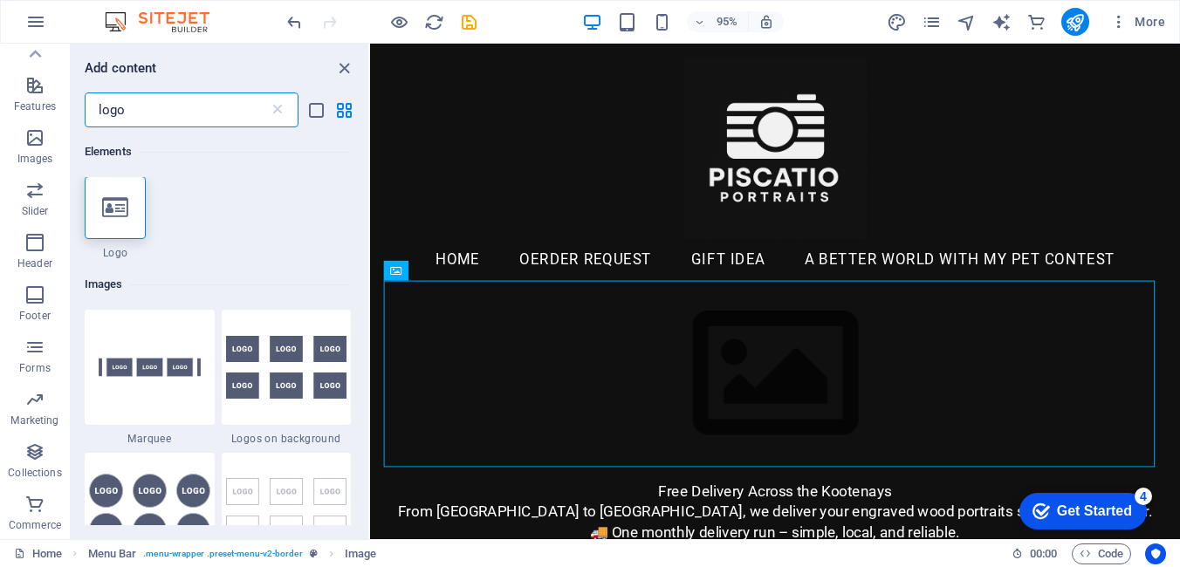
scroll to position [0, 0]
type input "logo"
click at [343, 72] on icon "close panel" at bounding box center [344, 68] width 20 height 20
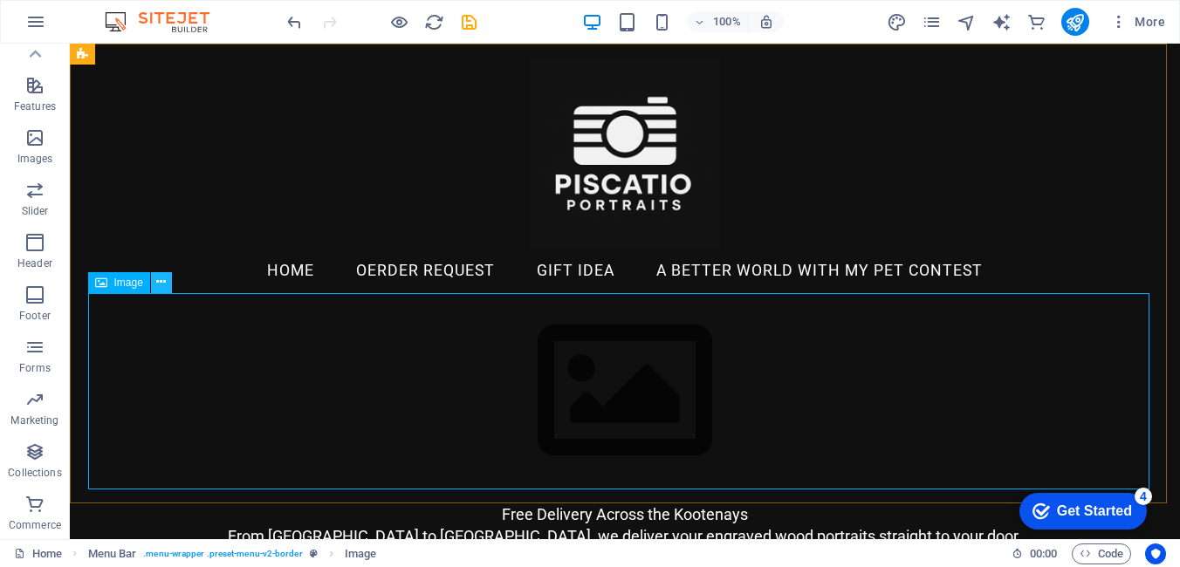
click at [161, 284] on icon at bounding box center [161, 282] width 10 height 18
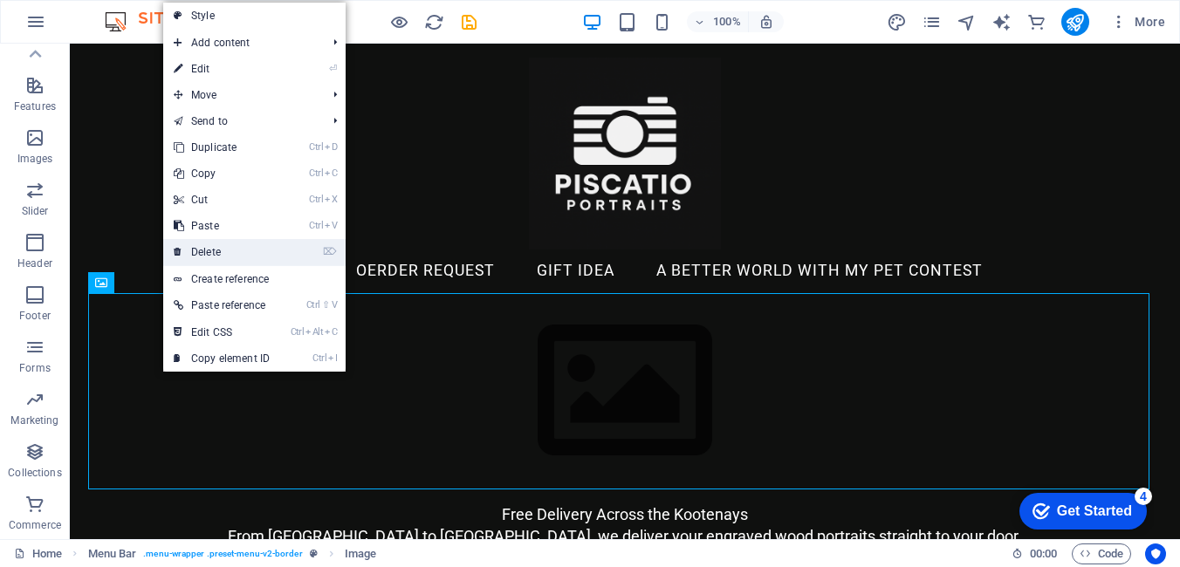
click at [190, 248] on link "⌦ Delete" at bounding box center [221, 252] width 117 height 26
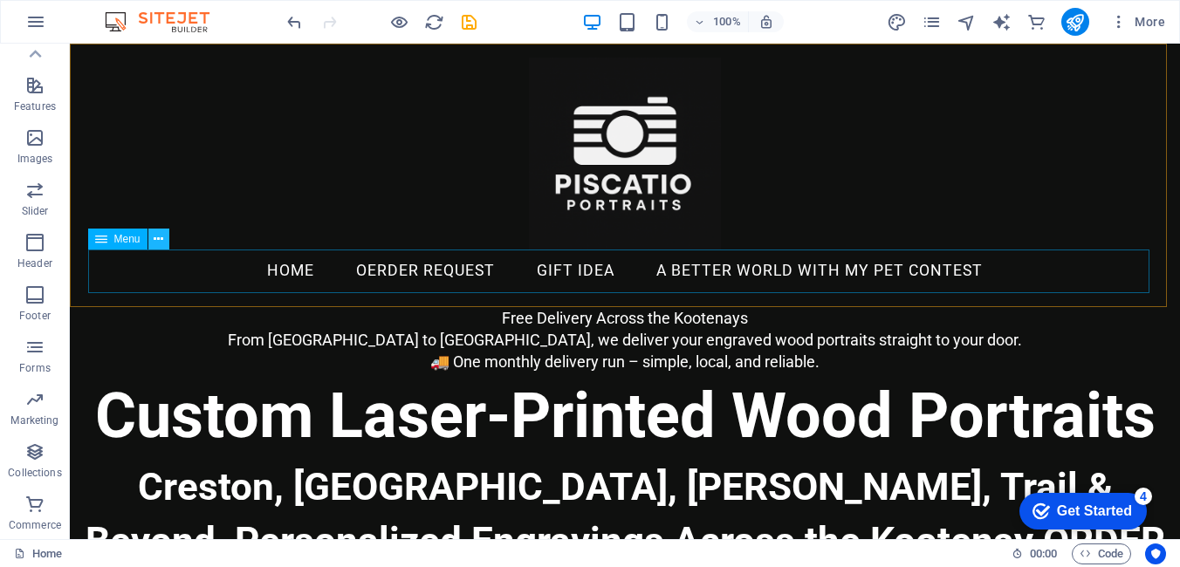
click at [162, 241] on icon at bounding box center [159, 239] width 10 height 18
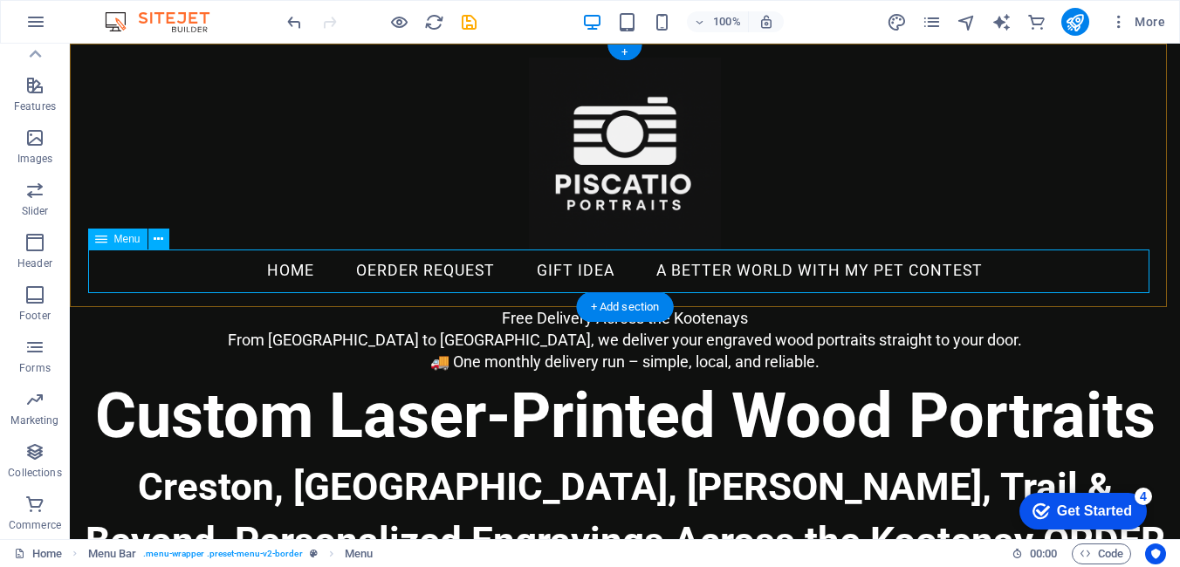
click at [1011, 264] on nav "Home OERDER REQUEST GIFT IDEA A Better World with My Pet contest" at bounding box center [624, 272] width 1061 height 44
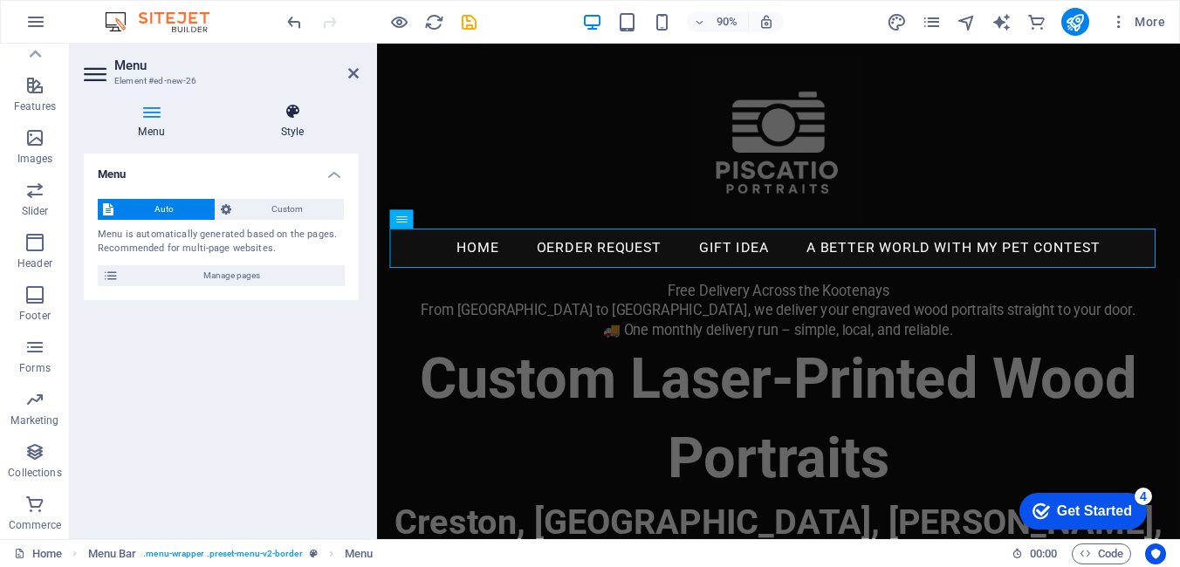
click at [285, 107] on icon at bounding box center [292, 111] width 133 height 17
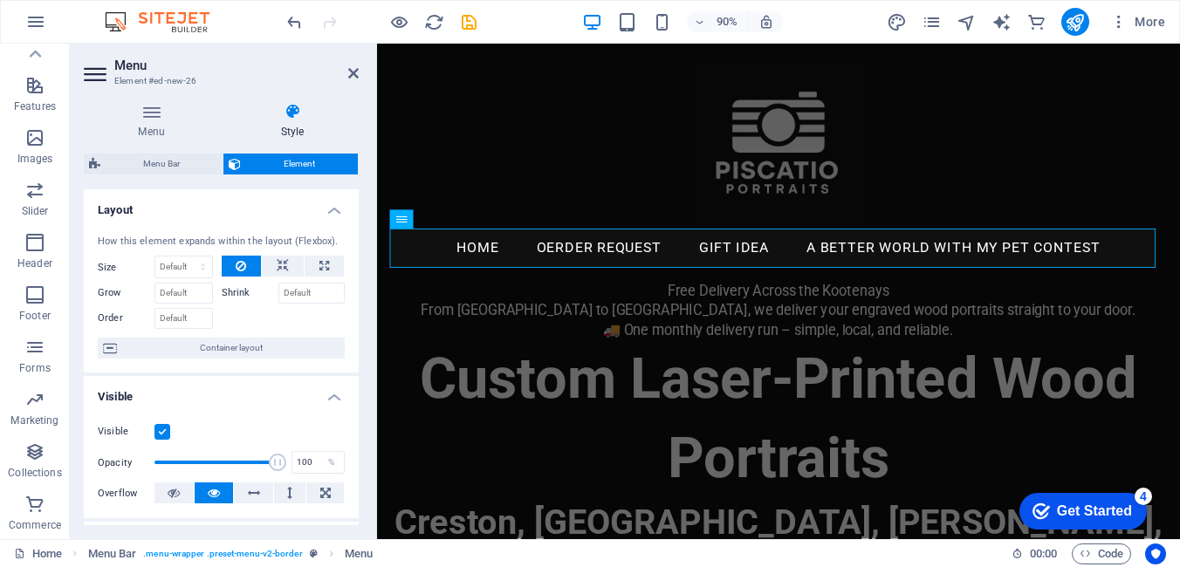
click at [240, 291] on label "Shrink" at bounding box center [250, 293] width 57 height 21
click at [278, 291] on input "Shrink" at bounding box center [311, 293] width 67 height 21
drag, startPoint x: 214, startPoint y: 441, endPoint x: 202, endPoint y: 412, distance: 31.3
drag, startPoint x: 202, startPoint y: 412, endPoint x: 135, endPoint y: 367, distance: 79.9
click at [135, 367] on div "How this element expands within the layout (Flexbox). Size Default auto px % 1/…" at bounding box center [221, 297] width 275 height 153
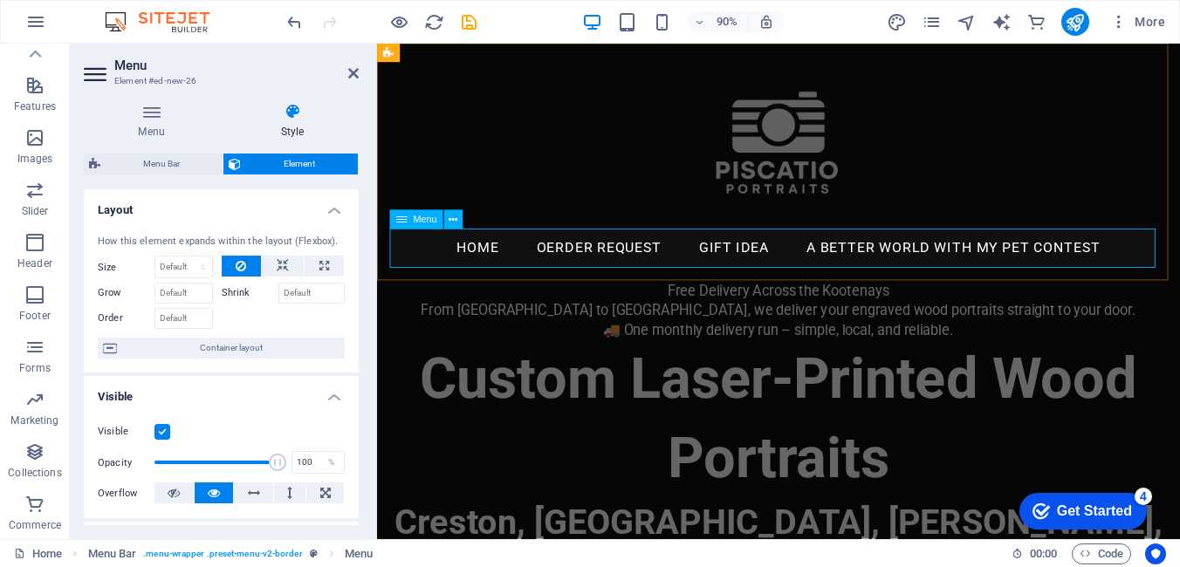
click at [1129, 268] on nav "Home OERDER REQUEST GIFT IDEA A Better World with My Pet contest" at bounding box center [823, 272] width 864 height 44
click at [145, 114] on icon at bounding box center [151, 111] width 135 height 17
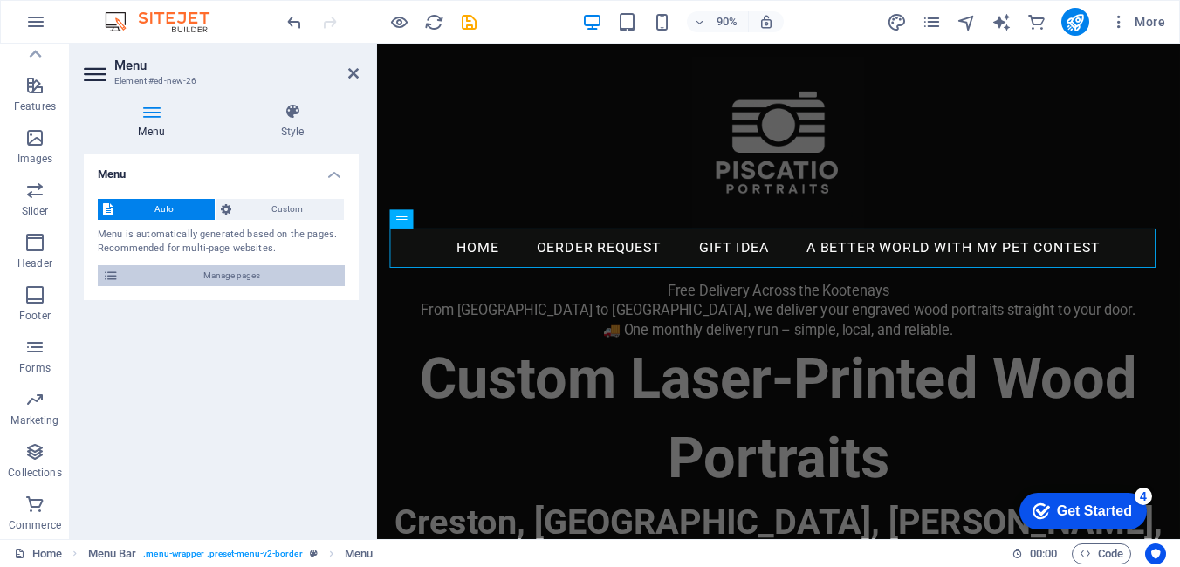
click at [121, 271] on button "Manage pages" at bounding box center [221, 275] width 247 height 21
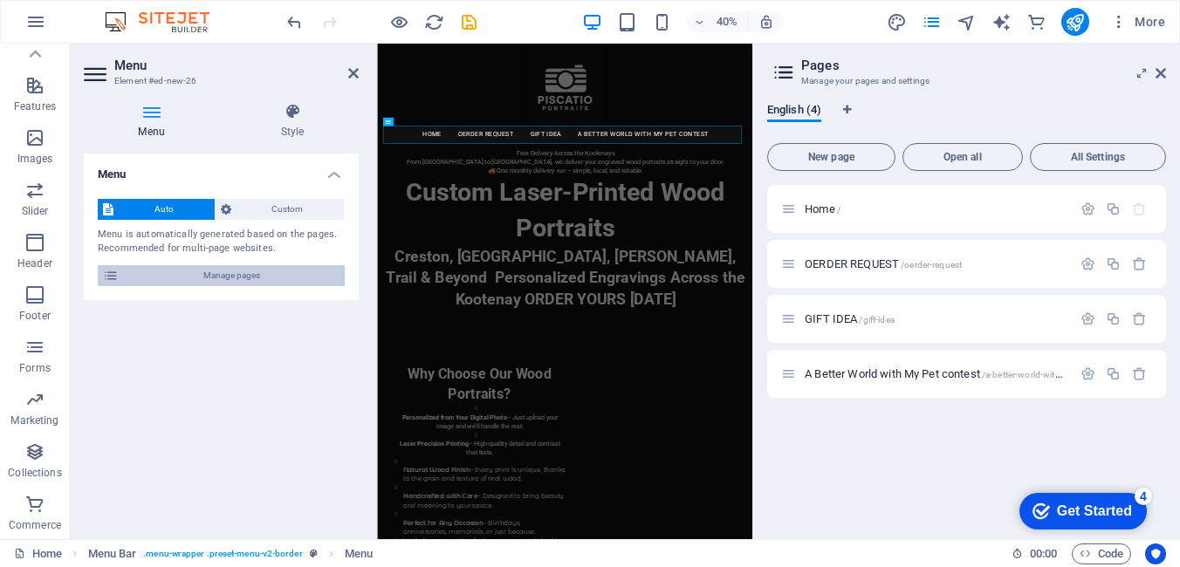
click at [161, 274] on span "Manage pages" at bounding box center [232, 275] width 216 height 21
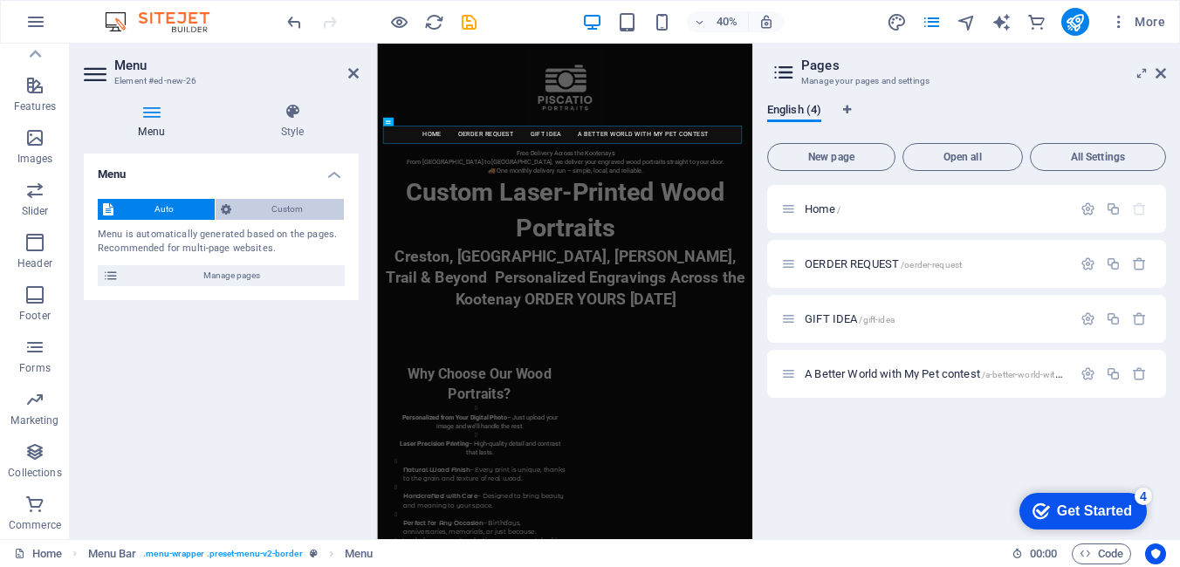
click at [223, 204] on icon at bounding box center [226, 209] width 10 height 21
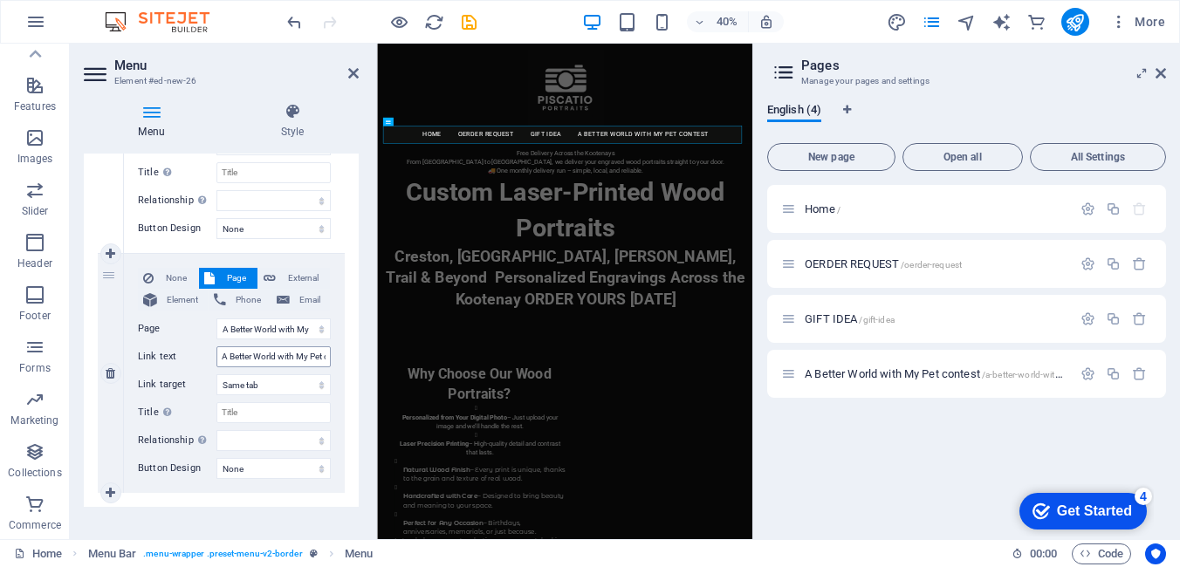
scroll to position [802, 0]
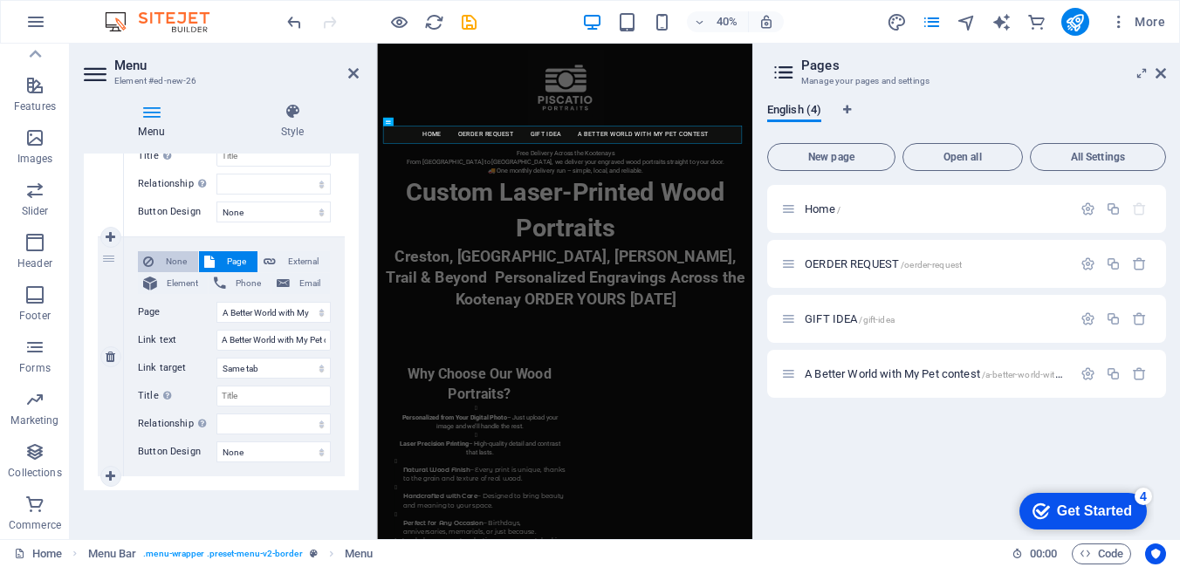
click at [156, 261] on button "None" at bounding box center [168, 261] width 60 height 21
select select
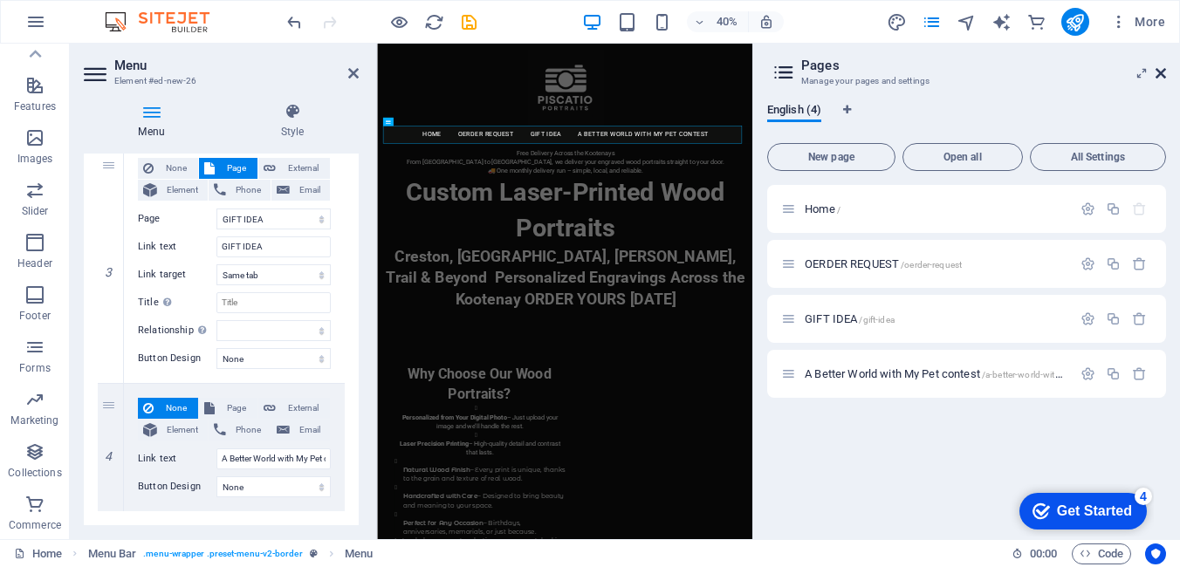
click at [1159, 71] on icon at bounding box center [1161, 73] width 10 height 14
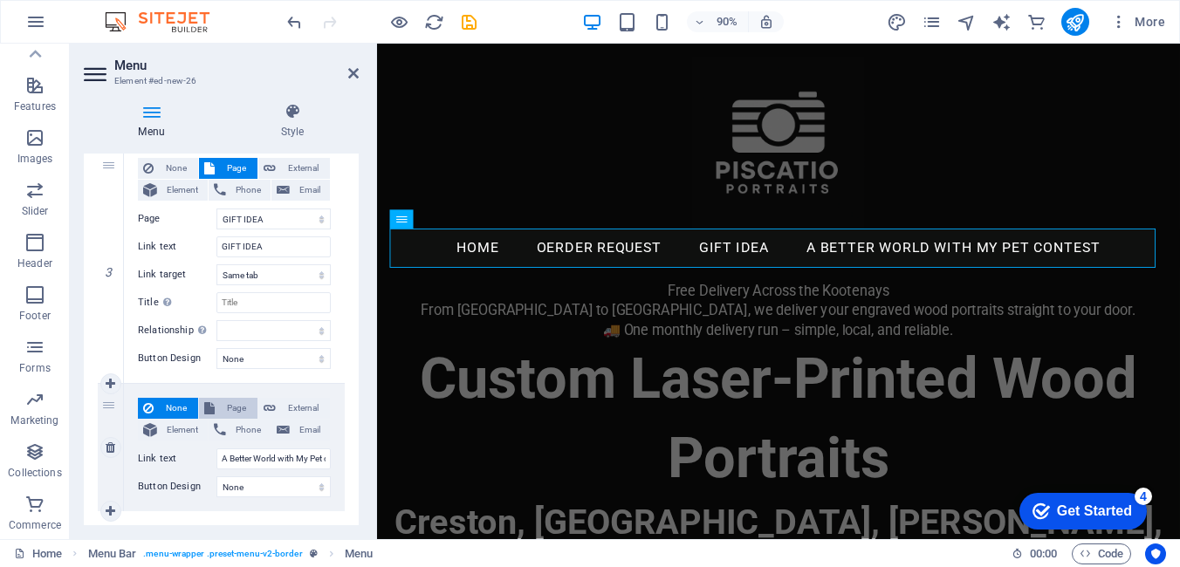
click at [237, 413] on span "Page" at bounding box center [236, 408] width 32 height 21
select select
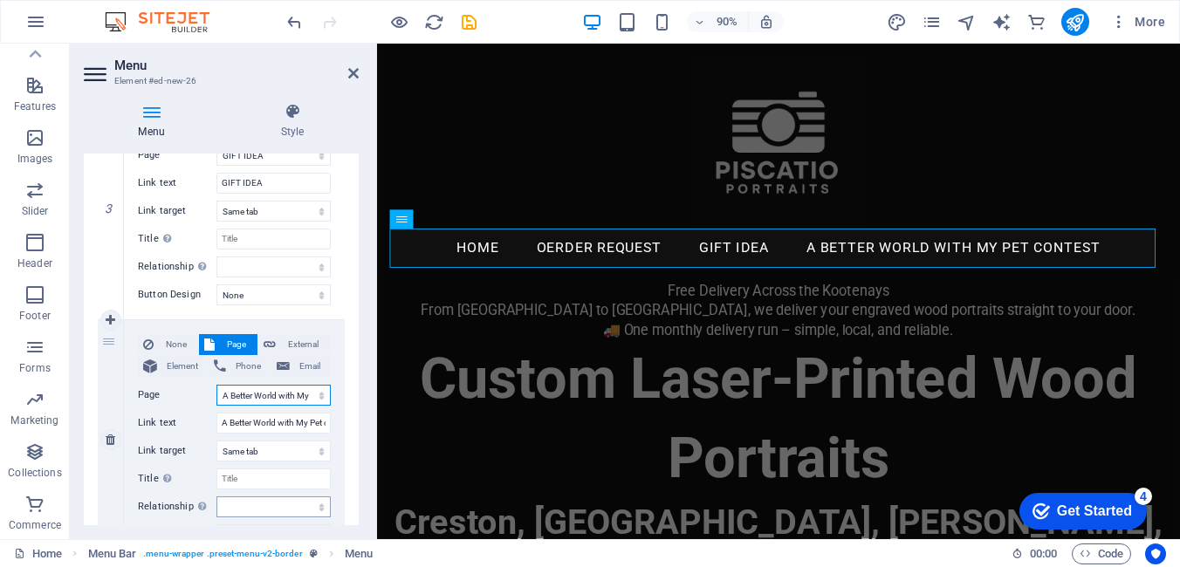
scroll to position [802, 0]
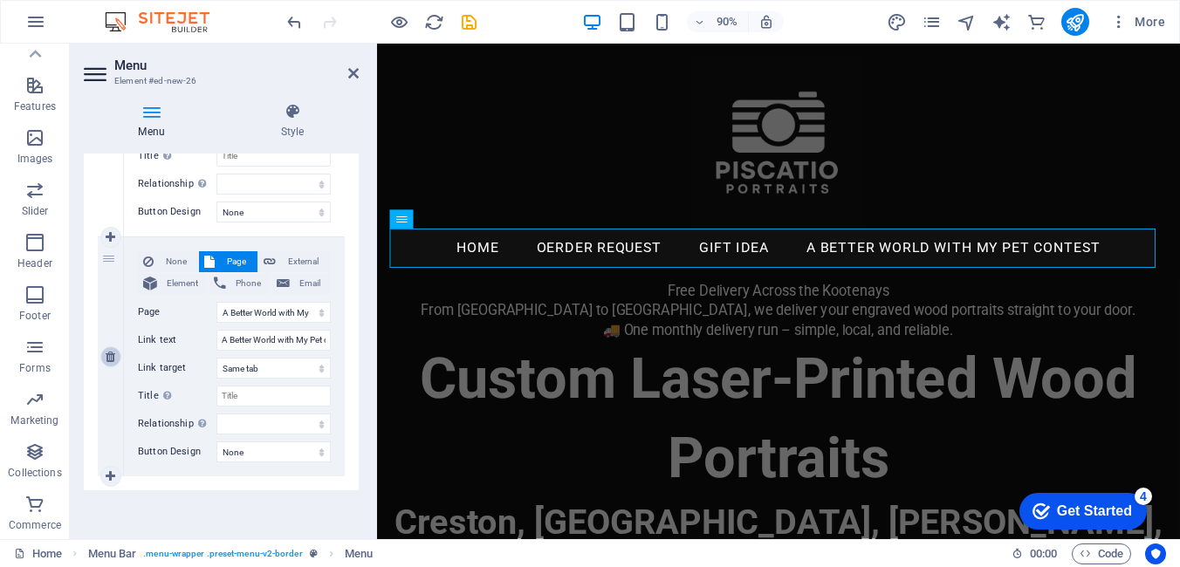
click at [106, 357] on icon at bounding box center [111, 357] width 10 height 12
select select
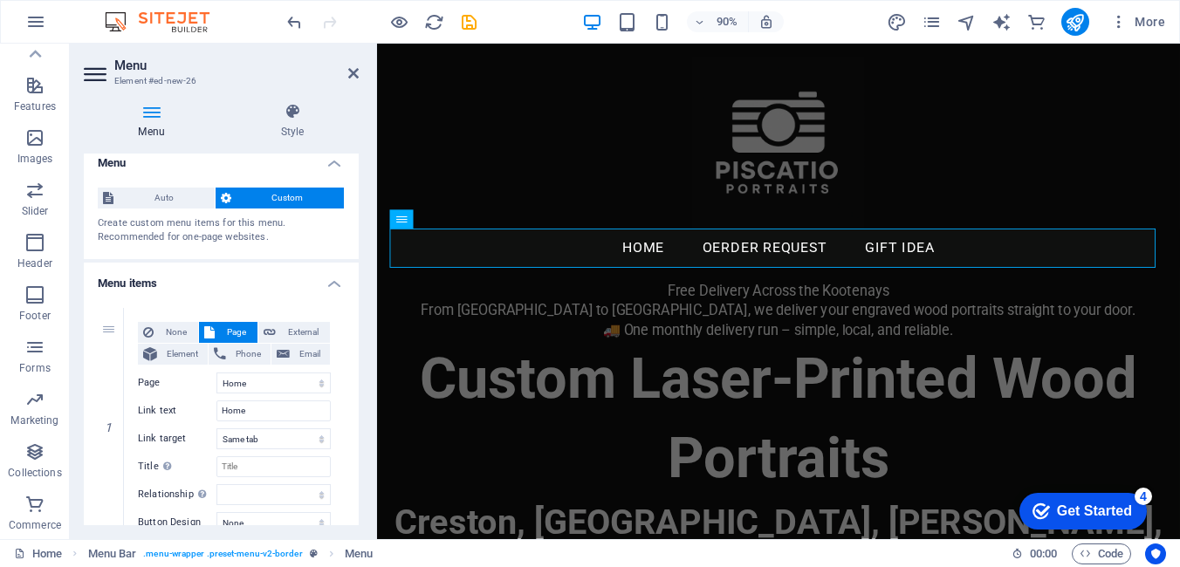
scroll to position [0, 0]
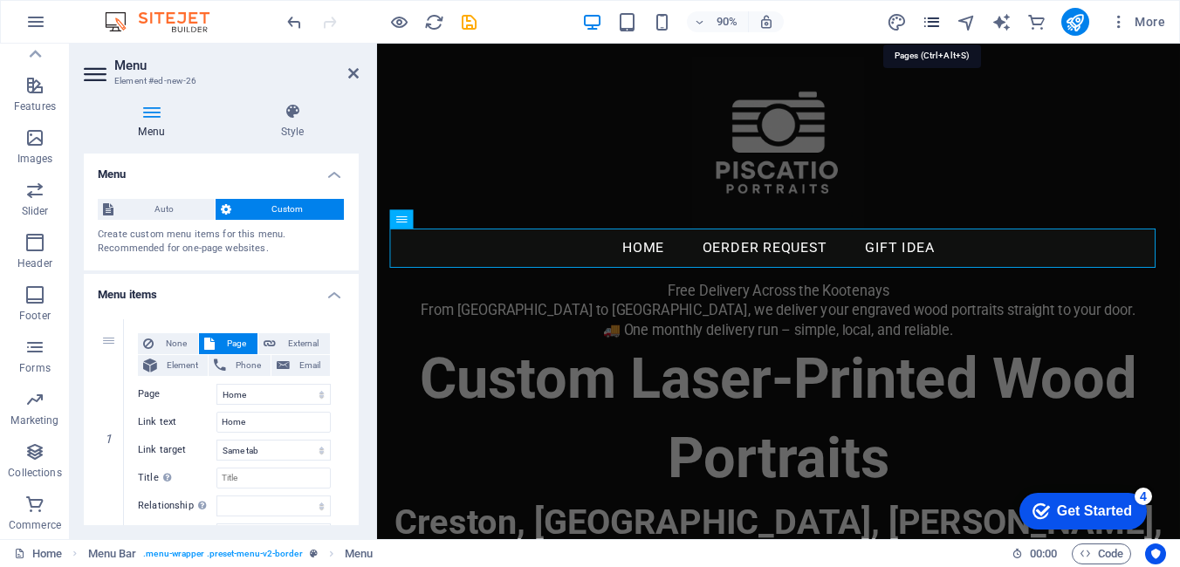
click at [935, 26] on icon "pages" at bounding box center [932, 22] width 20 height 20
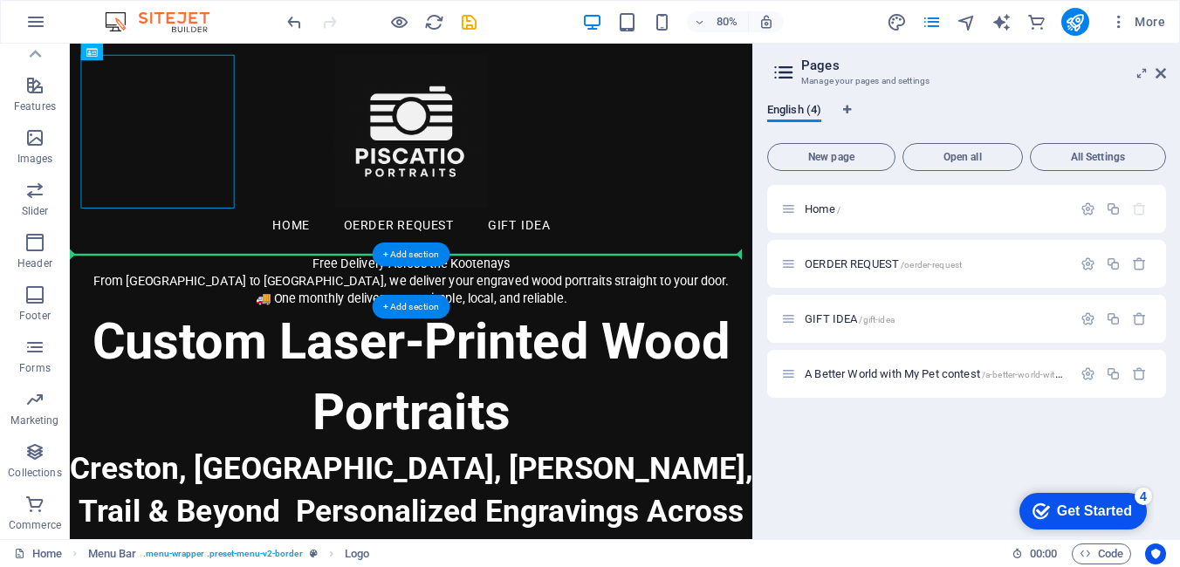
drag, startPoint x: 203, startPoint y: 137, endPoint x: 229, endPoint y: 311, distance: 175.7
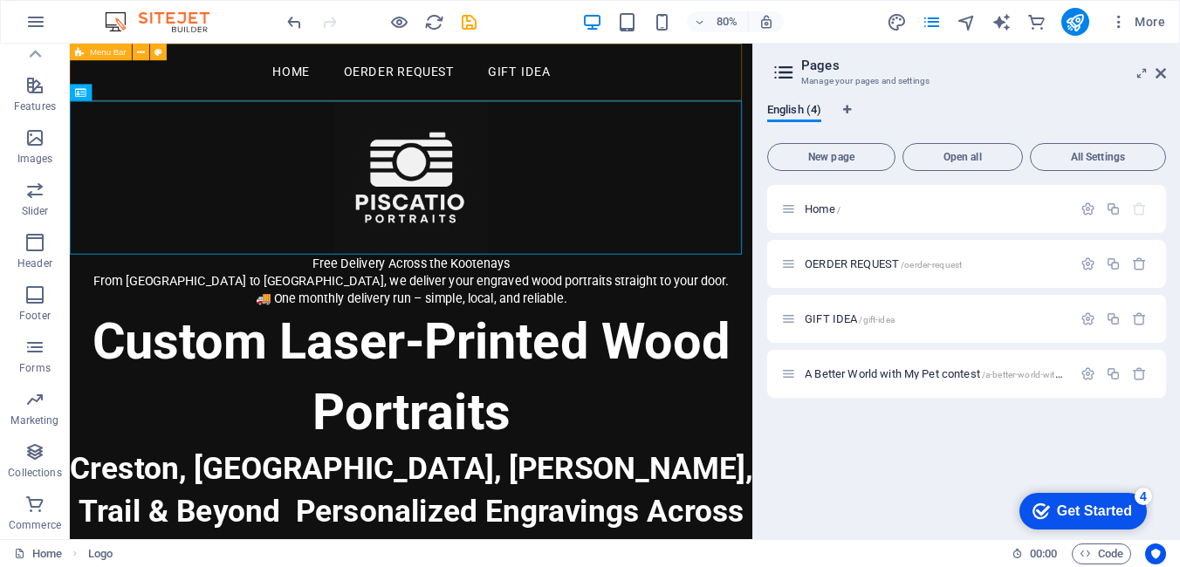
click at [106, 51] on span "Menu Bar" at bounding box center [108, 52] width 37 height 9
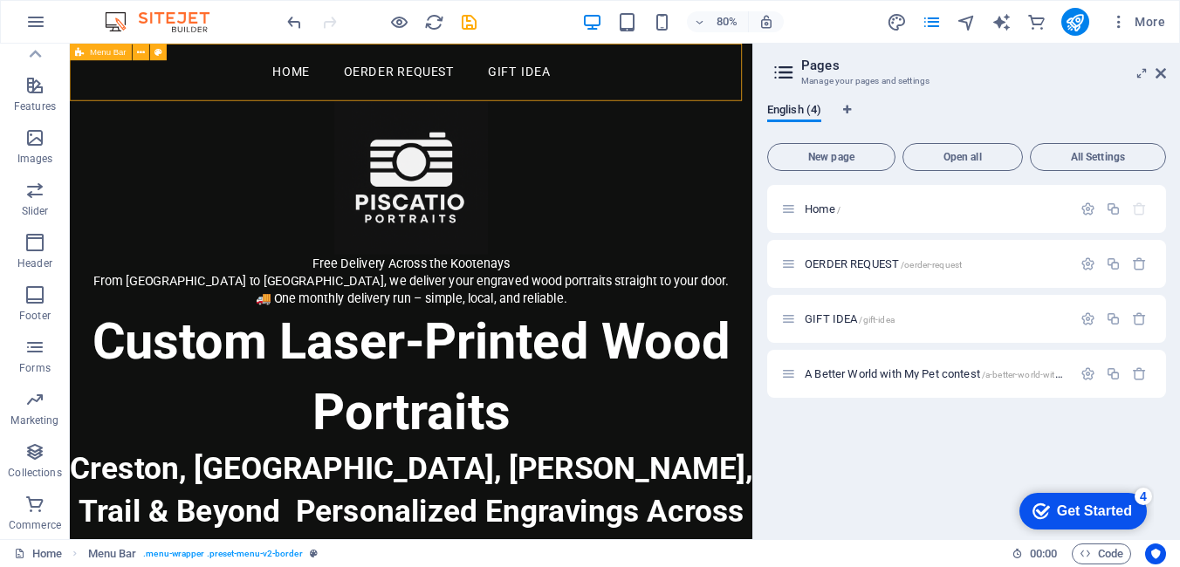
click at [106, 57] on span "Menu Bar" at bounding box center [108, 52] width 37 height 9
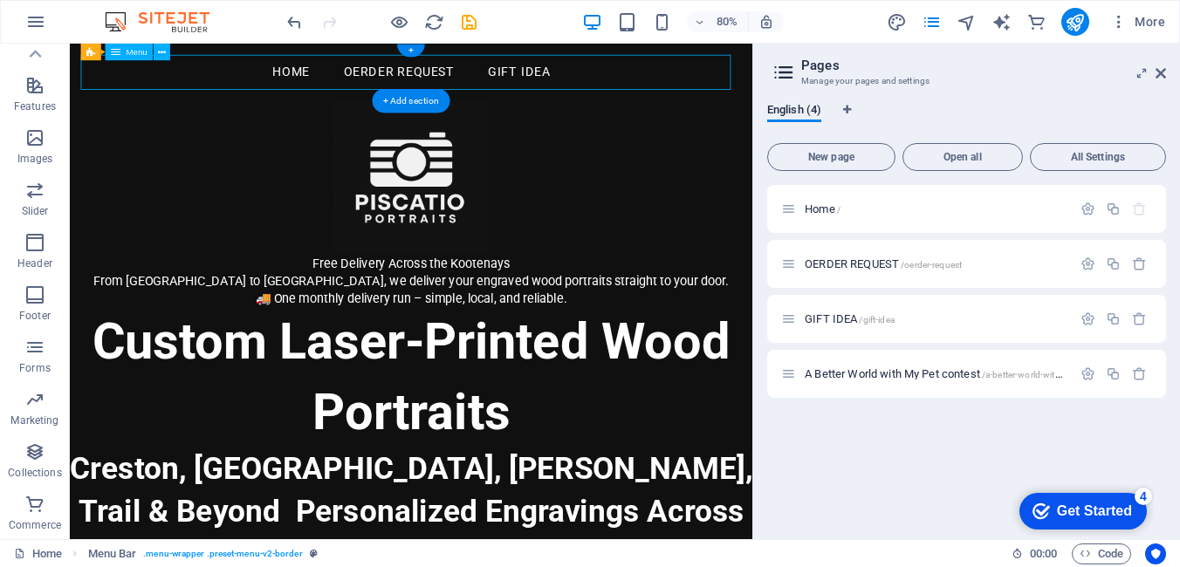
click at [694, 71] on nav "Home OERDER REQUEST GIFT IDEA" at bounding box center [497, 80] width 826 height 44
select select
select select "1"
select select
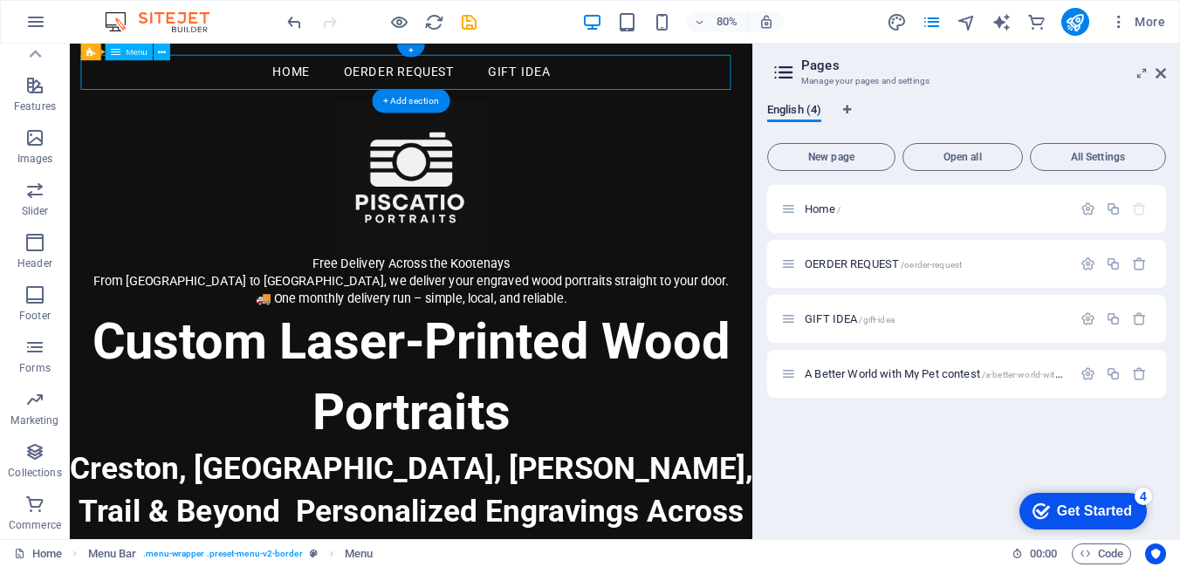
select select "2"
select select
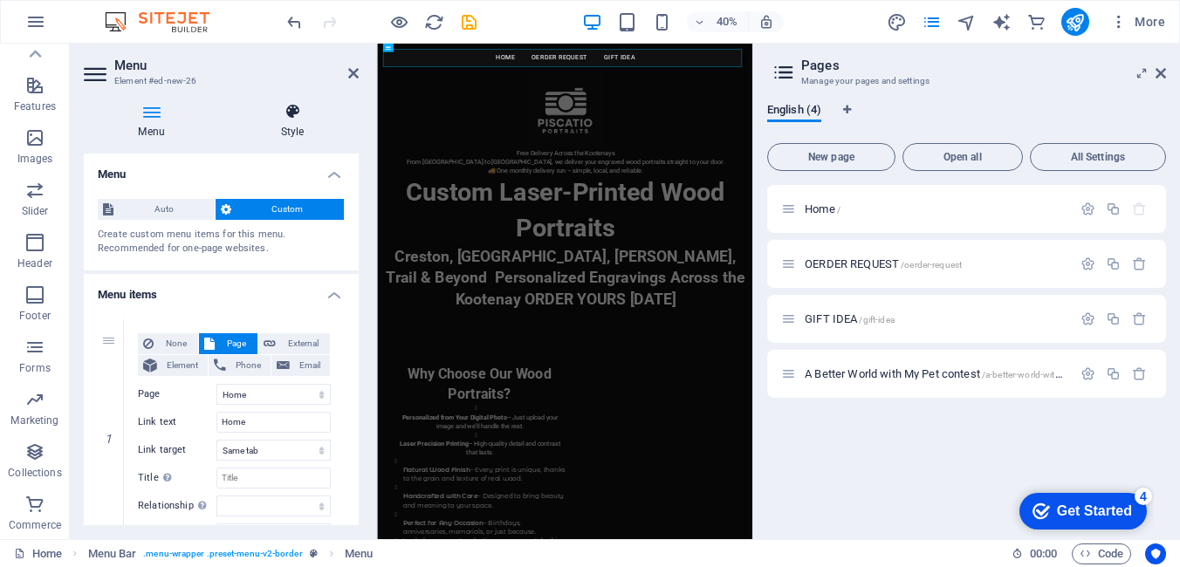
click at [300, 114] on icon at bounding box center [292, 111] width 133 height 17
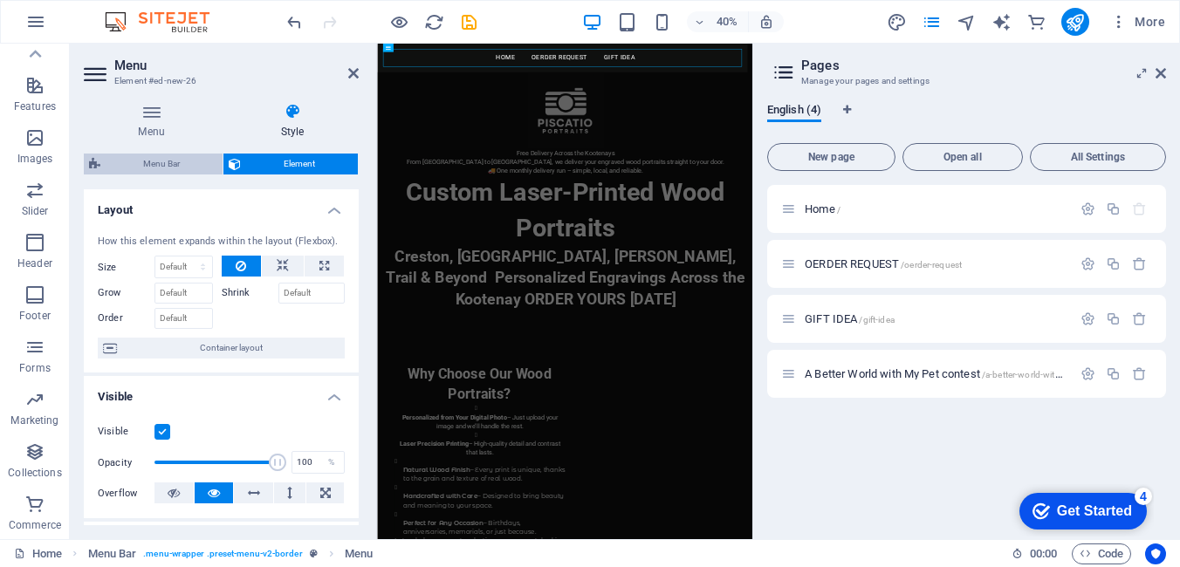
click at [166, 158] on span "Menu Bar" at bounding box center [162, 164] width 112 height 21
select select "rem"
select select "preset-menu-v2-border"
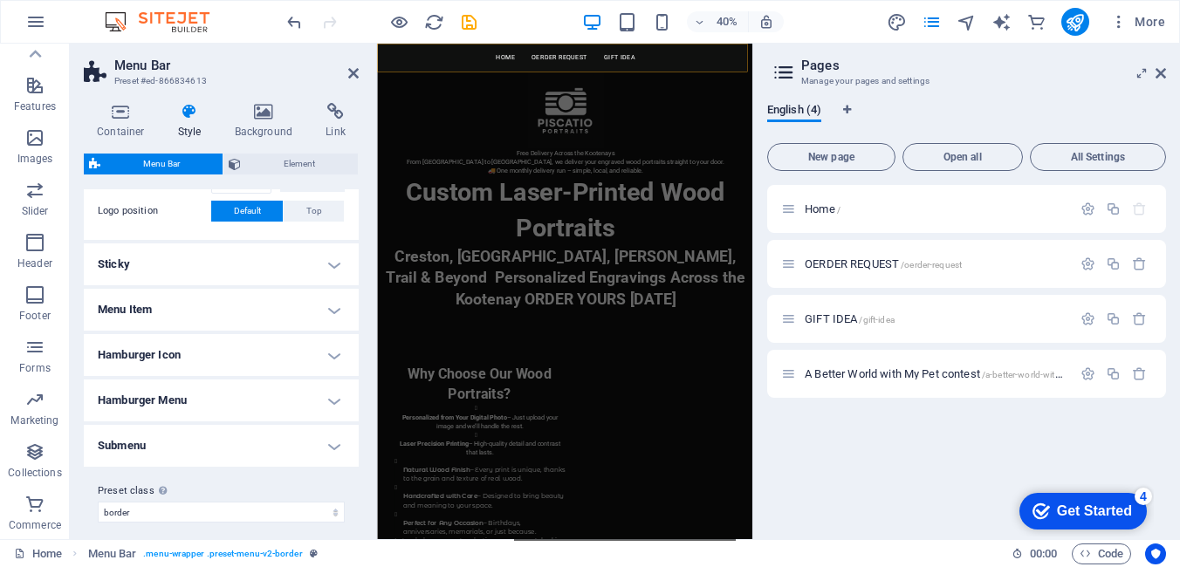
scroll to position [434, 0]
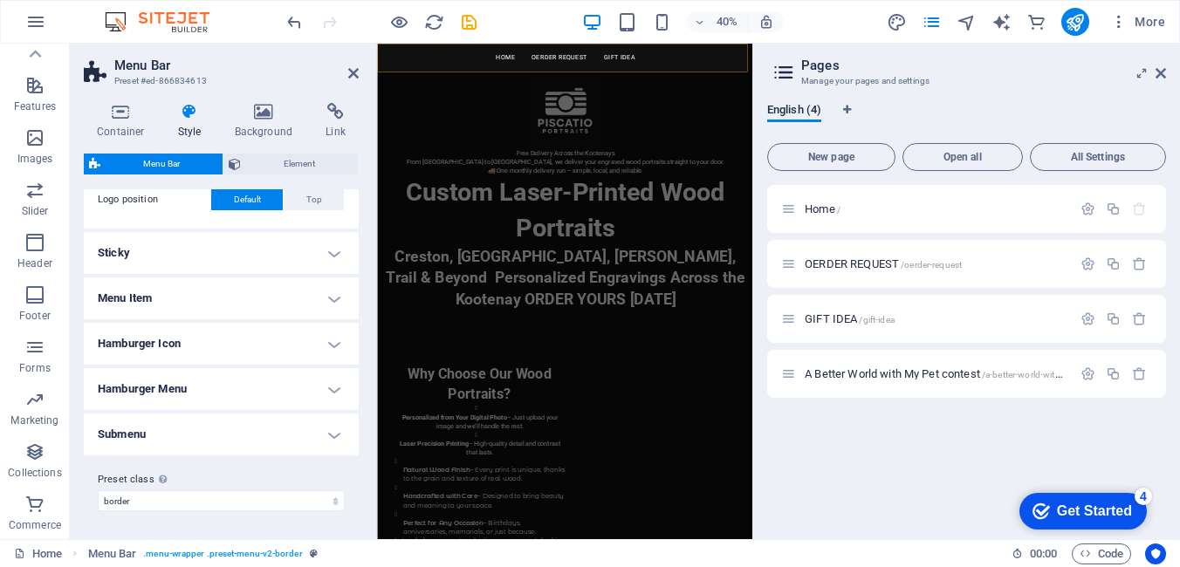
click at [134, 301] on h4 "Menu Item" at bounding box center [221, 299] width 275 height 42
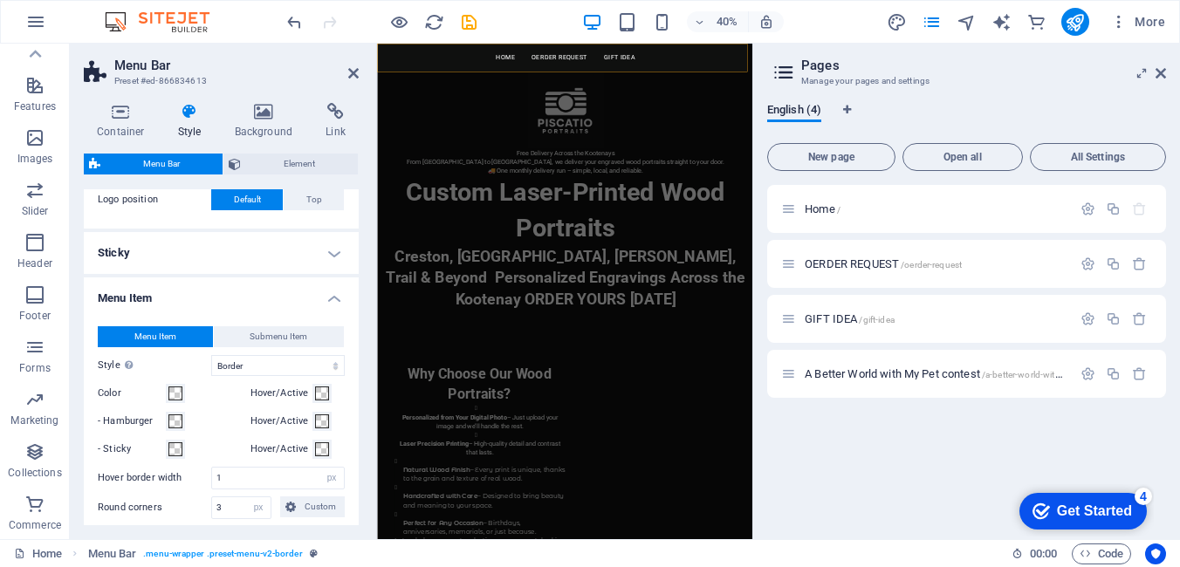
click at [134, 301] on h4 "Menu Item" at bounding box center [221, 293] width 275 height 31
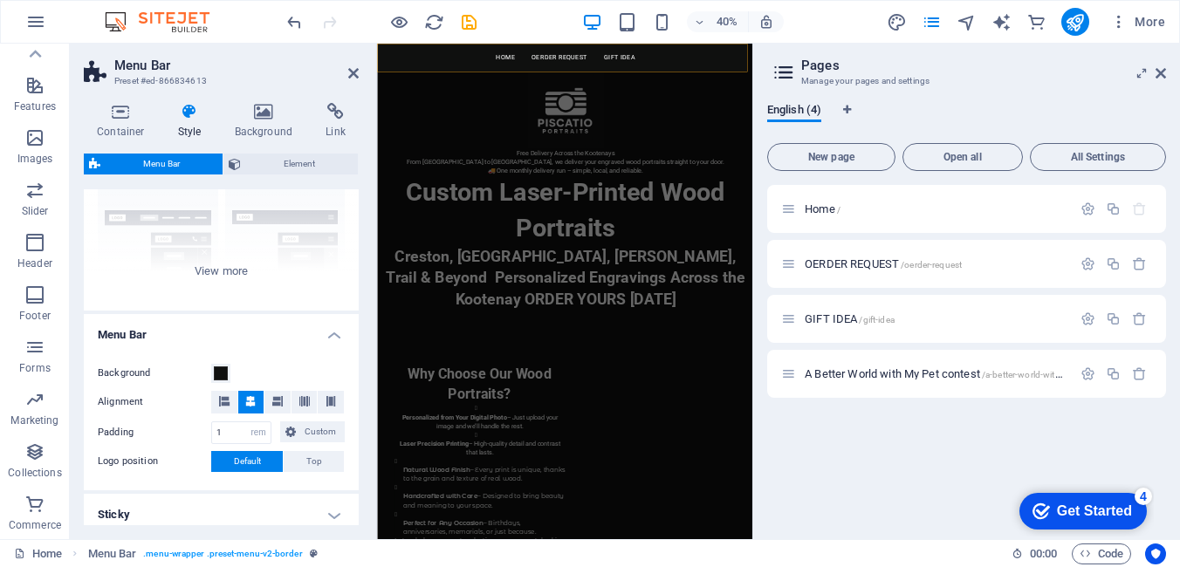
scroll to position [347, 0]
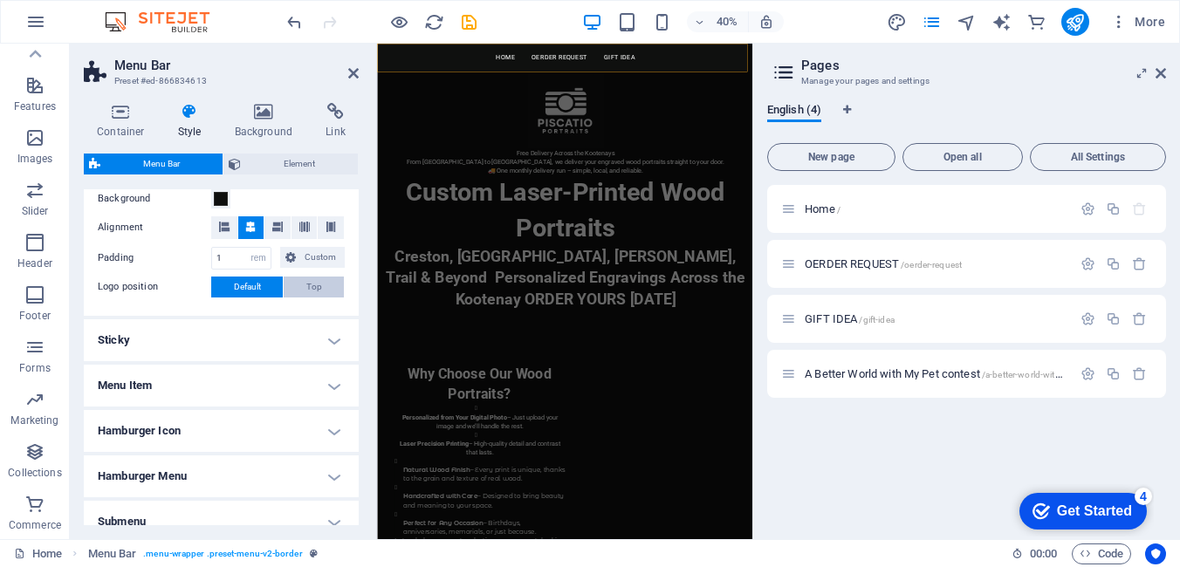
click at [306, 292] on span "Top" at bounding box center [314, 287] width 16 height 21
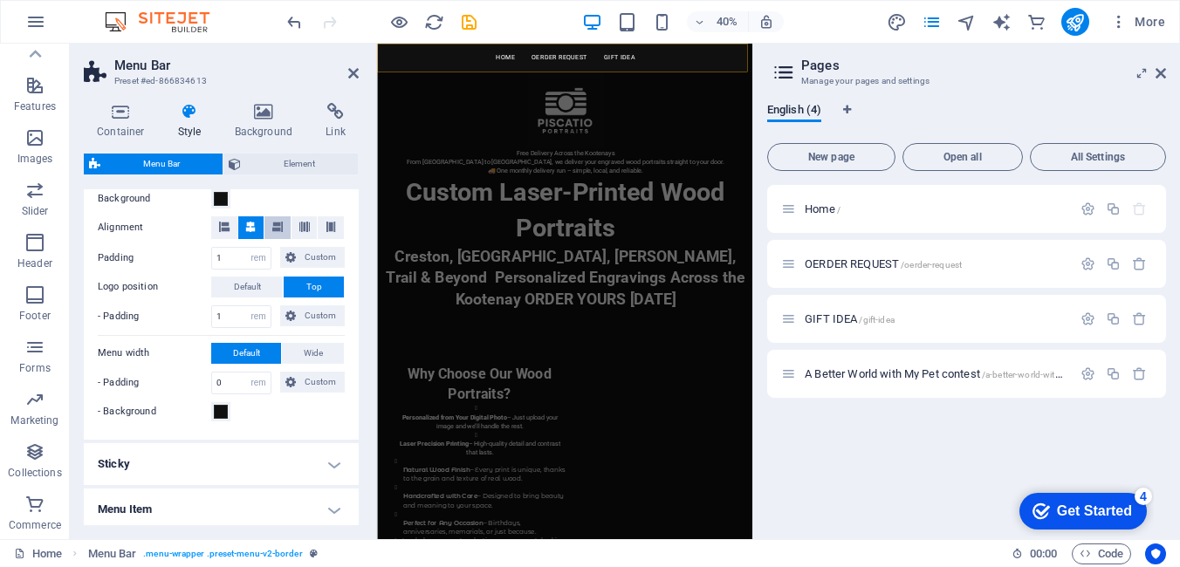
click at [281, 229] on button at bounding box center [277, 227] width 26 height 23
click at [254, 229] on icon at bounding box center [250, 227] width 10 height 10
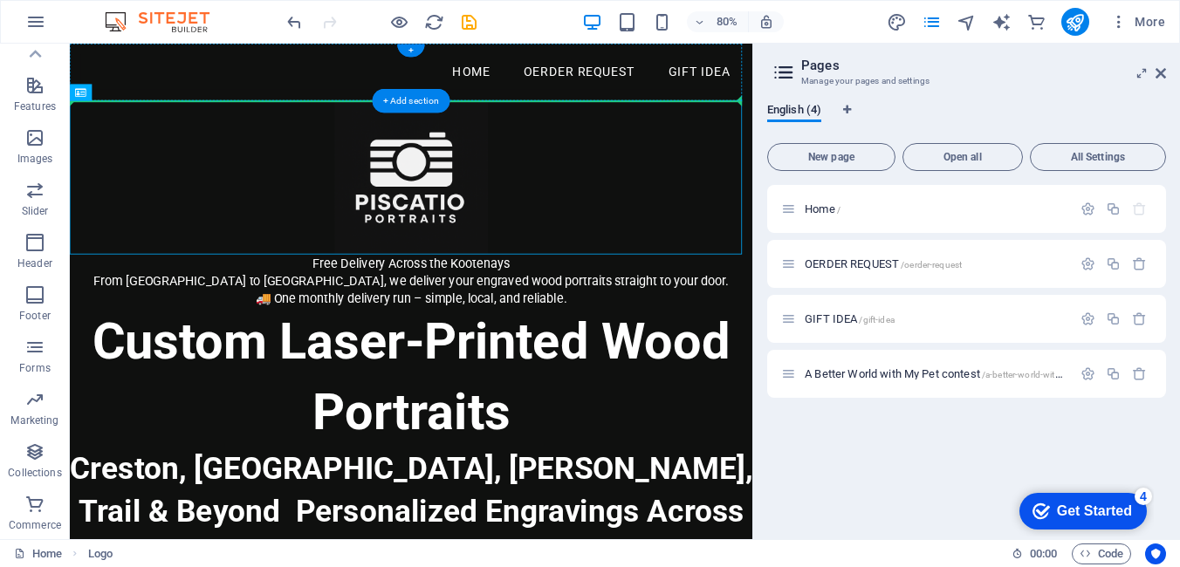
drag, startPoint x: 537, startPoint y: 196, endPoint x: 258, endPoint y: 86, distance: 299.7
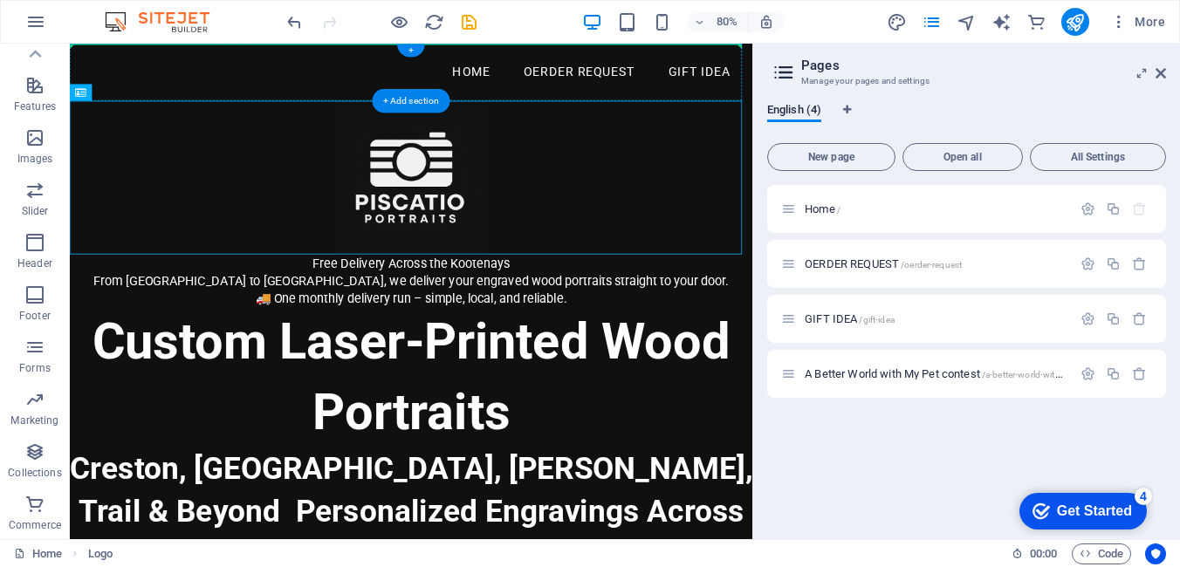
drag, startPoint x: 477, startPoint y: 202, endPoint x: 326, endPoint y: 72, distance: 200.0
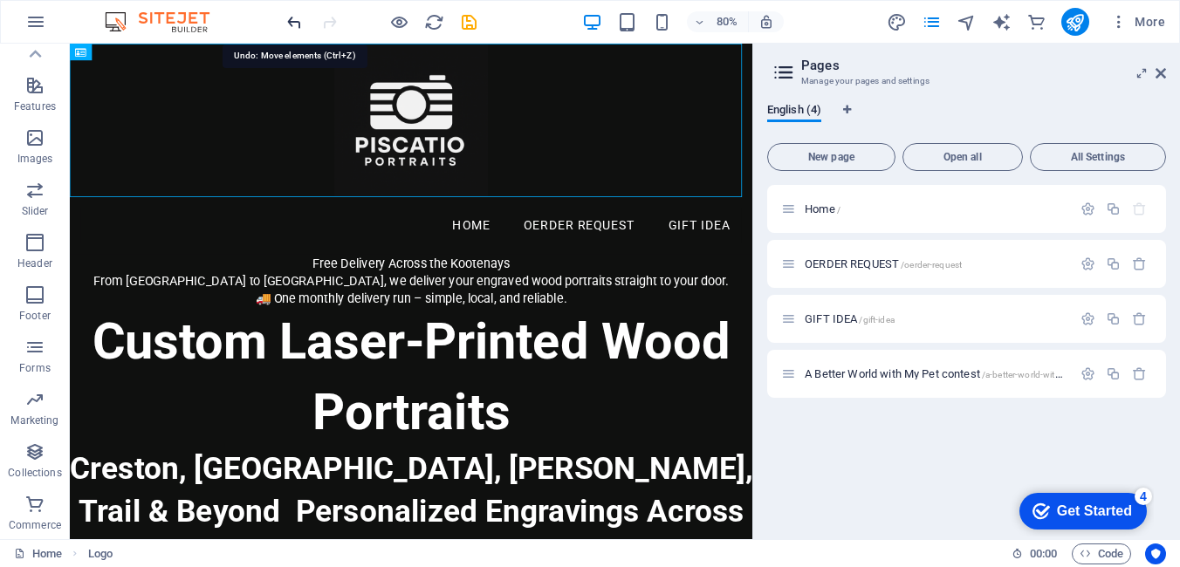
click at [299, 23] on icon "undo" at bounding box center [295, 22] width 20 height 20
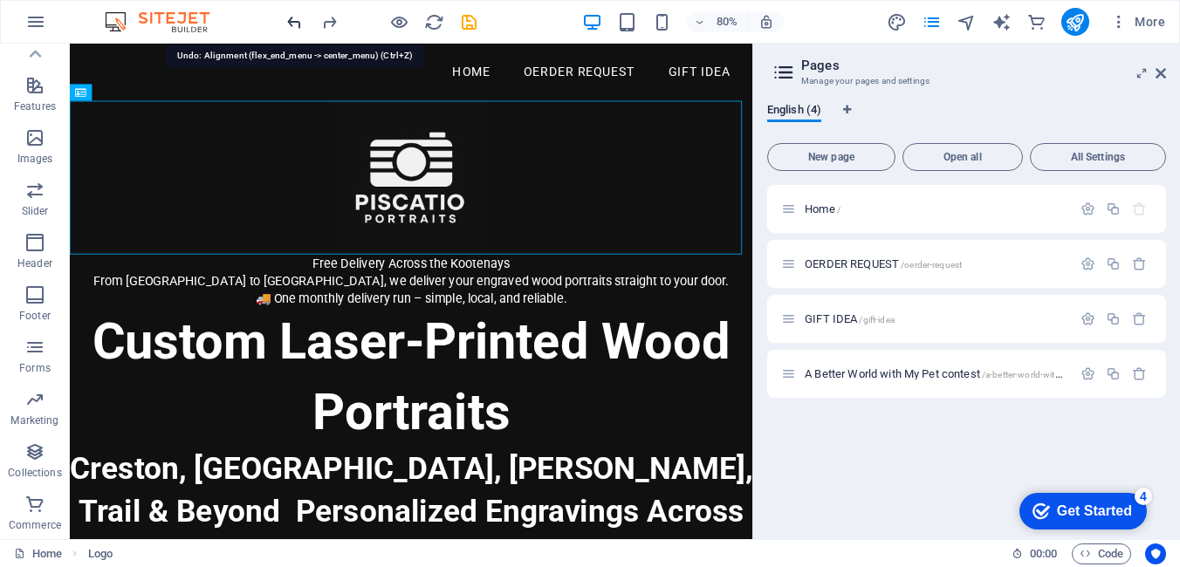
click at [299, 23] on icon "undo" at bounding box center [295, 22] width 20 height 20
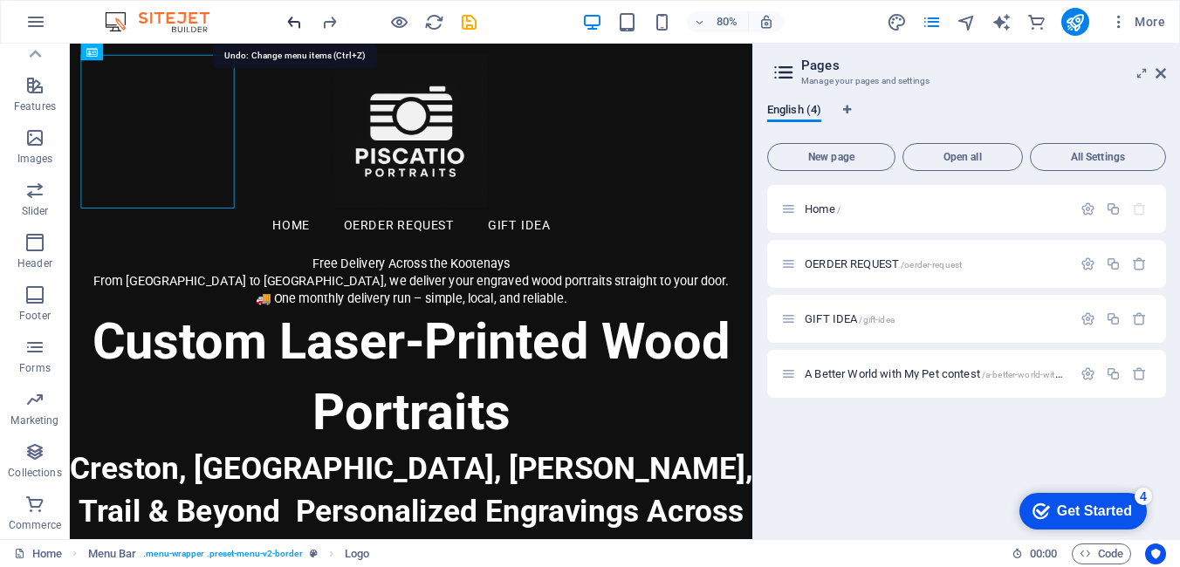
click at [299, 23] on icon "undo" at bounding box center [295, 22] width 20 height 20
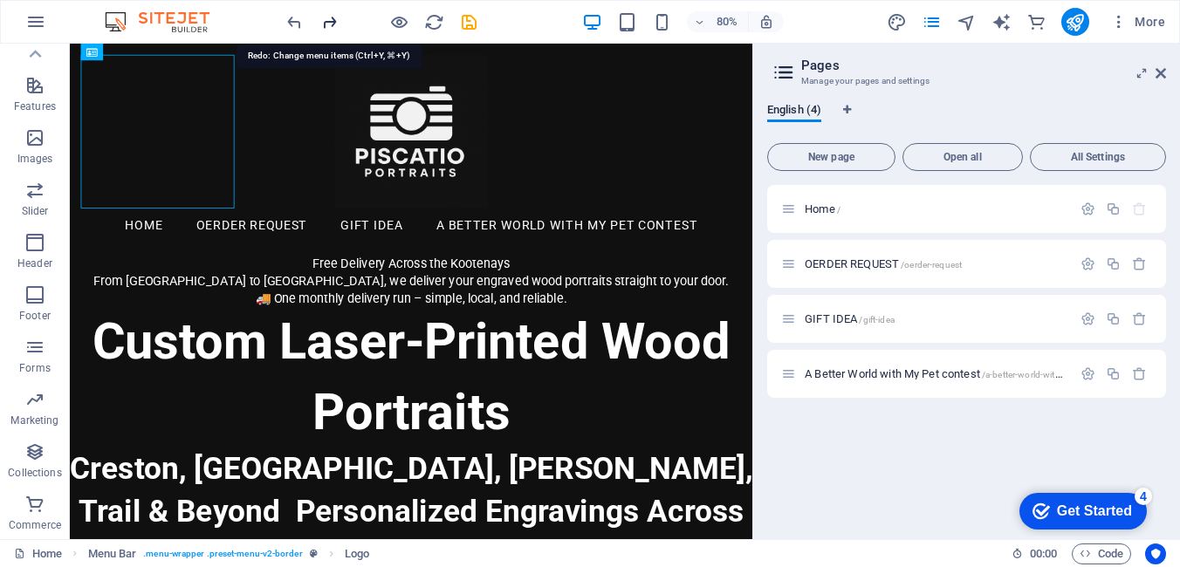
click at [333, 24] on icon "redo" at bounding box center [329, 22] width 20 height 20
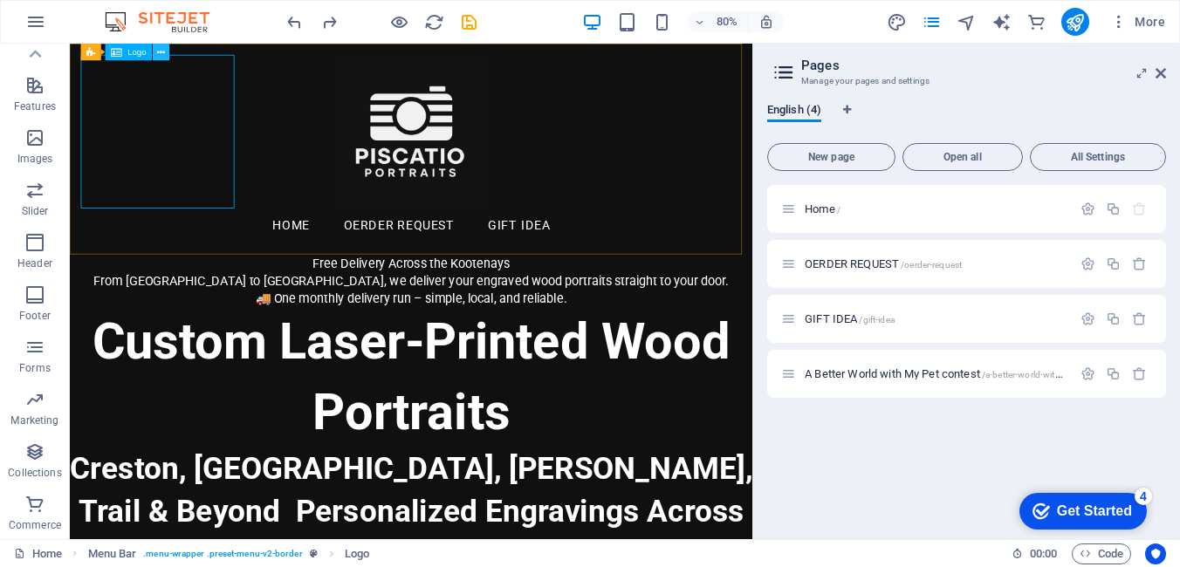
click at [157, 53] on icon at bounding box center [161, 52] width 8 height 15
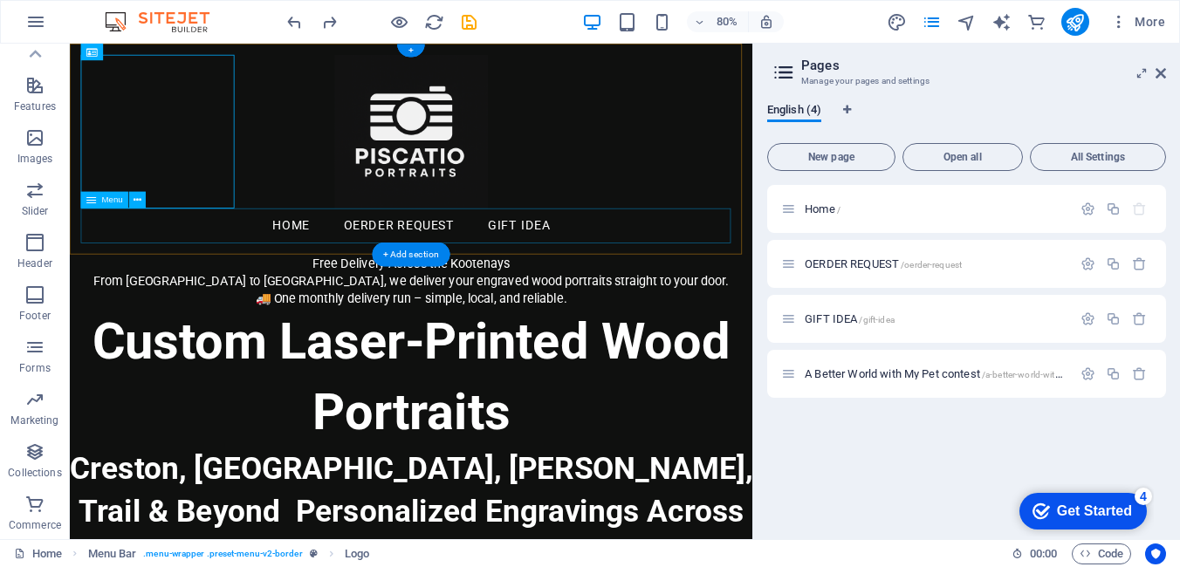
click at [280, 278] on nav "Home OERDER REQUEST GIFT IDEA" at bounding box center [497, 272] width 826 height 44
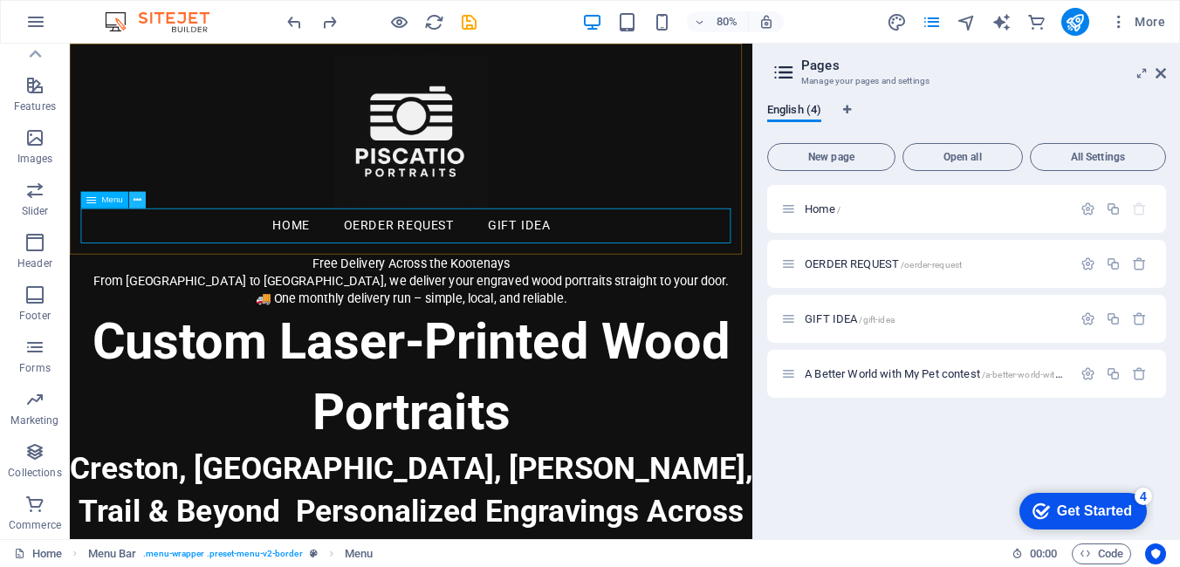
click at [139, 200] on icon at bounding box center [138, 200] width 8 height 15
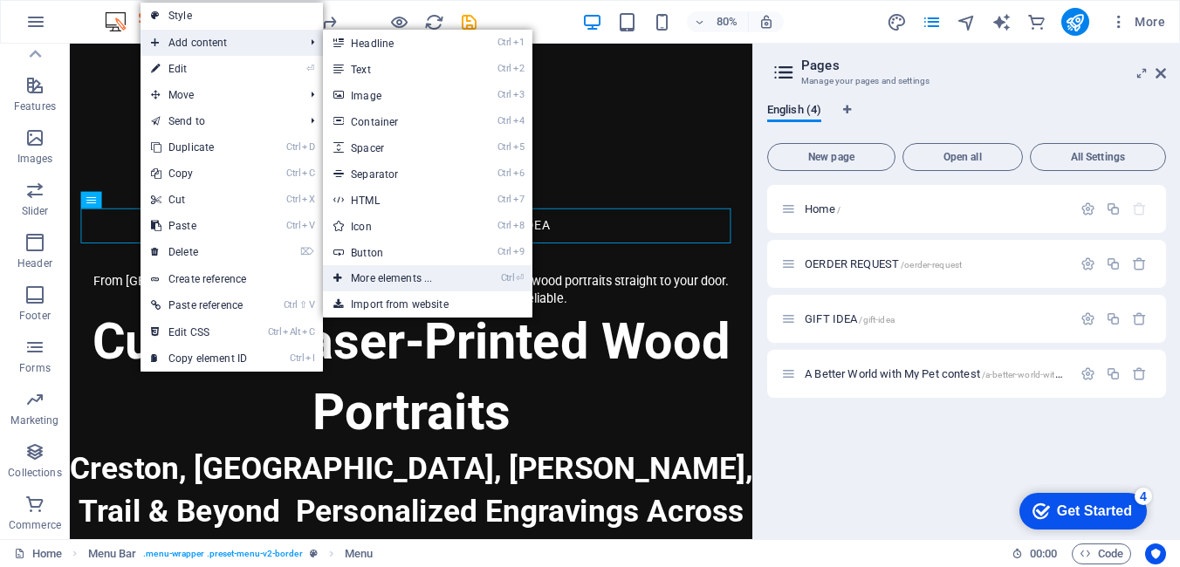
click at [380, 274] on link "Ctrl ⏎ More elements ..." at bounding box center [395, 278] width 144 height 26
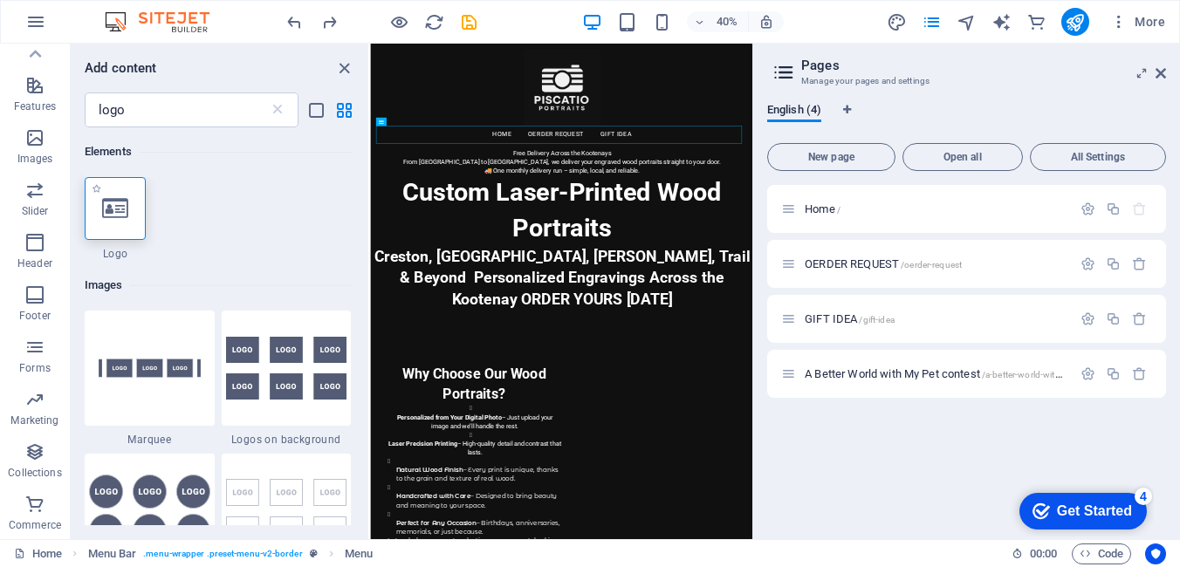
click at [121, 222] on div at bounding box center [115, 208] width 61 height 63
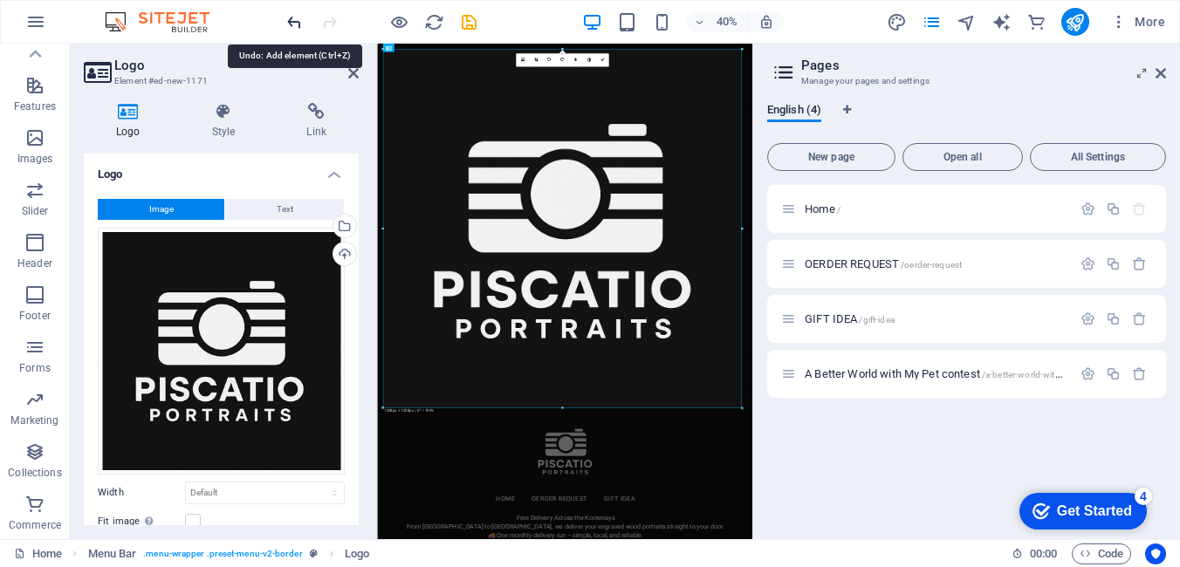
click at [292, 23] on icon "undo" at bounding box center [295, 22] width 20 height 20
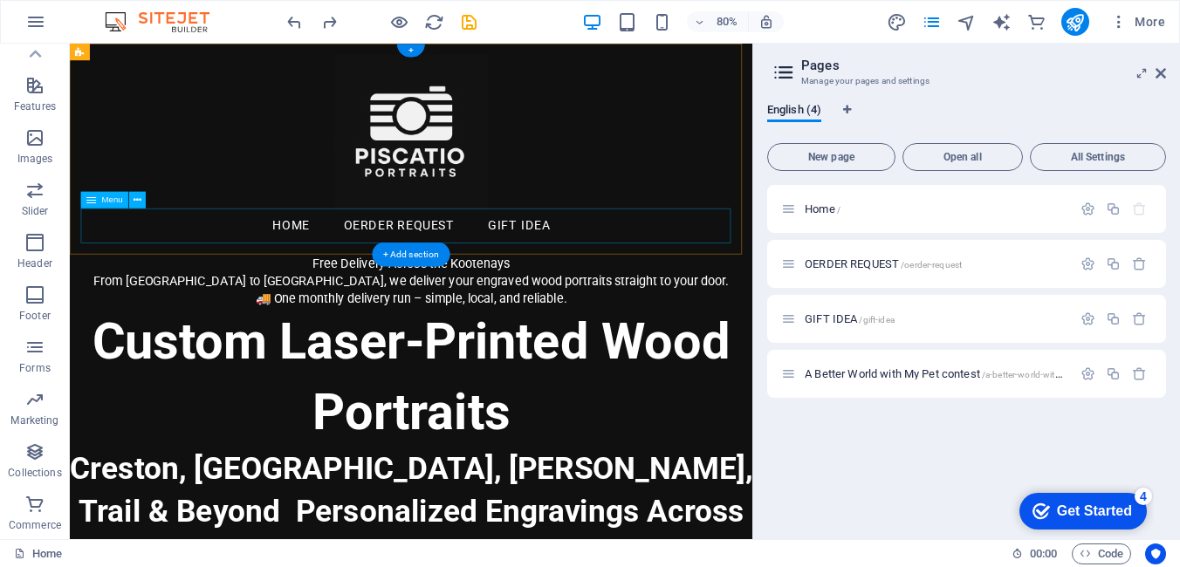
click at [215, 271] on nav "Home OERDER REQUEST GIFT IDEA" at bounding box center [497, 272] width 826 height 44
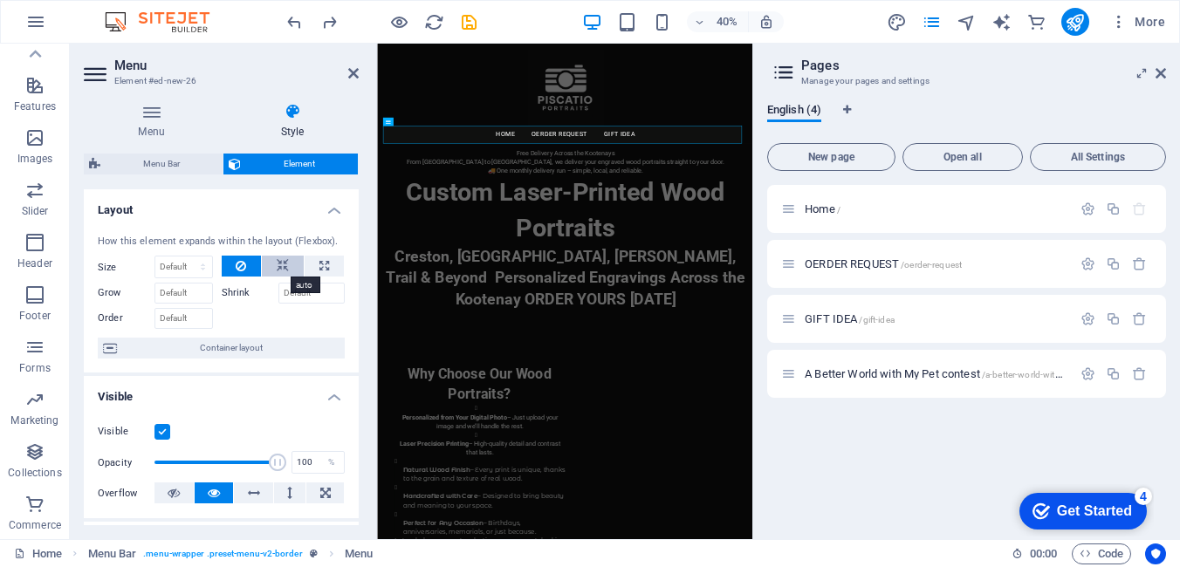
click at [289, 267] on button at bounding box center [283, 266] width 42 height 21
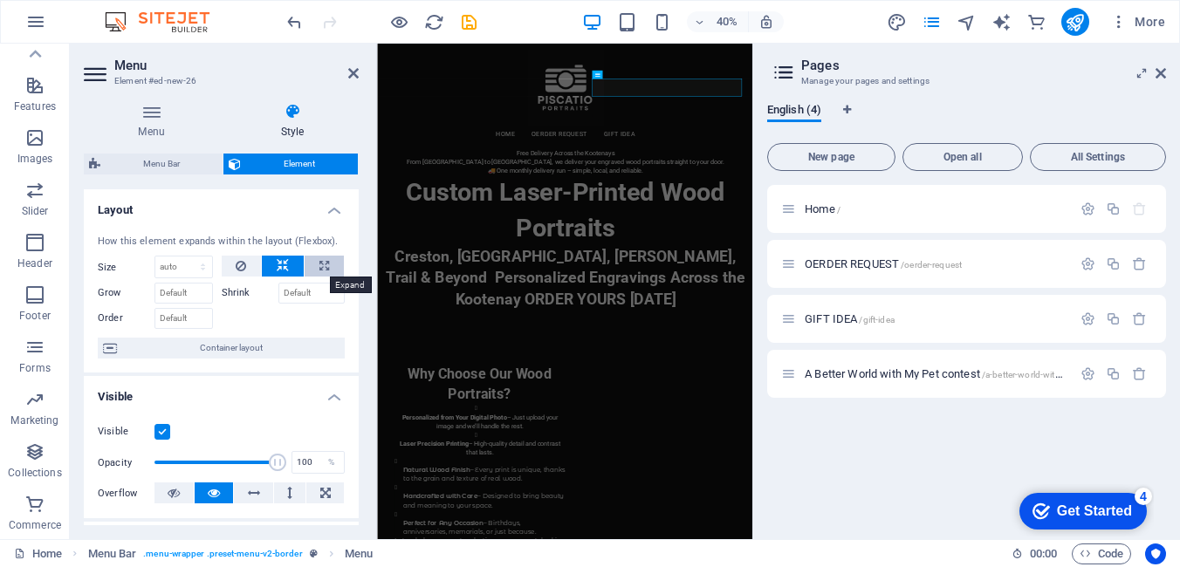
click at [321, 266] on icon at bounding box center [324, 266] width 10 height 21
type input "100"
select select "%"
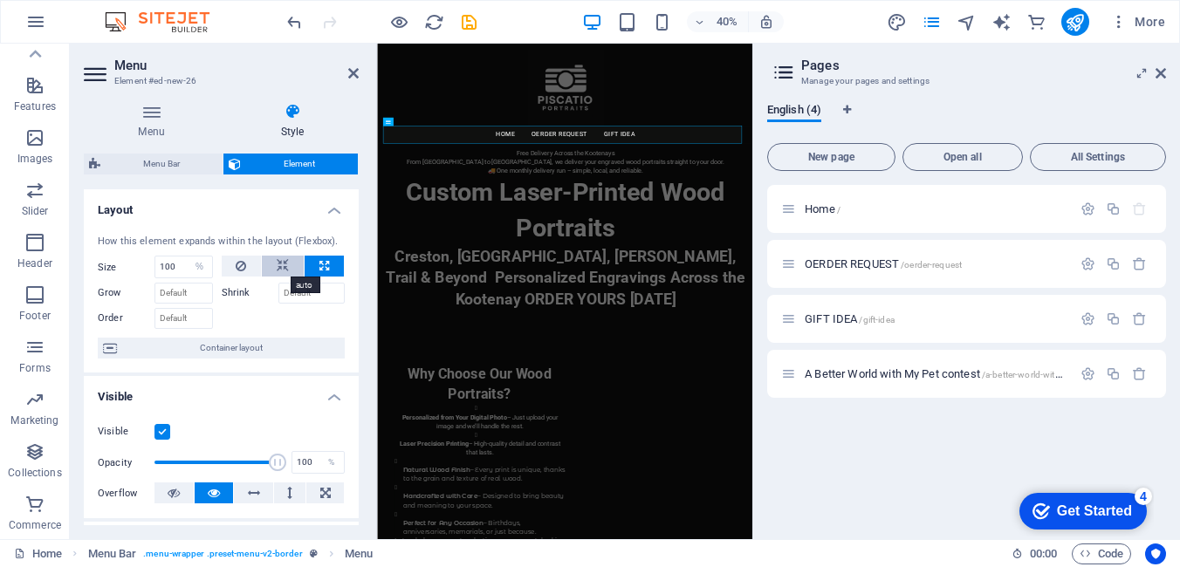
click at [282, 270] on icon at bounding box center [283, 266] width 12 height 21
select select "DISABLED_OPTION_VALUE"
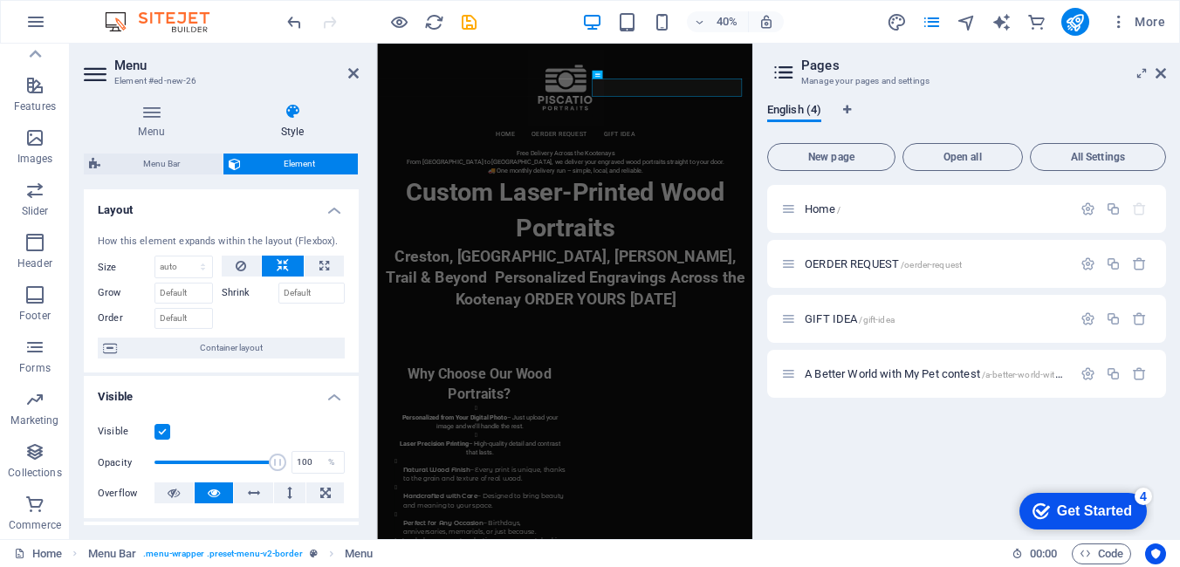
click at [243, 295] on label "Shrink" at bounding box center [250, 293] width 57 height 21
click at [278, 295] on input "Shrink" at bounding box center [311, 293] width 67 height 21
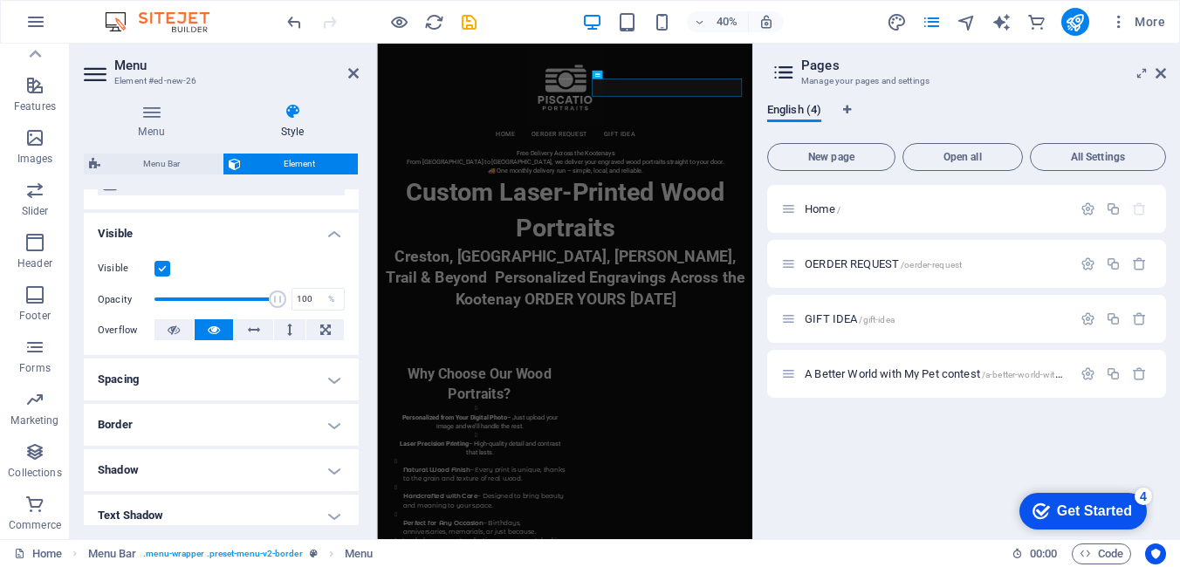
scroll to position [175, 0]
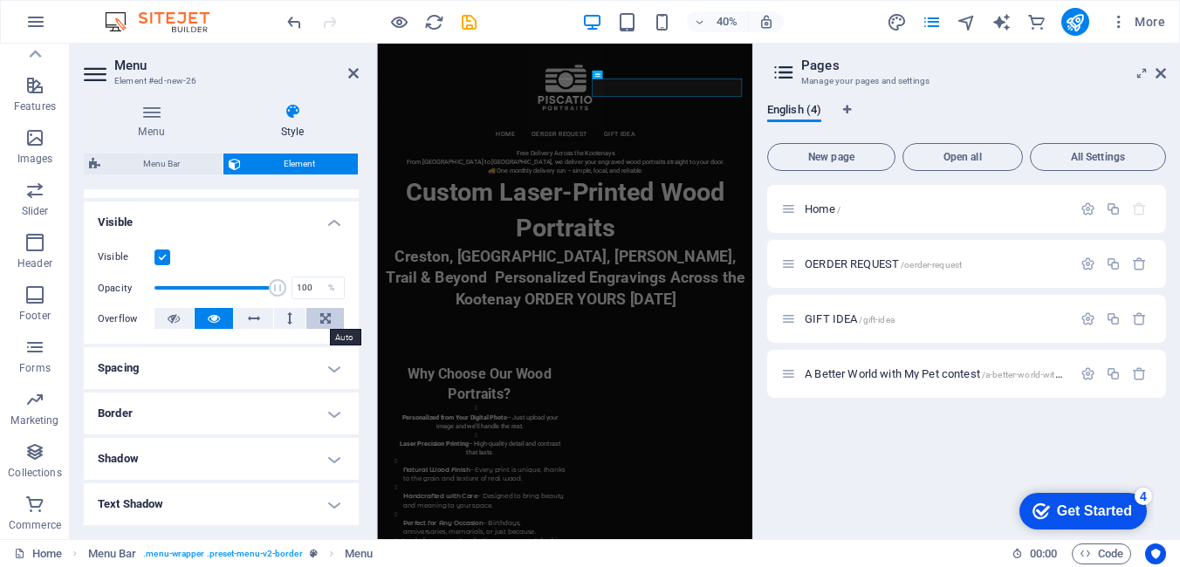
click at [324, 321] on icon at bounding box center [325, 318] width 10 height 21
click at [250, 319] on icon at bounding box center [254, 318] width 12 height 21
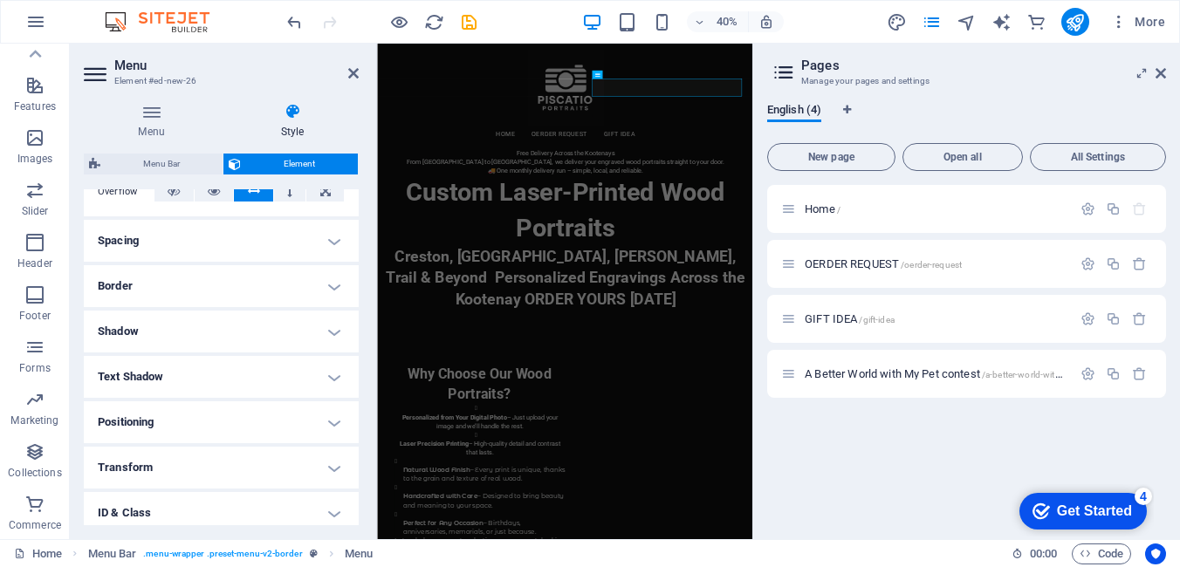
scroll to position [402, 0]
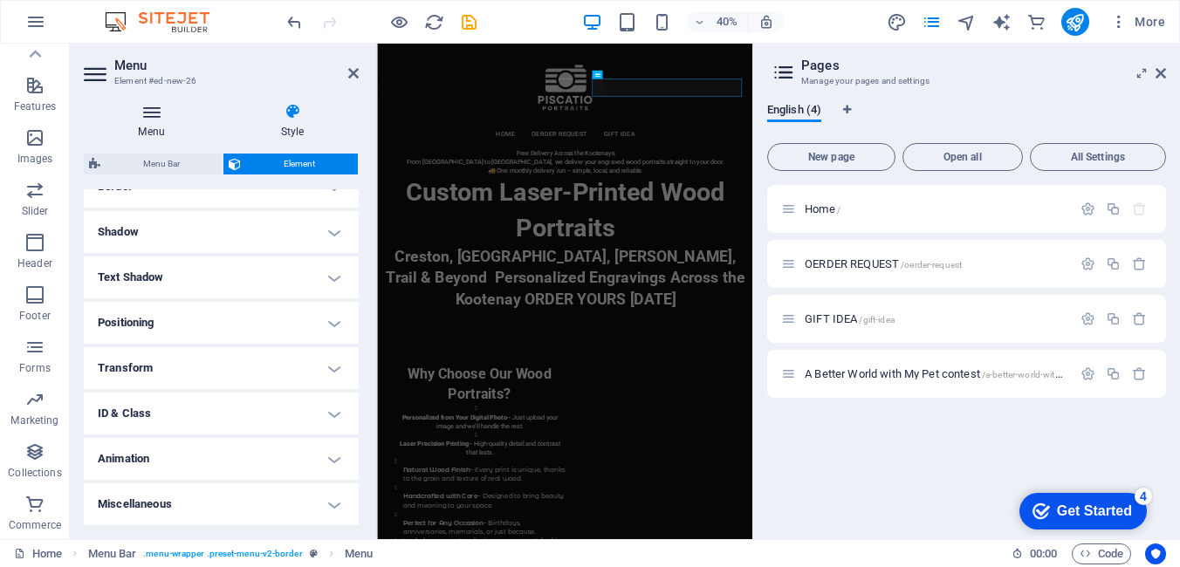
click at [147, 126] on h4 "Menu" at bounding box center [155, 121] width 142 height 37
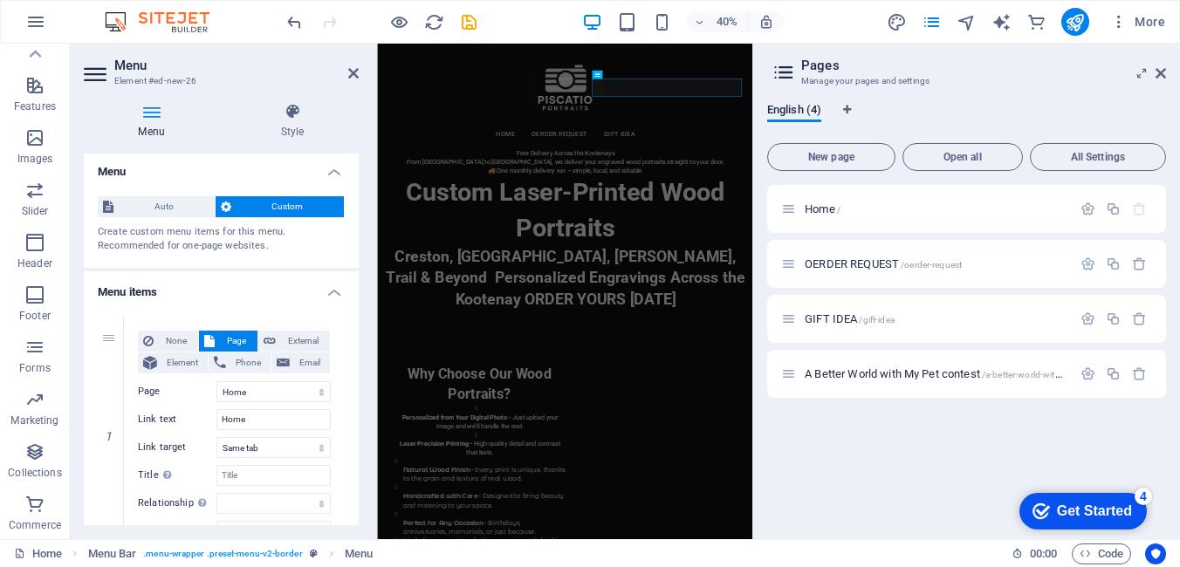
scroll to position [0, 0]
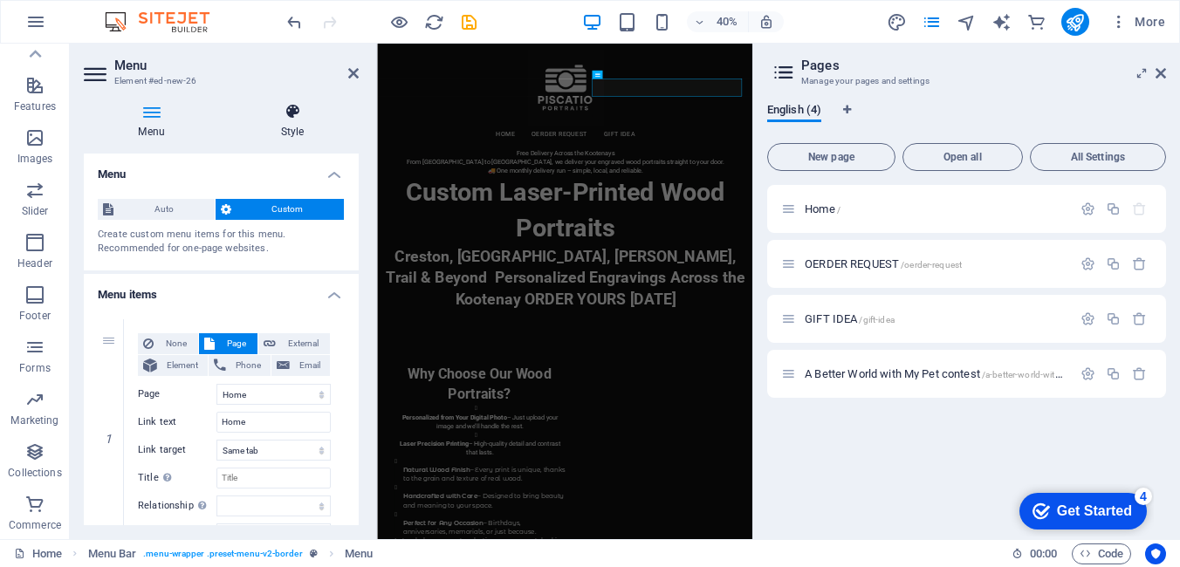
click at [289, 120] on icon at bounding box center [292, 111] width 133 height 17
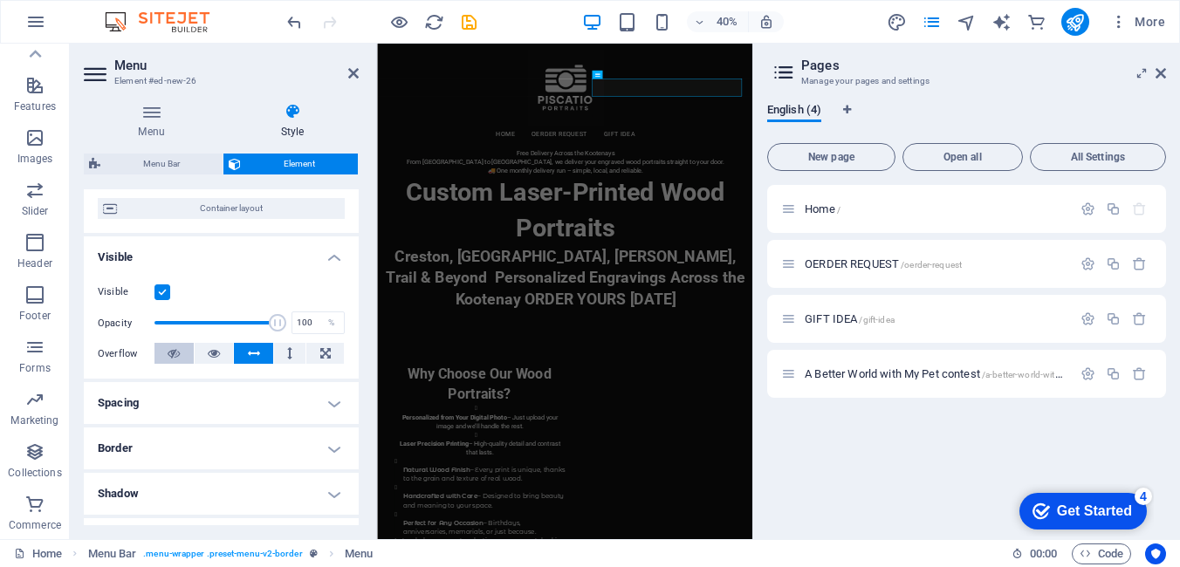
scroll to position [52, 0]
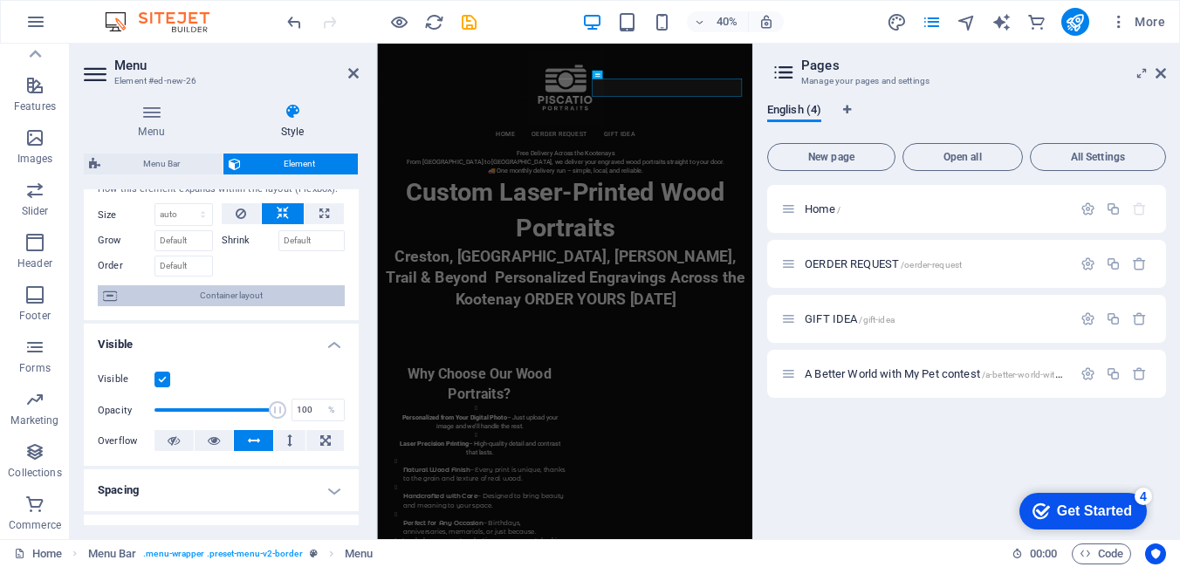
click at [260, 297] on span "Container layout" at bounding box center [230, 295] width 217 height 21
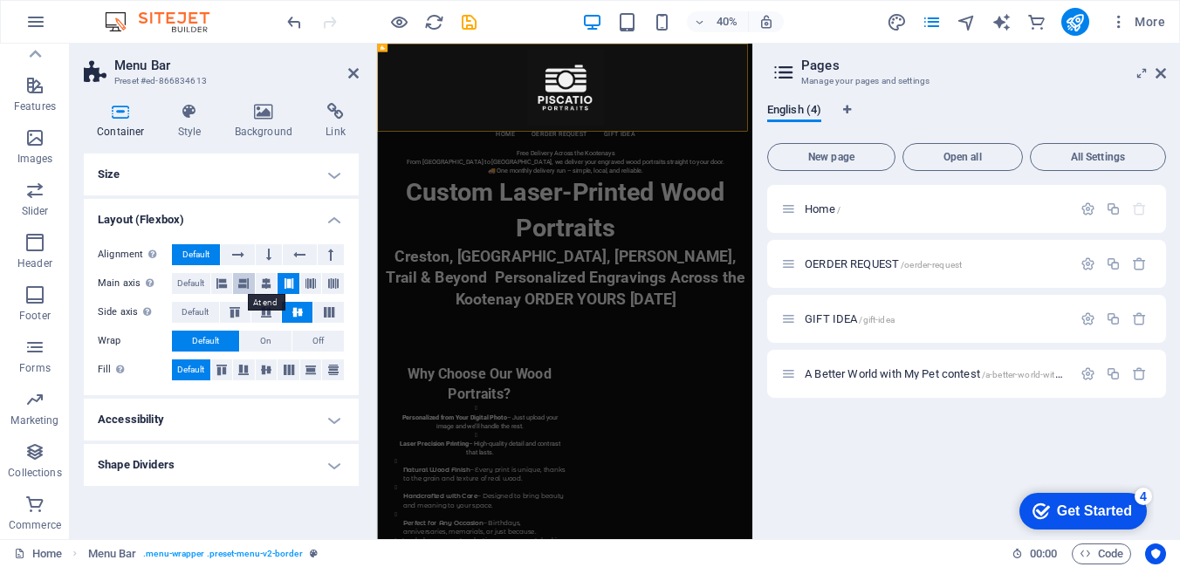
click at [244, 285] on icon at bounding box center [243, 283] width 10 height 21
click at [223, 286] on icon at bounding box center [221, 283] width 10 height 21
click at [310, 286] on icon at bounding box center [311, 283] width 10 height 21
click at [334, 314] on icon at bounding box center [329, 312] width 21 height 10
click at [301, 314] on icon at bounding box center [297, 312] width 21 height 10
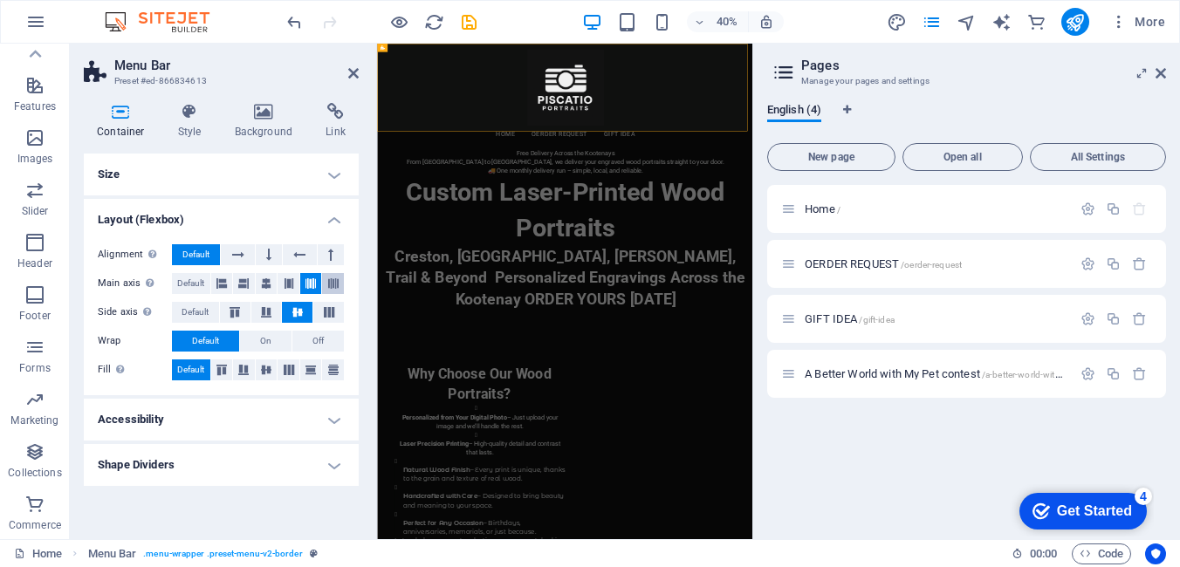
click at [333, 285] on icon at bounding box center [333, 283] width 10 height 21
click at [260, 372] on icon at bounding box center [266, 370] width 21 height 10
click at [237, 364] on button at bounding box center [244, 370] width 22 height 21
click at [219, 368] on icon at bounding box center [221, 370] width 21 height 10
click at [271, 311] on icon at bounding box center [266, 312] width 21 height 10
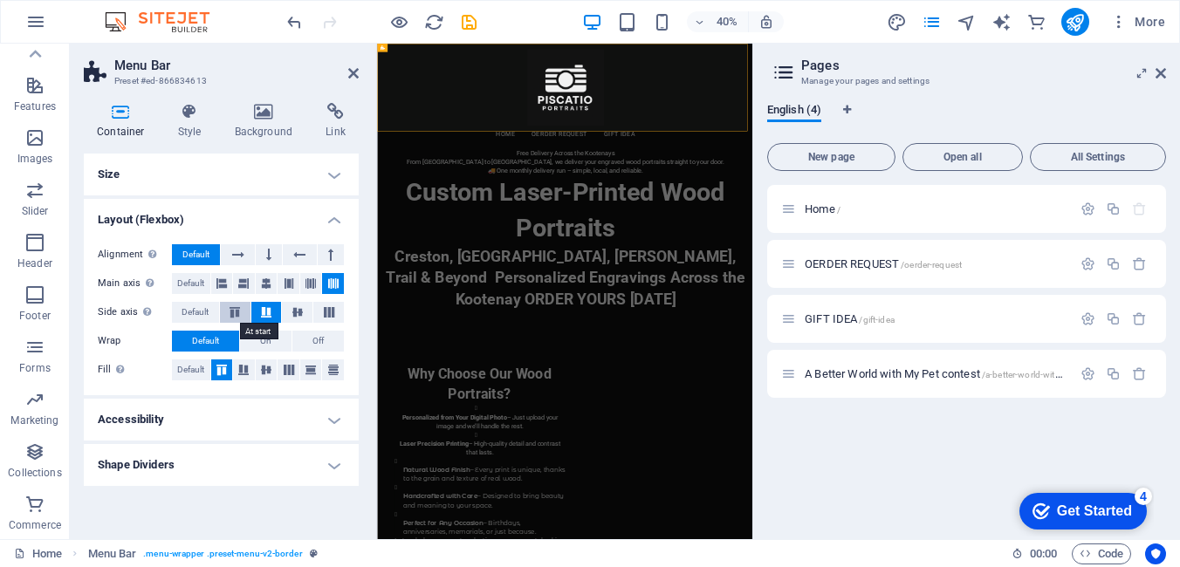
click at [227, 312] on icon at bounding box center [234, 312] width 21 height 10
click at [297, 318] on button at bounding box center [297, 312] width 31 height 21
click at [335, 315] on icon at bounding box center [329, 312] width 21 height 10
click at [300, 314] on icon at bounding box center [297, 312] width 21 height 10
click at [349, 70] on icon at bounding box center [353, 73] width 10 height 14
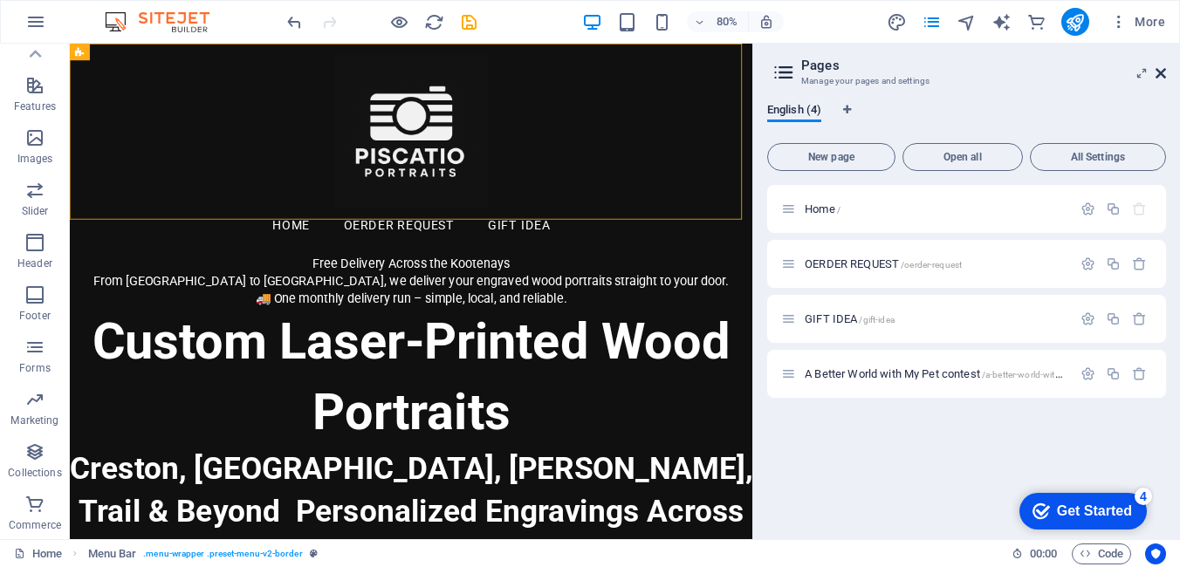
click at [1160, 73] on icon at bounding box center [1161, 73] width 10 height 14
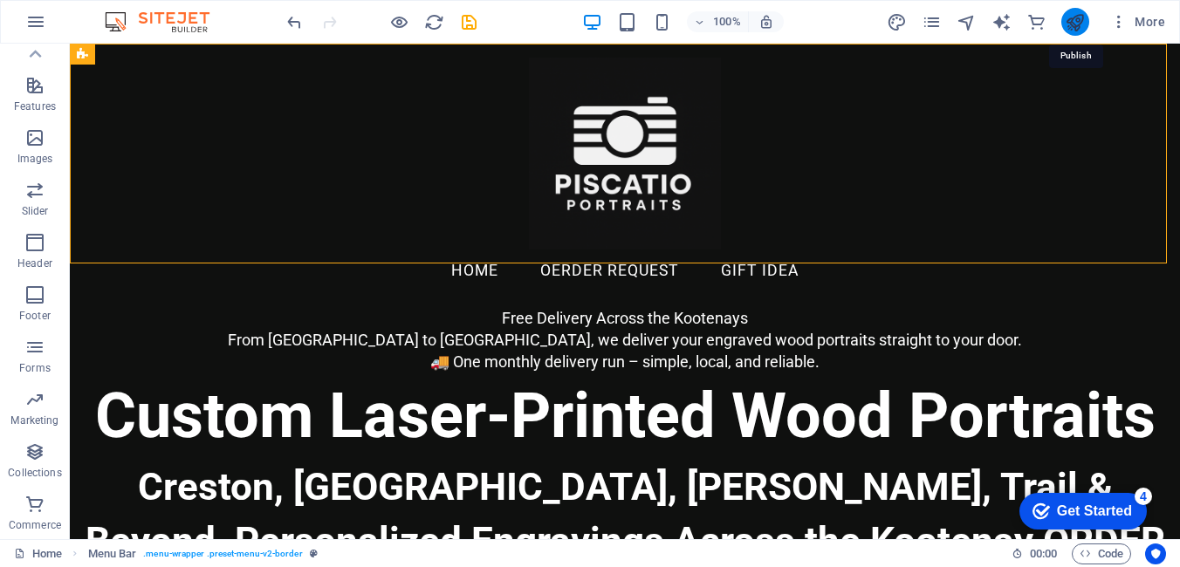
click at [1078, 25] on icon "publish" at bounding box center [1075, 22] width 20 height 20
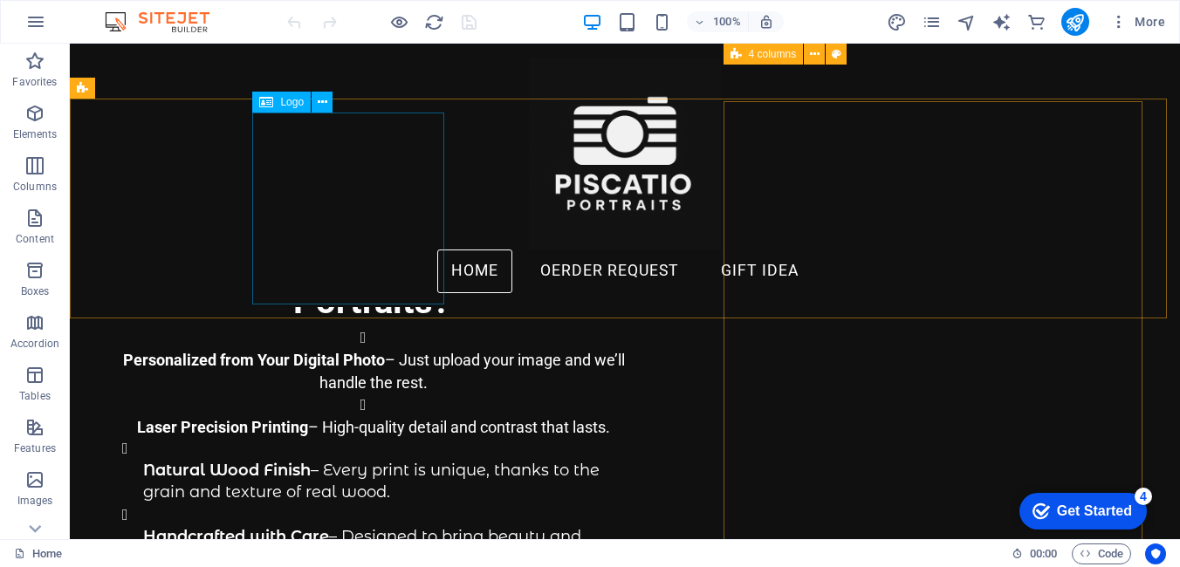
scroll to position [262, 0]
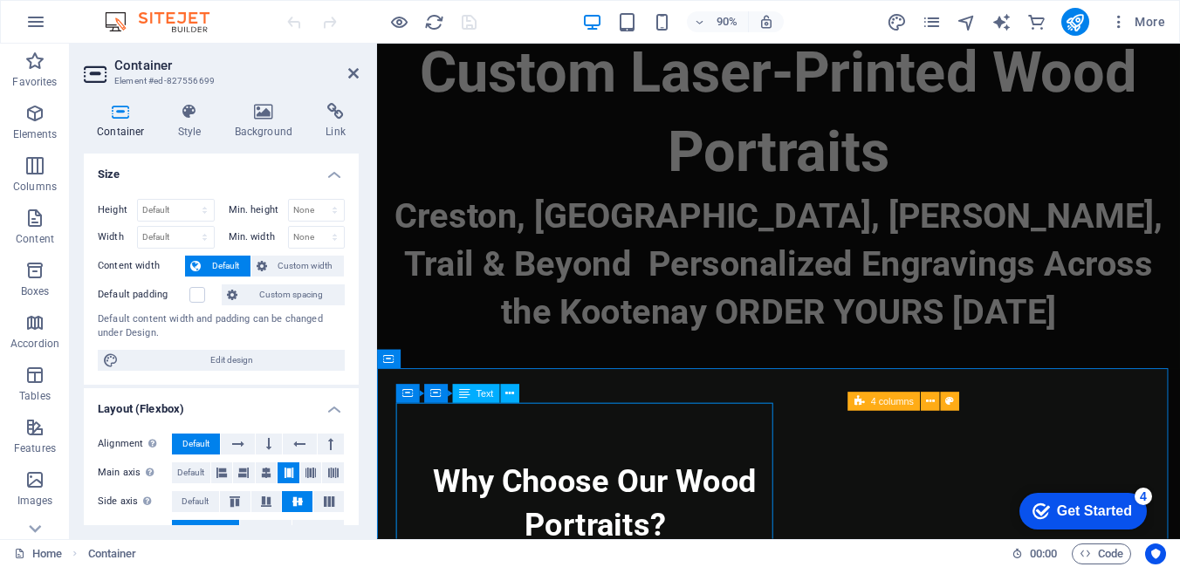
scroll to position [436, 0]
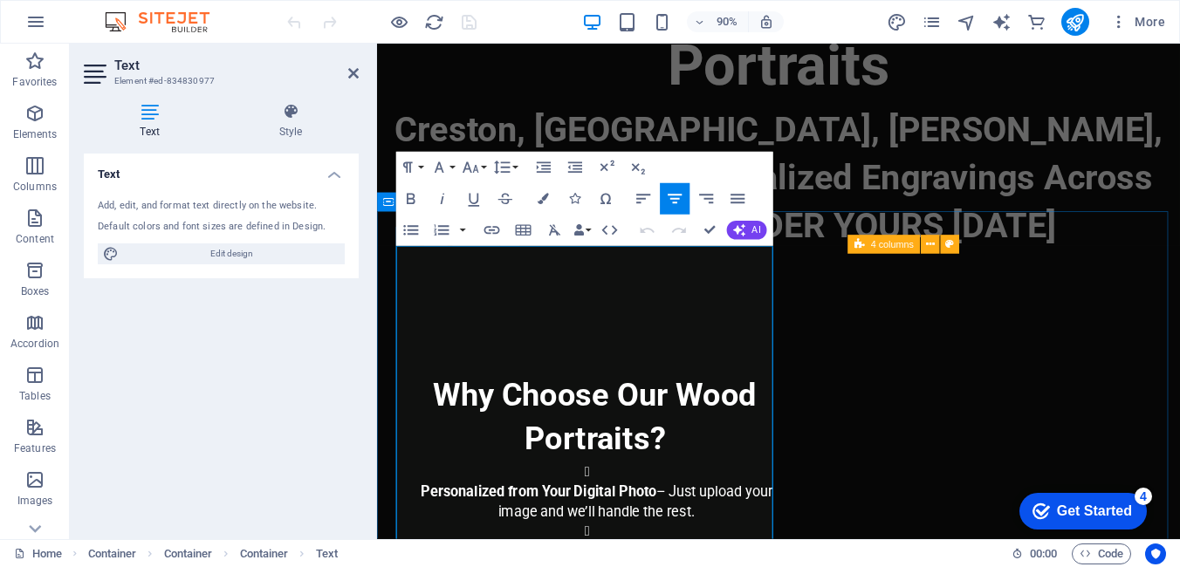
click at [615, 410] on h4 "Why Choose Our Wood Portraits?" at bounding box center [619, 459] width 408 height 98
click at [621, 361] on h4 at bounding box center [619, 385] width 408 height 49
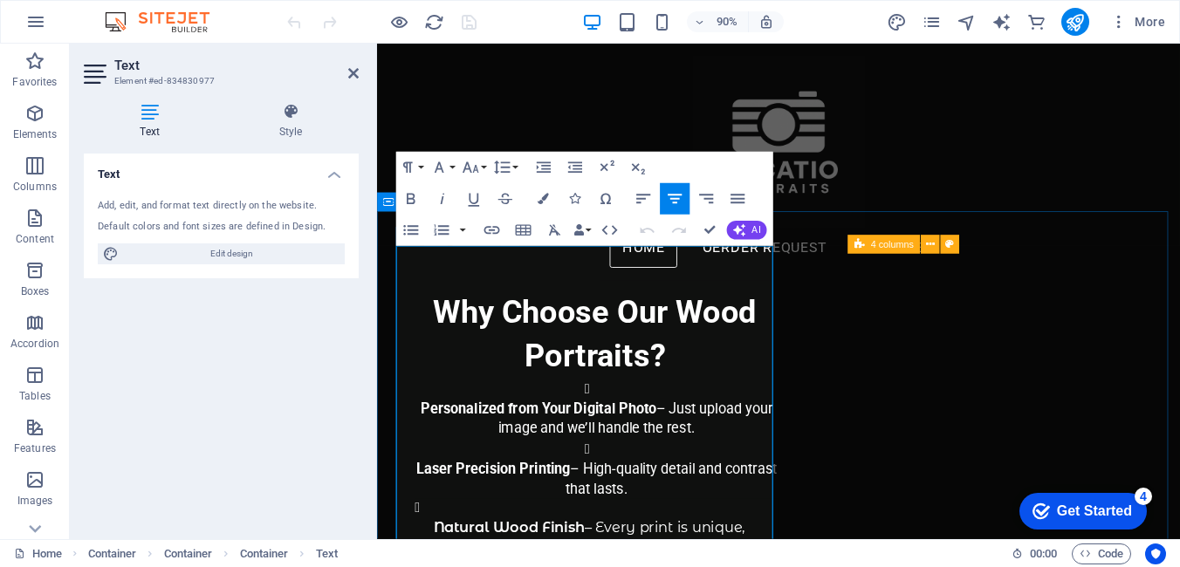
scroll to position [403, 0]
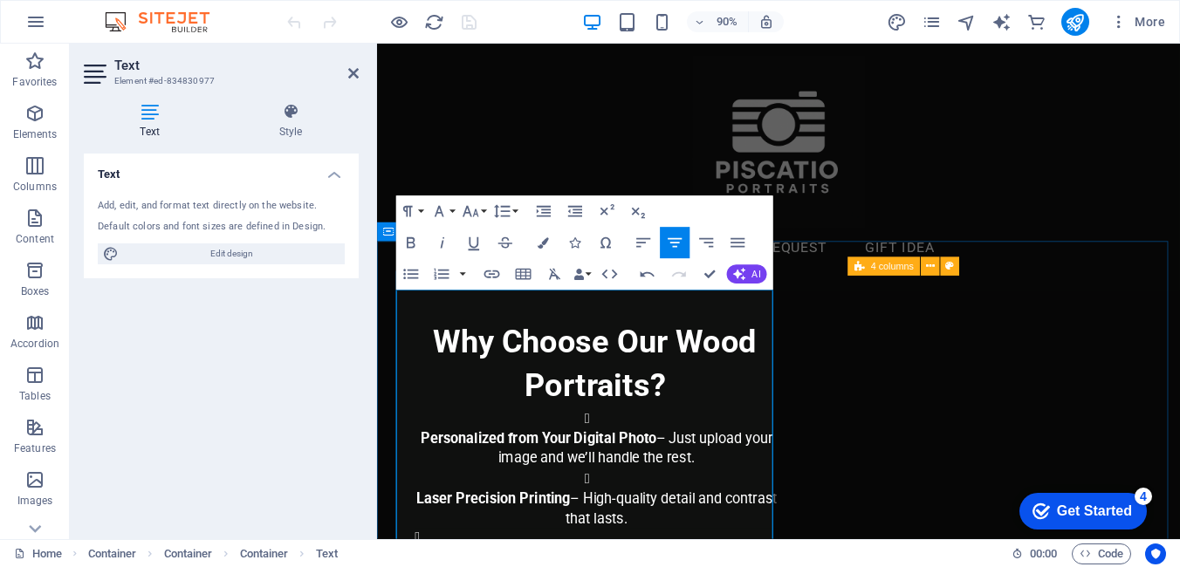
click at [441, 380] on strong "Why Choose Our Wood Portraits?" at bounding box center [620, 399] width 360 height 90
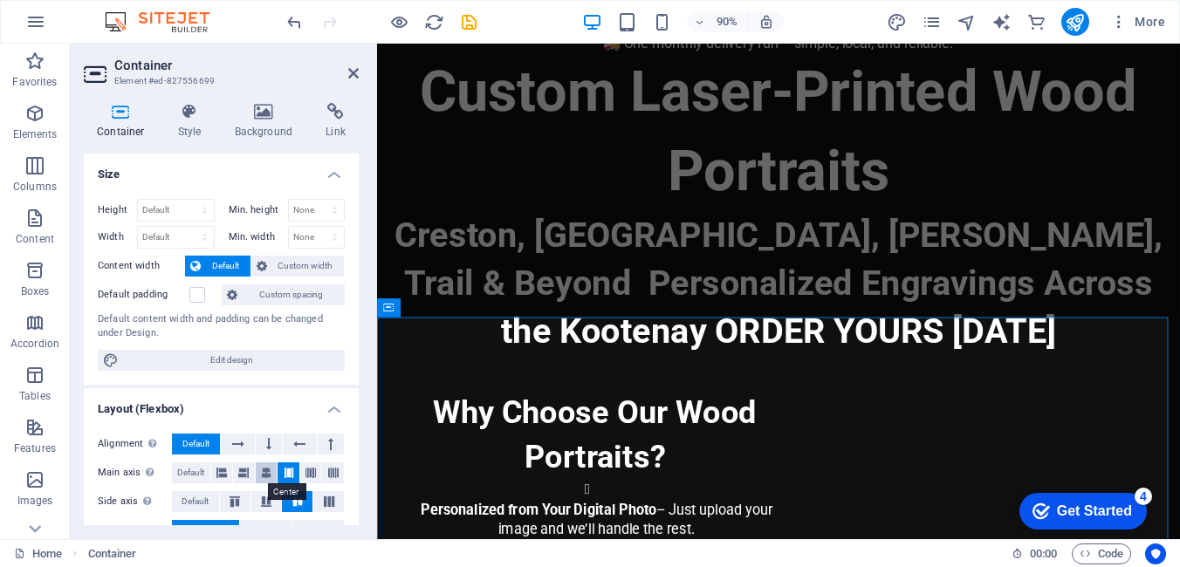
click at [270, 476] on icon at bounding box center [266, 473] width 10 height 21
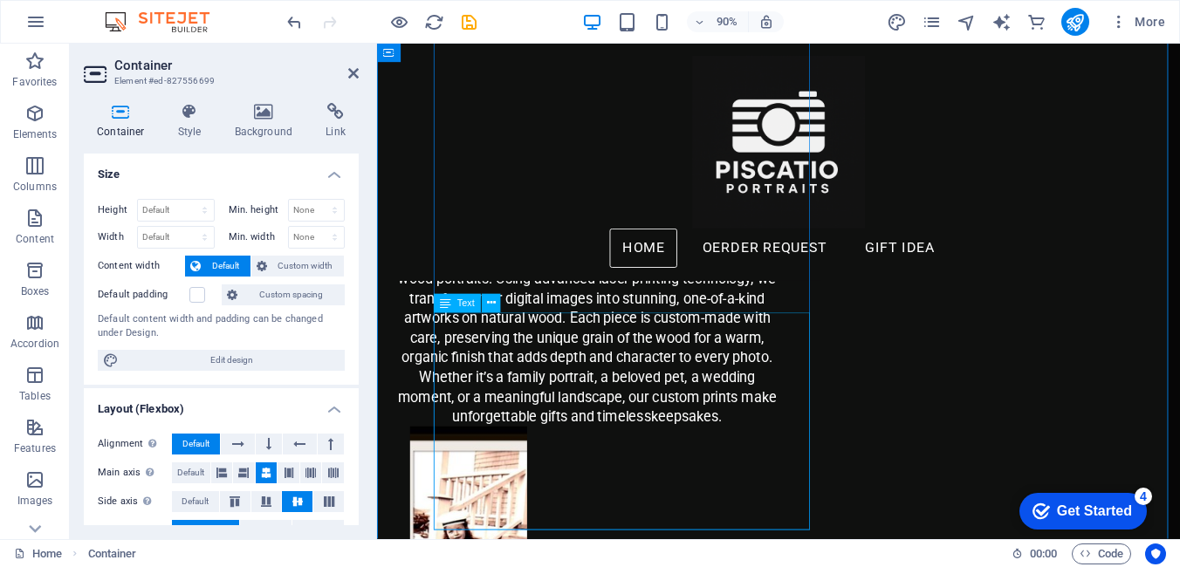
scroll to position [755, 0]
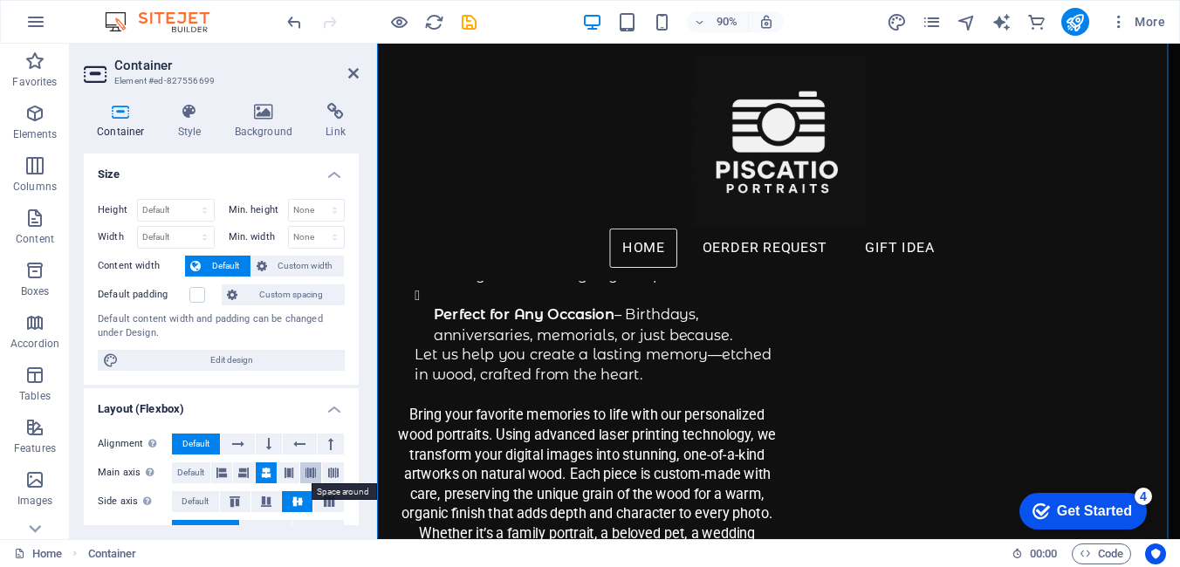
click at [307, 472] on icon at bounding box center [311, 473] width 10 height 21
click at [333, 472] on icon at bounding box center [333, 473] width 10 height 21
click at [323, 503] on icon at bounding box center [329, 502] width 21 height 10
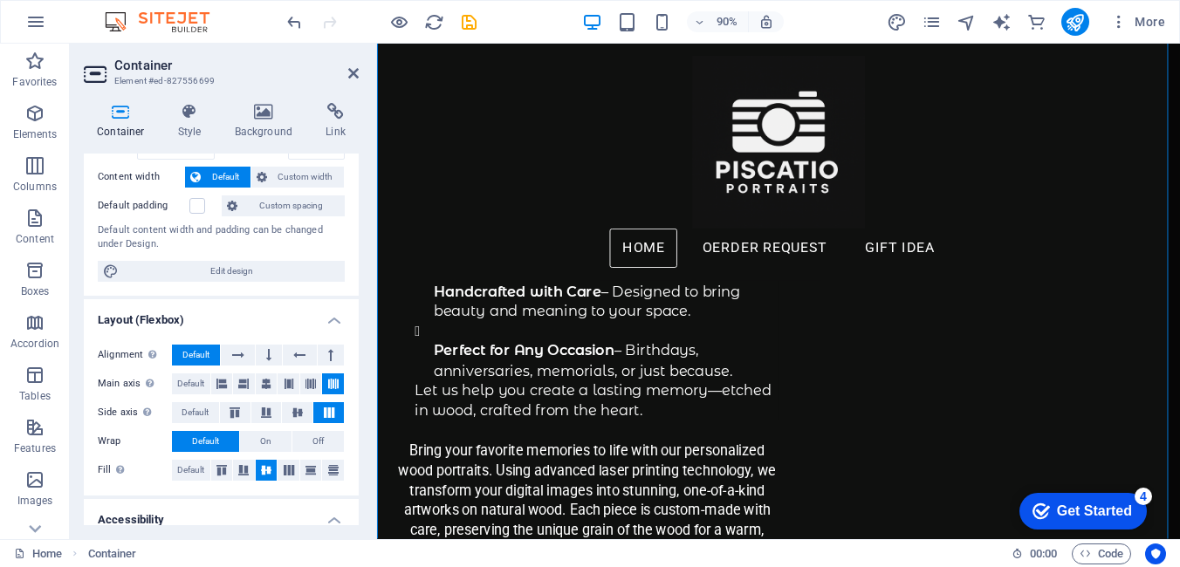
scroll to position [87, 0]
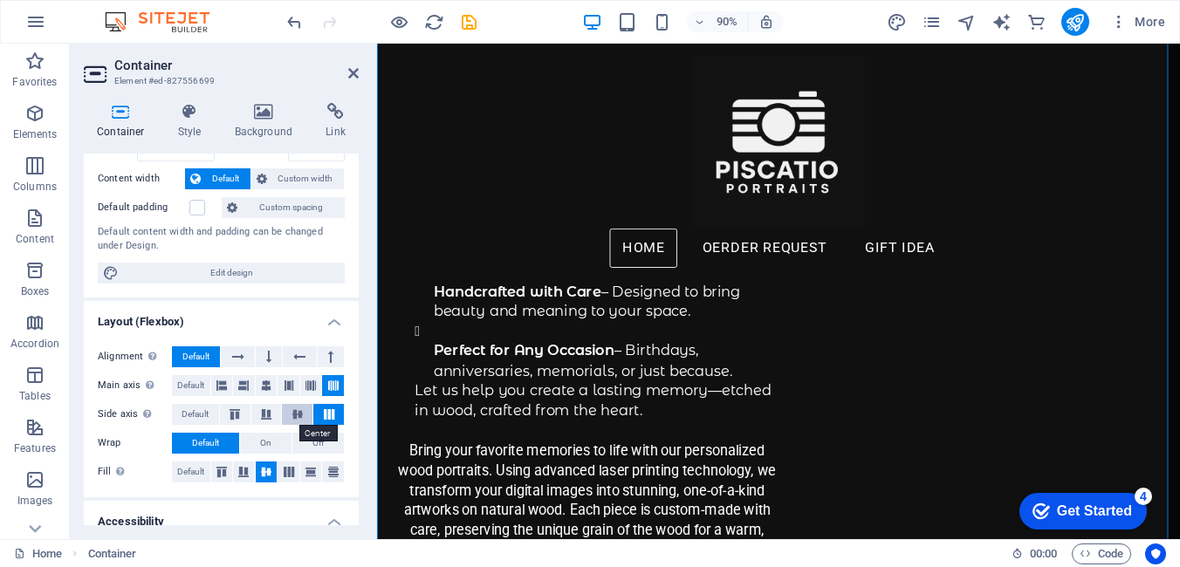
click at [298, 419] on icon at bounding box center [297, 414] width 21 height 10
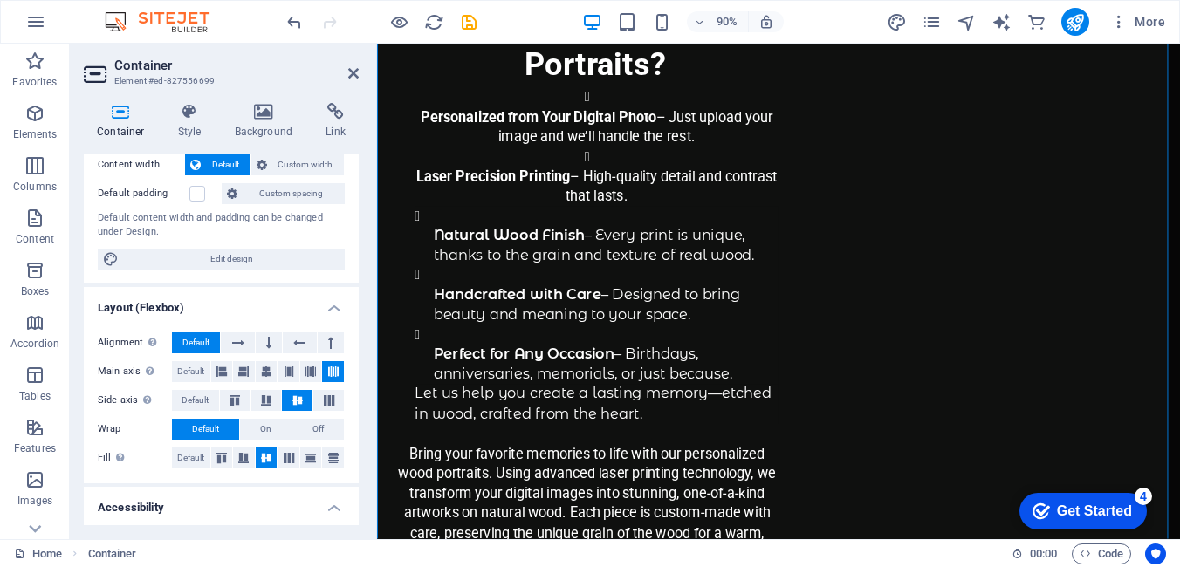
scroll to position [262, 0]
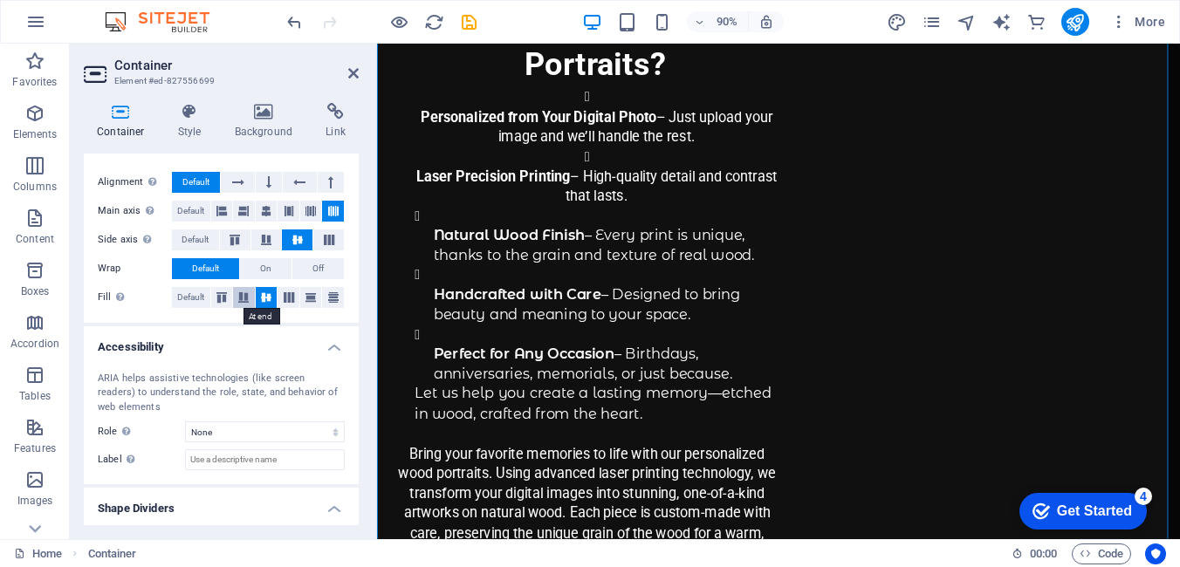
click at [242, 299] on icon at bounding box center [243, 297] width 21 height 10
click at [219, 299] on icon at bounding box center [221, 297] width 21 height 10
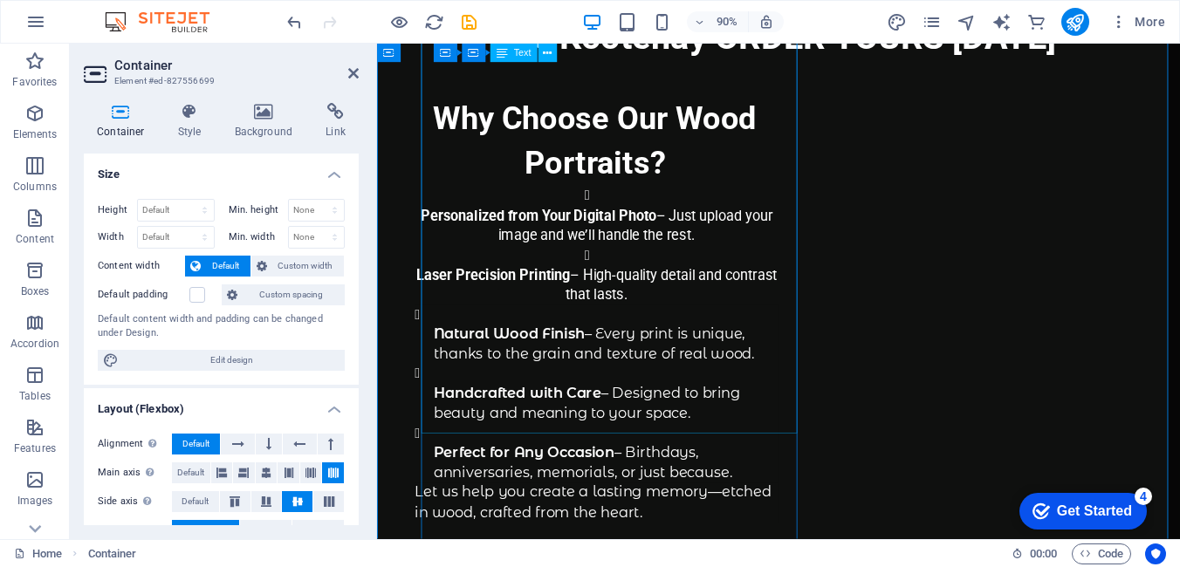
scroll to position [493, 0]
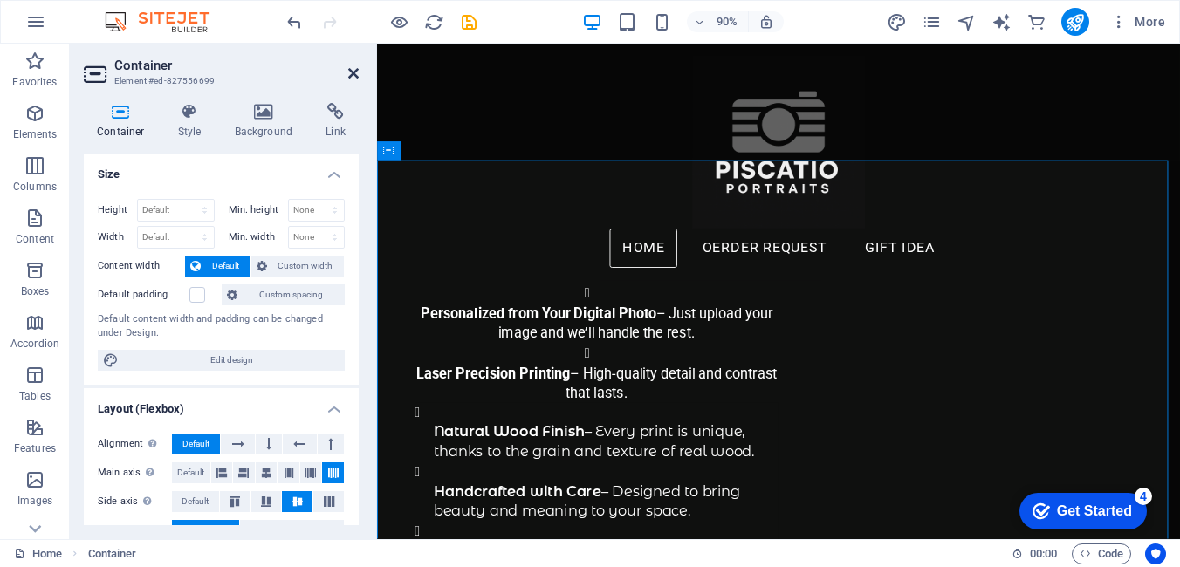
click at [355, 79] on icon at bounding box center [353, 73] width 10 height 14
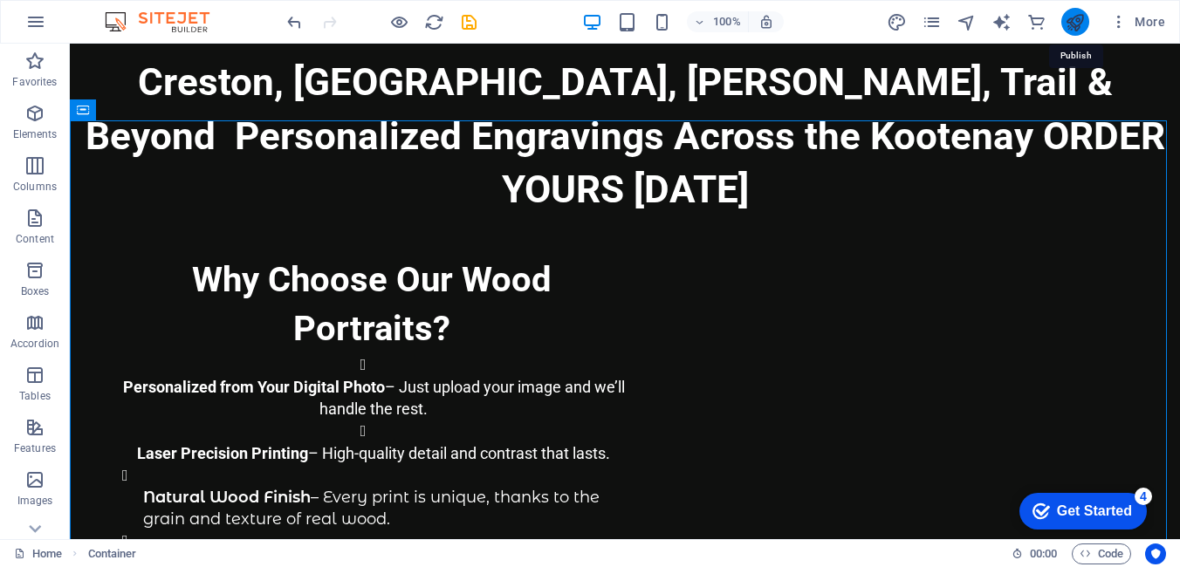
click at [1081, 28] on icon "publish" at bounding box center [1075, 22] width 20 height 20
